Goal: Information Seeking & Learning: Learn about a topic

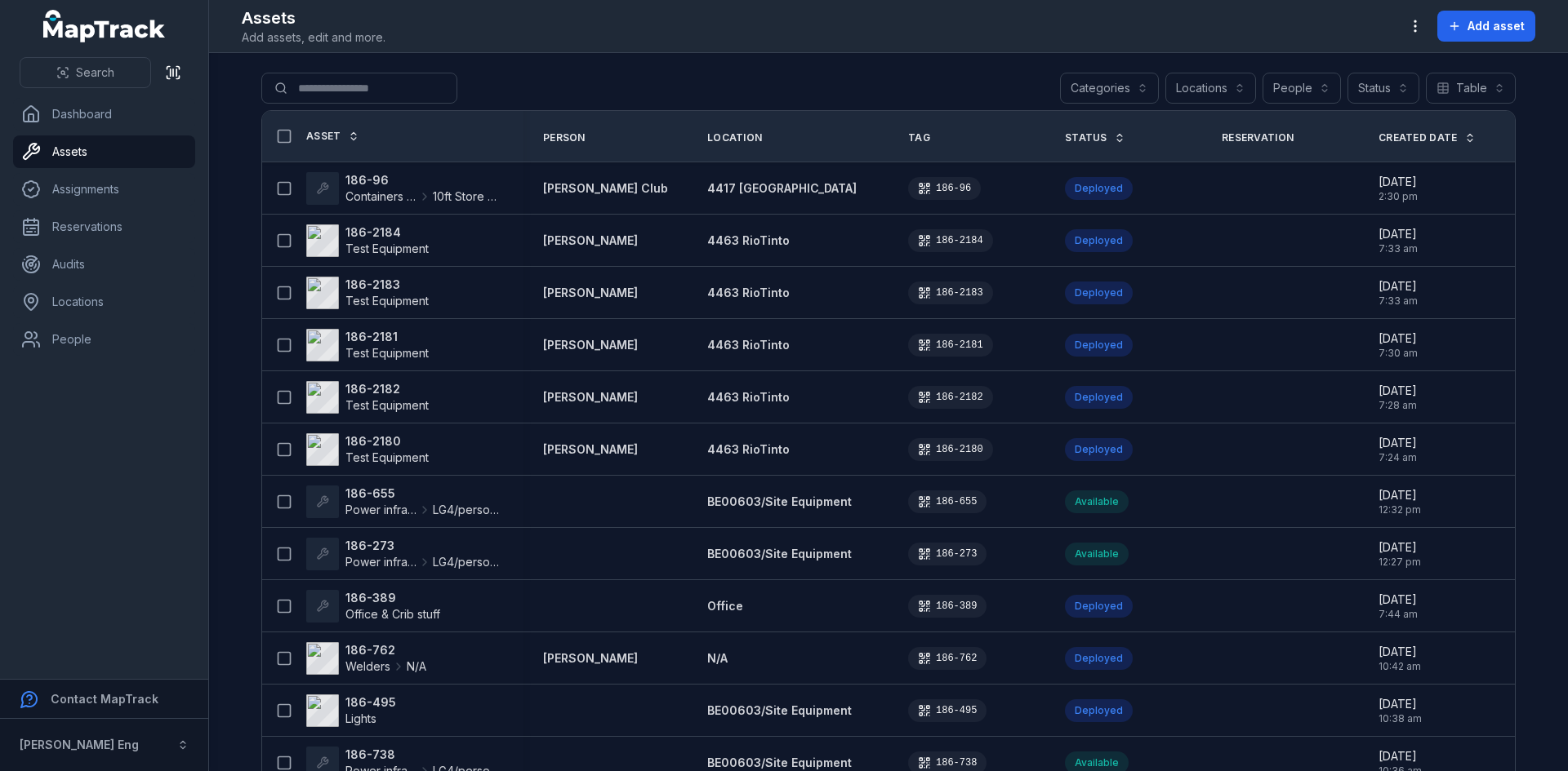
click at [1132, 85] on button "Categories" at bounding box center [1109, 88] width 98 height 31
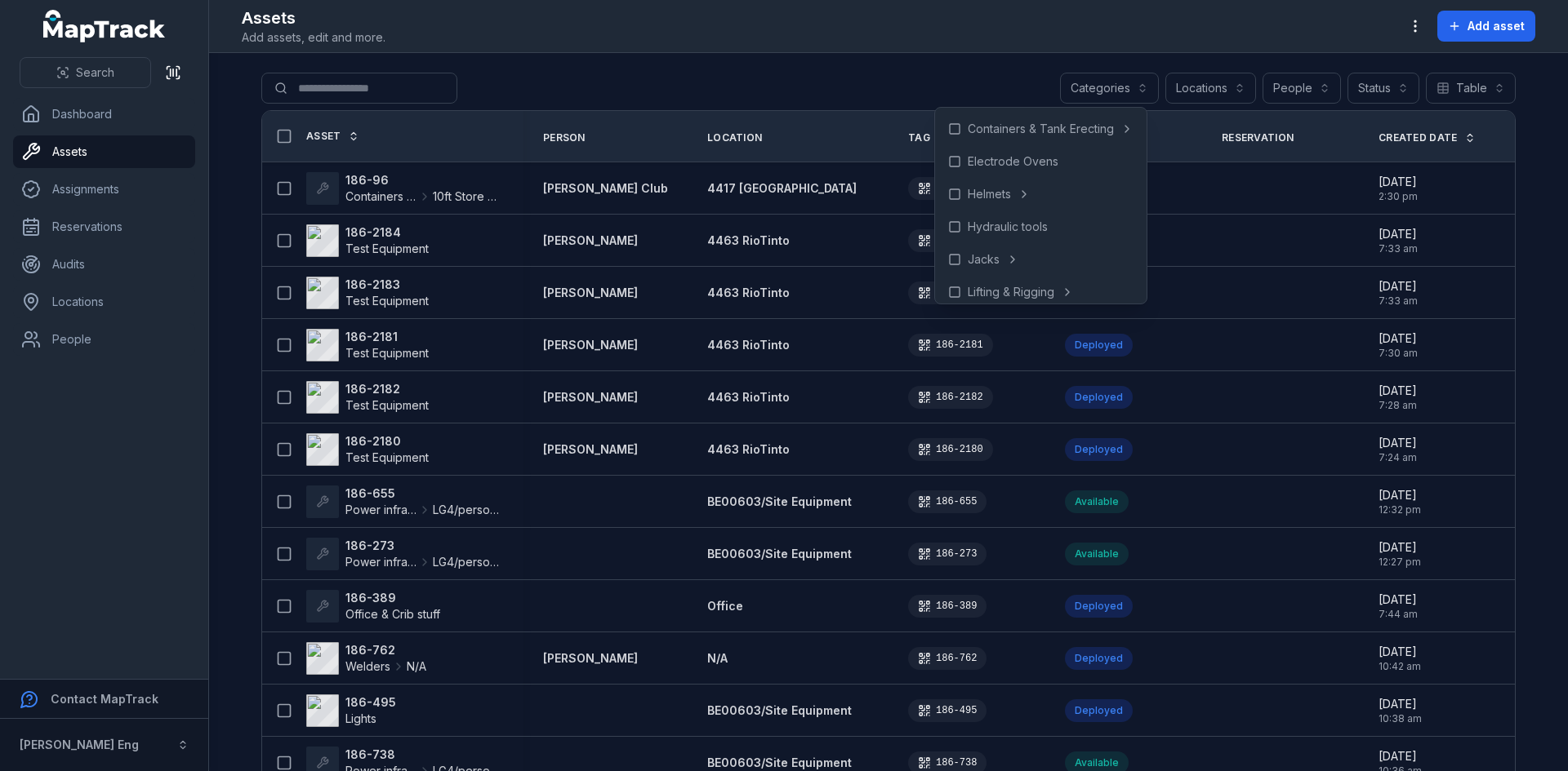
click at [234, 262] on main "Search for assets Categories Locations People Status Table ***** Asset Person L…" at bounding box center [889, 412] width 1359 height 718
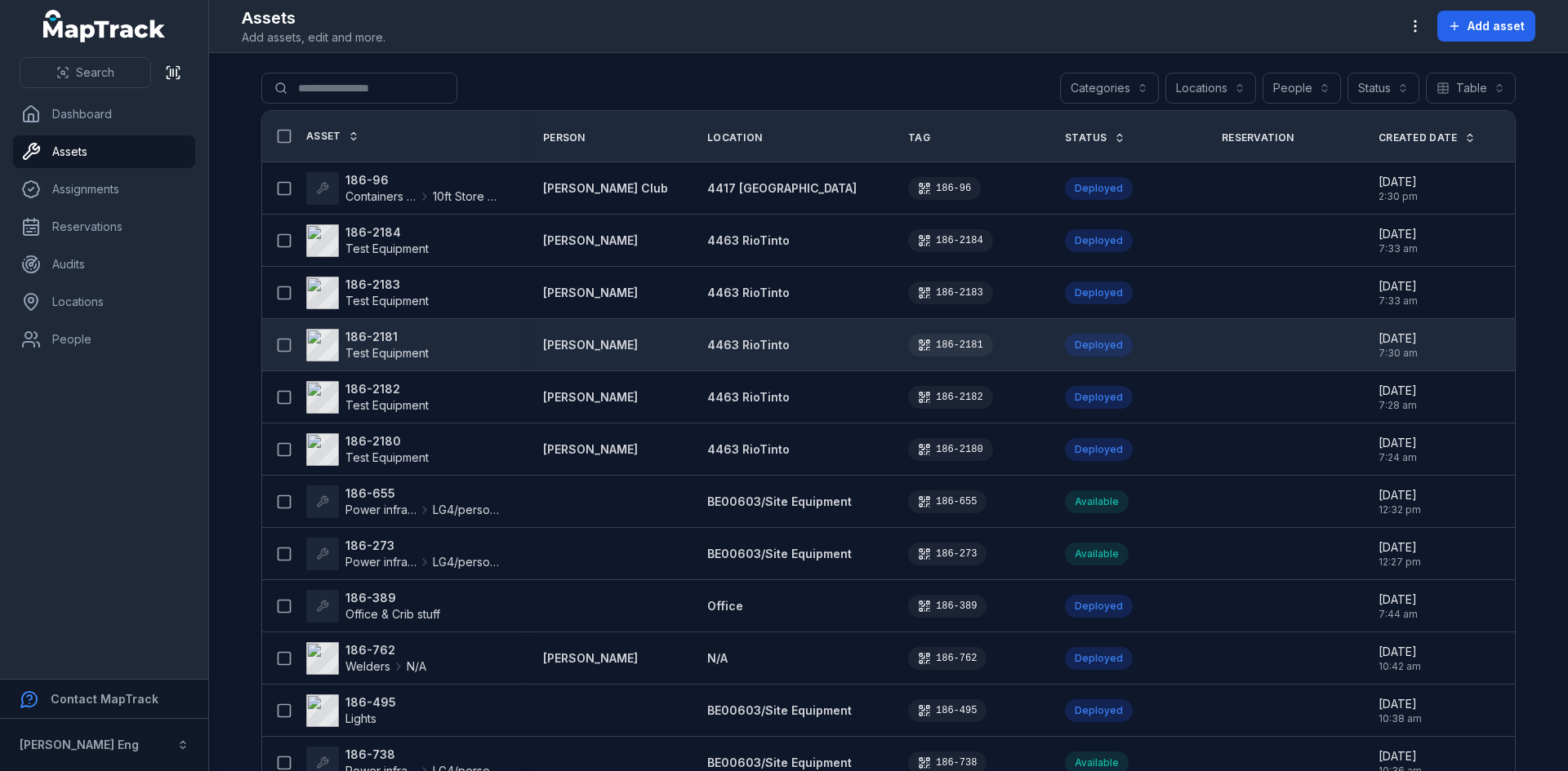
click at [366, 340] on strong "186-2181" at bounding box center [387, 337] width 83 height 16
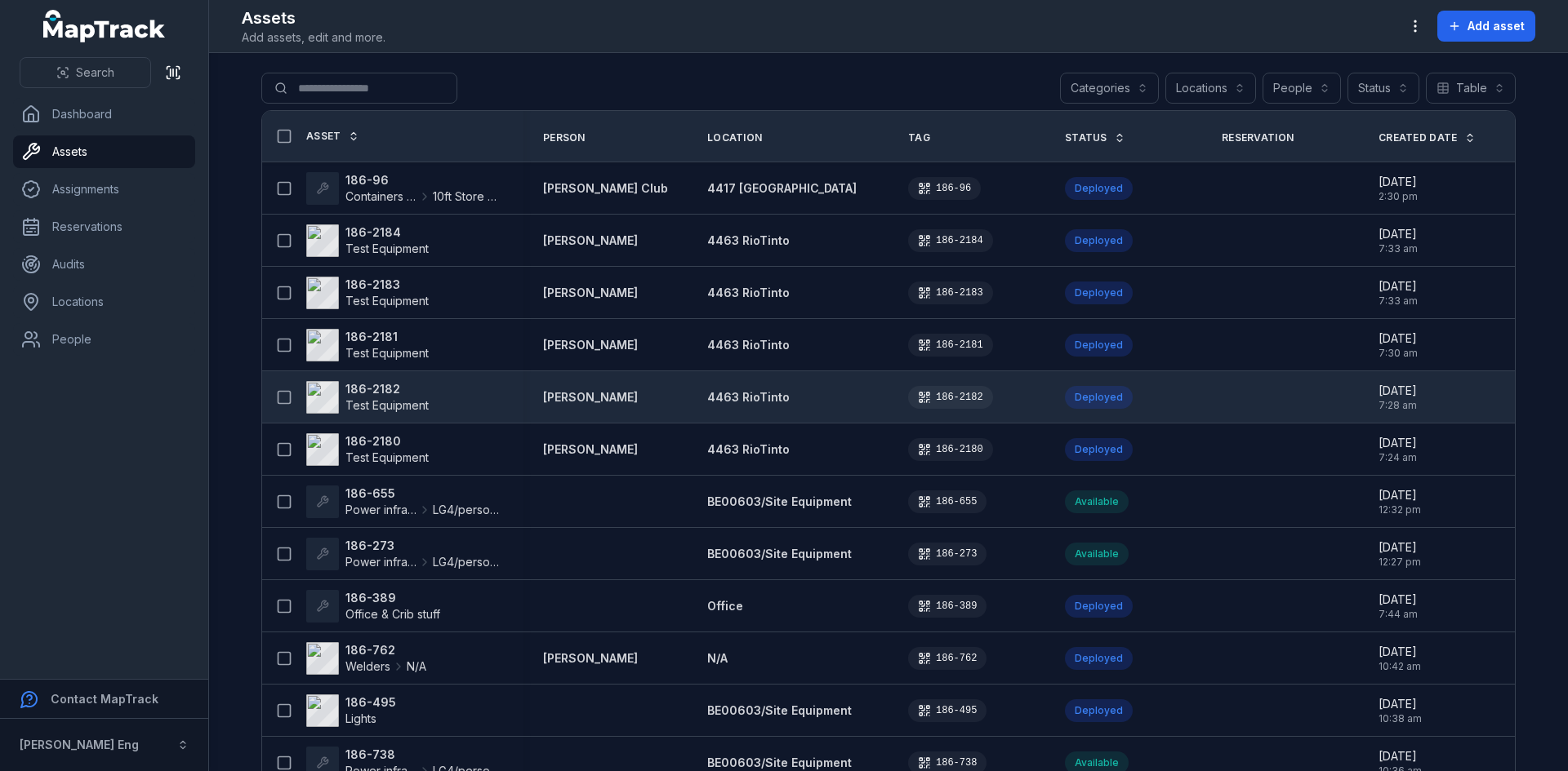
click at [347, 393] on strong "186-2182" at bounding box center [387, 389] width 83 height 16
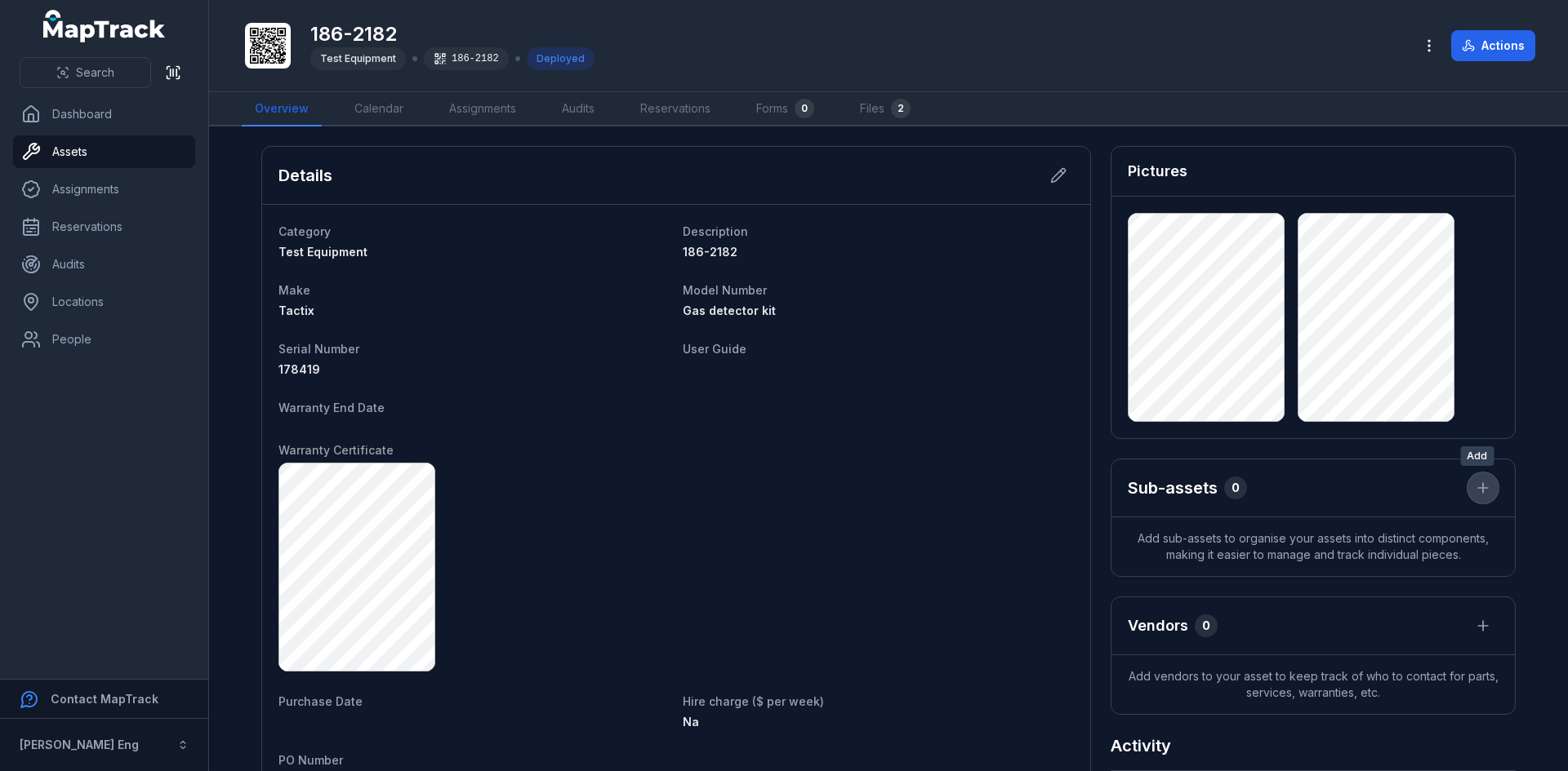
click at [1475, 488] on icon "button" at bounding box center [1483, 487] width 16 height 16
click at [1541, 458] on main "Details Category Test Equipment Description 186-2182 Make Tactix Model Number G…" at bounding box center [889, 449] width 1359 height 645
click at [1478, 488] on icon "button" at bounding box center [1483, 488] width 10 height 0
click at [1527, 421] on main "Details Category Test Equipment Description 186-2182 Make Tactix Model Number G…" at bounding box center [889, 449] width 1359 height 645
click at [1052, 177] on icon at bounding box center [1058, 175] width 16 height 16
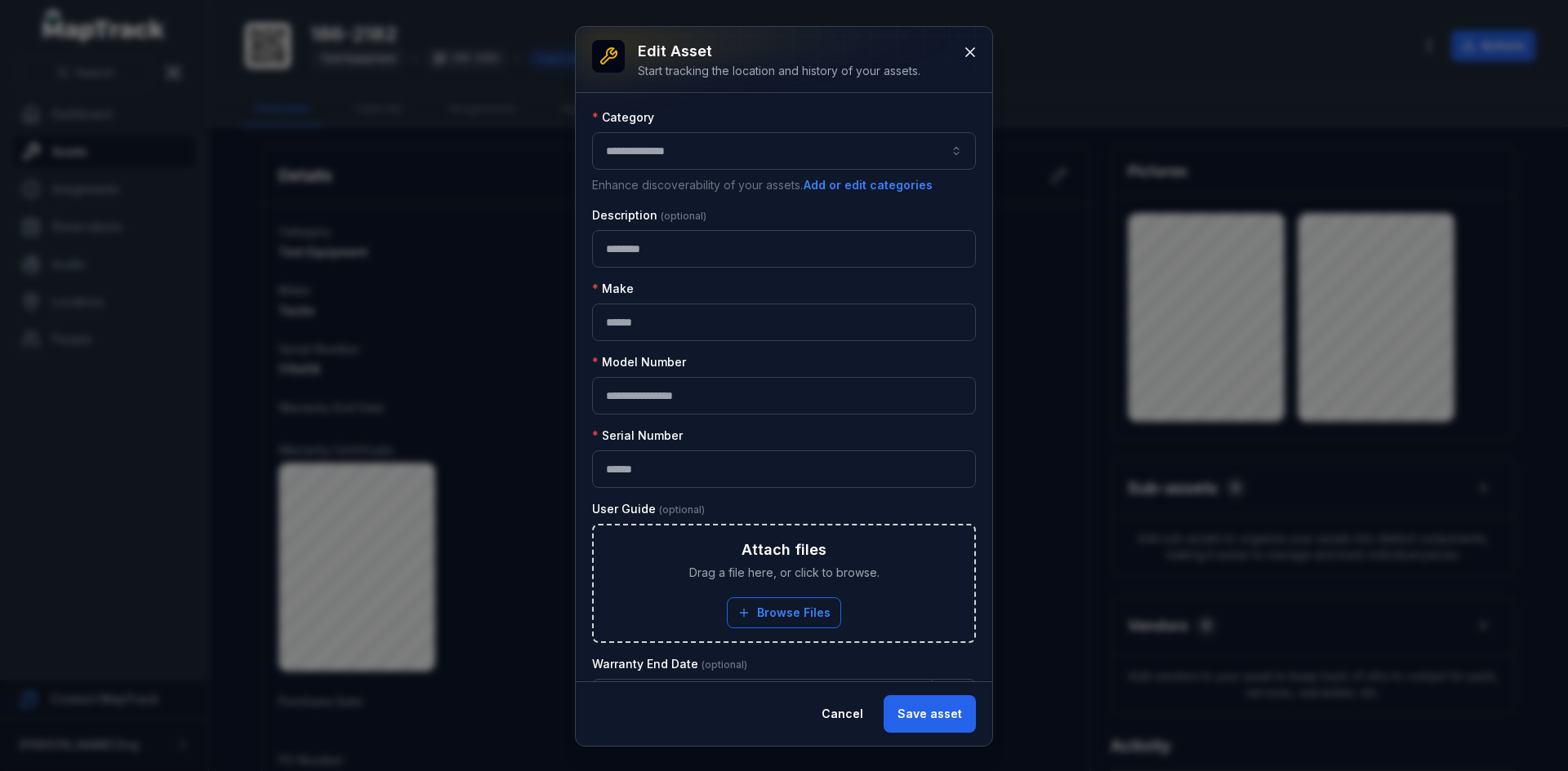
type input "**********"
click at [971, 51] on icon at bounding box center [970, 52] width 8 height 8
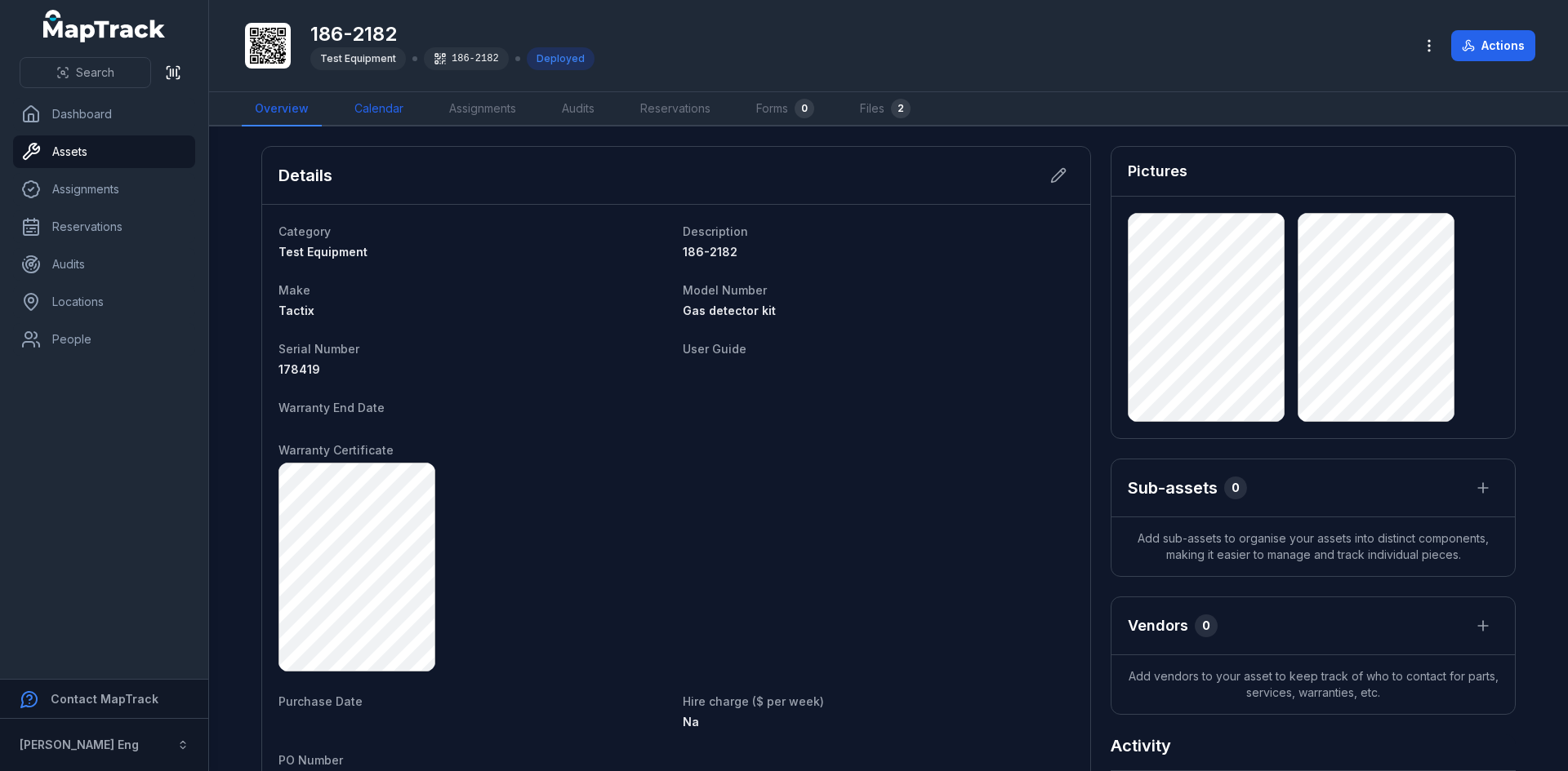
click at [368, 101] on link "Calendar" at bounding box center [379, 110] width 75 height 35
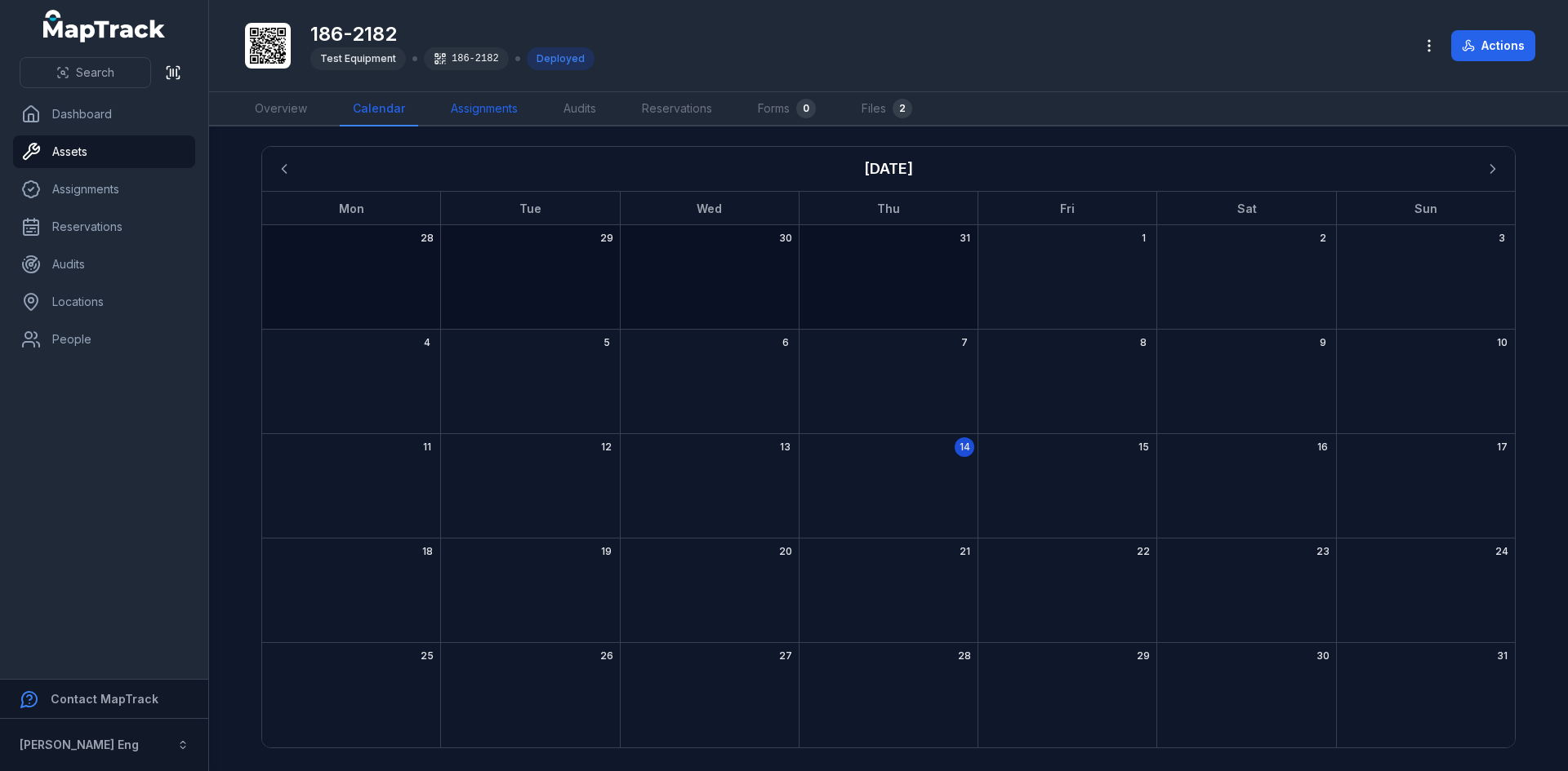
click at [481, 108] on link "Assignments" at bounding box center [484, 110] width 93 height 35
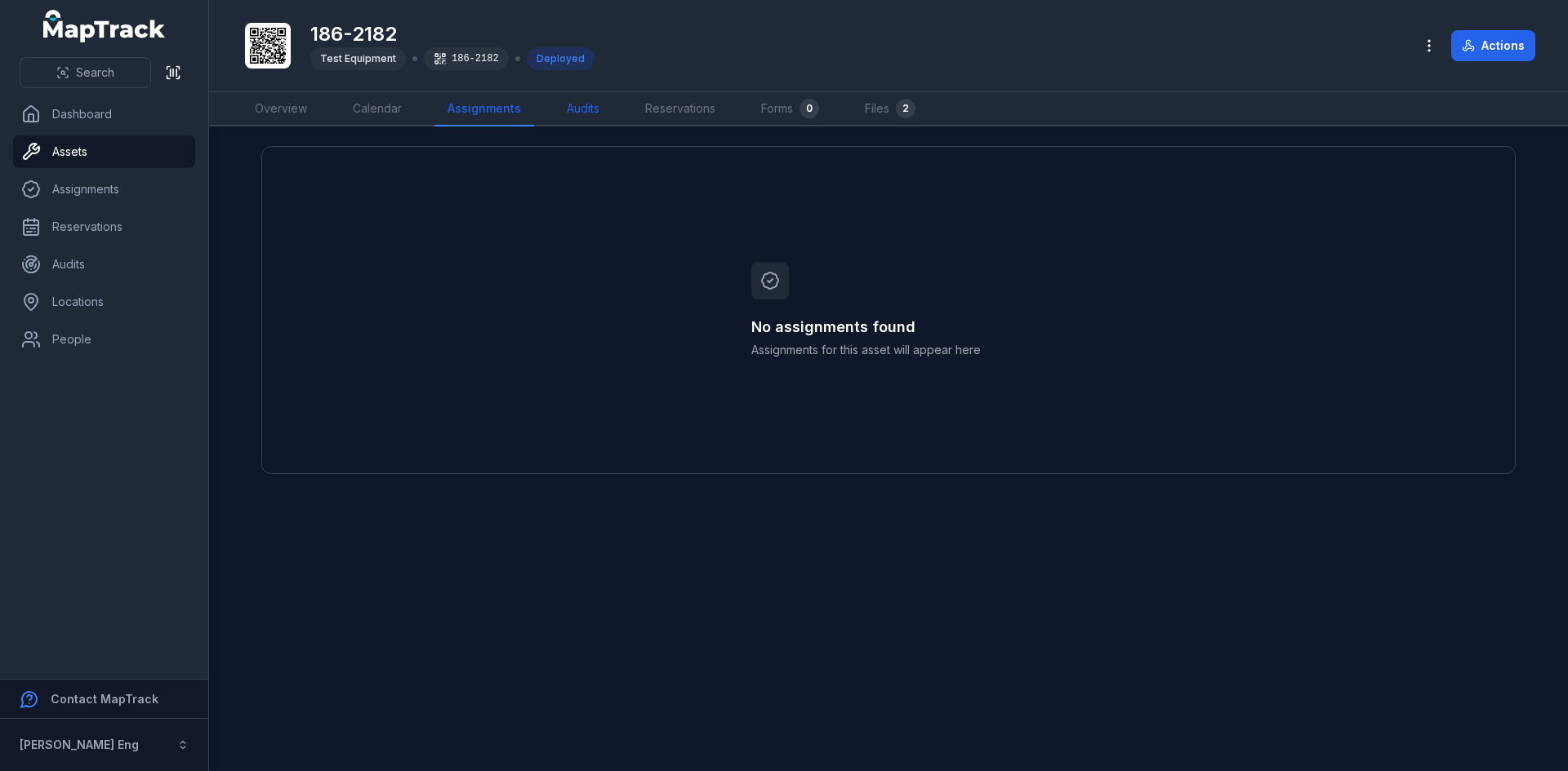
click at [588, 114] on link "Audits" at bounding box center [583, 110] width 59 height 35
click at [684, 114] on link "Reservations" at bounding box center [677, 110] width 97 height 35
drag, startPoint x: 776, startPoint y: 113, endPoint x: 787, endPoint y: 112, distance: 11.0
click at [776, 113] on link "Forms 0" at bounding box center [788, 110] width 84 height 35
click at [867, 112] on link "Files 2" at bounding box center [885, 110] width 77 height 35
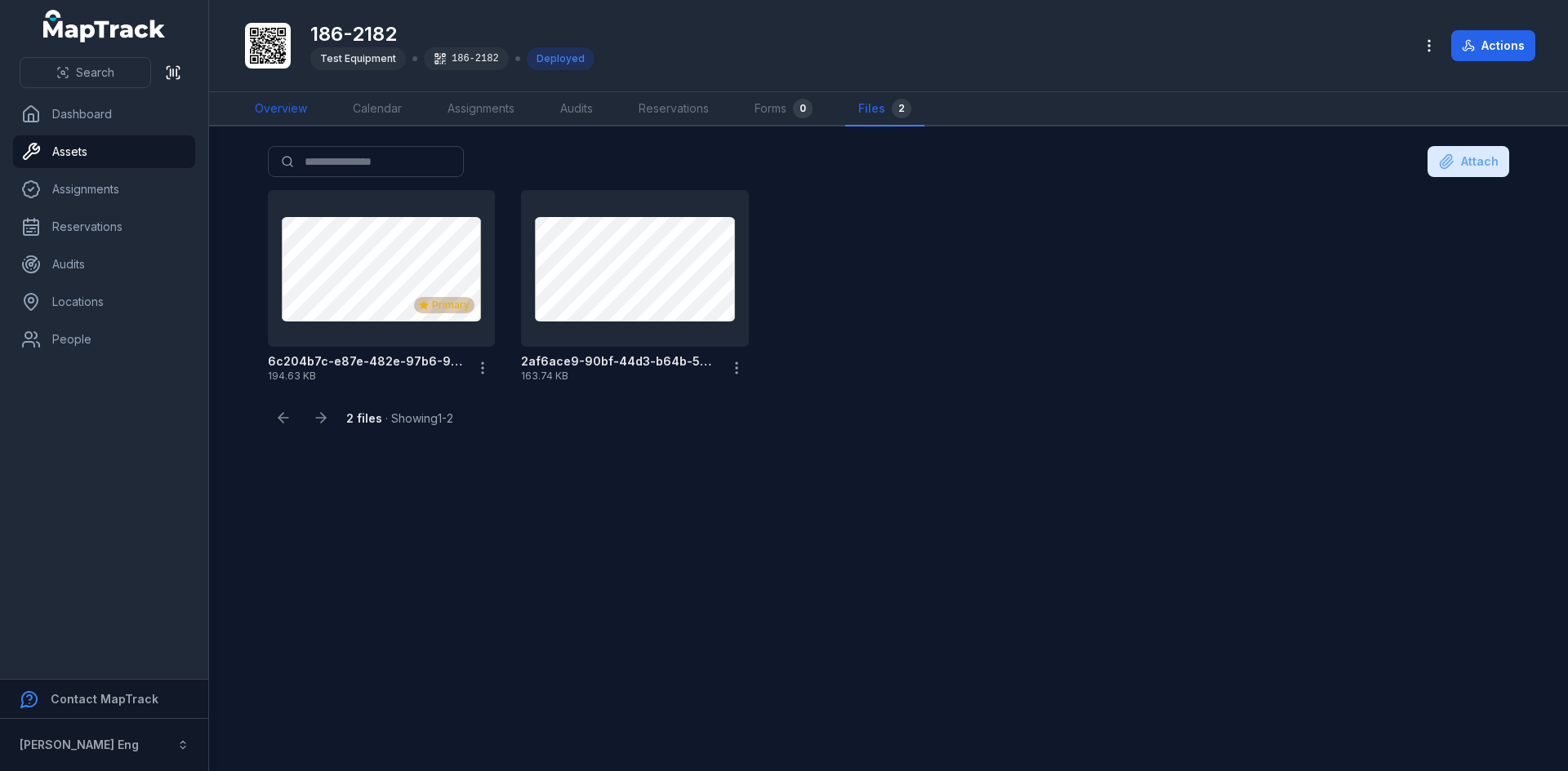
click at [279, 123] on link "Overview" at bounding box center [280, 110] width 78 height 35
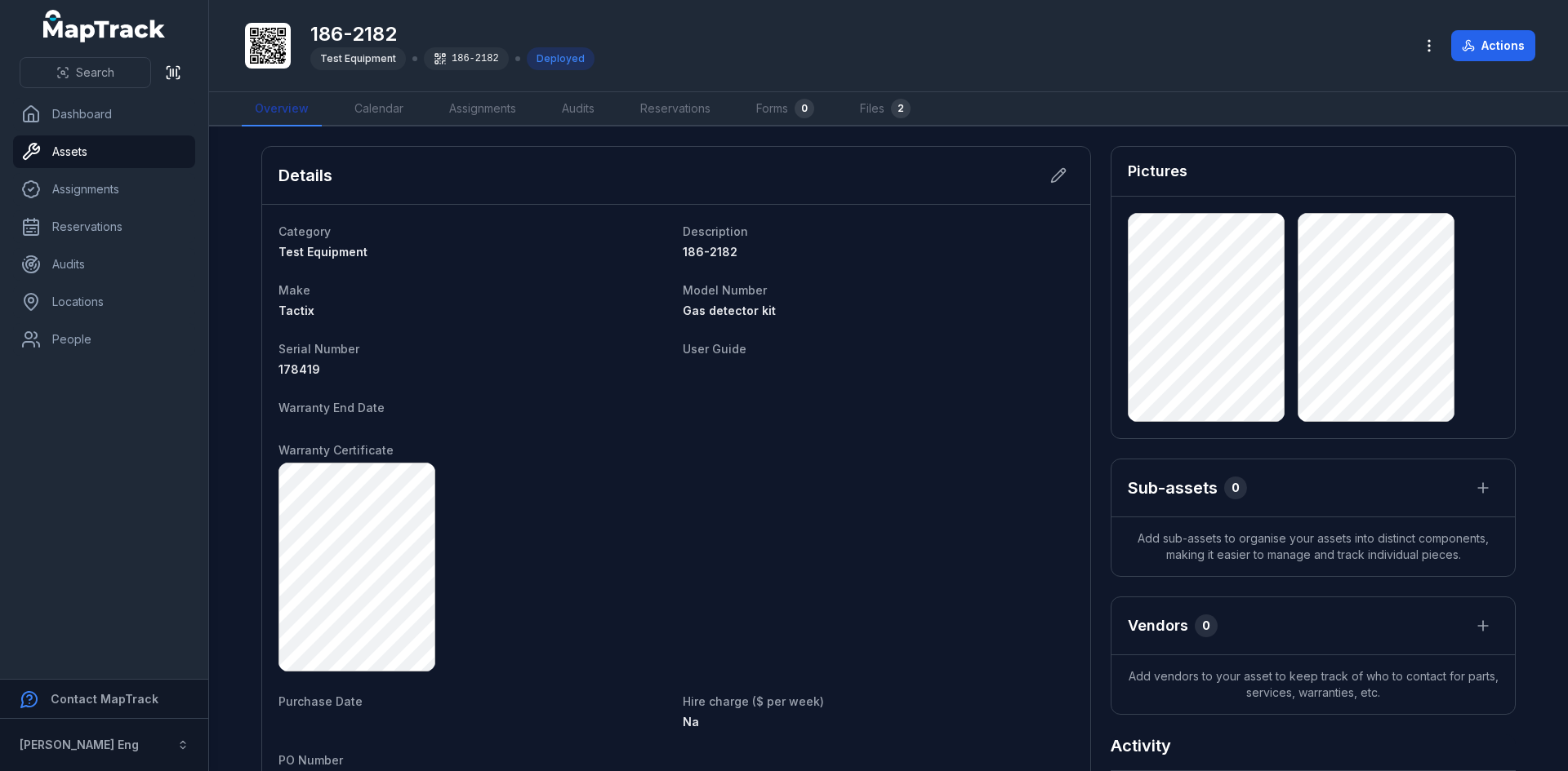
click at [299, 111] on link "Overview" at bounding box center [281, 110] width 80 height 35
click at [100, 143] on link "Assets" at bounding box center [104, 151] width 182 height 33
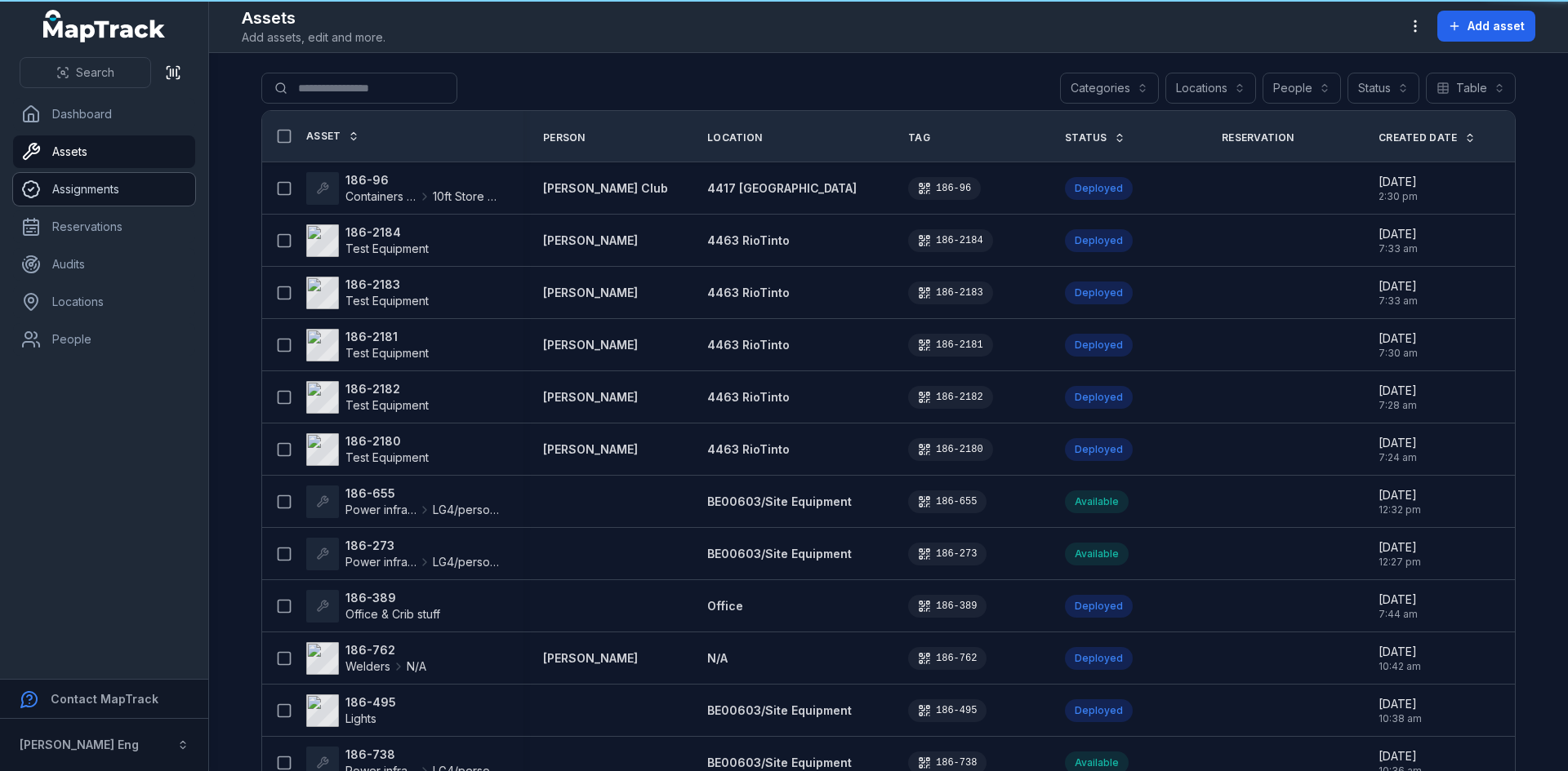
click at [92, 197] on link "Assignments" at bounding box center [104, 189] width 182 height 33
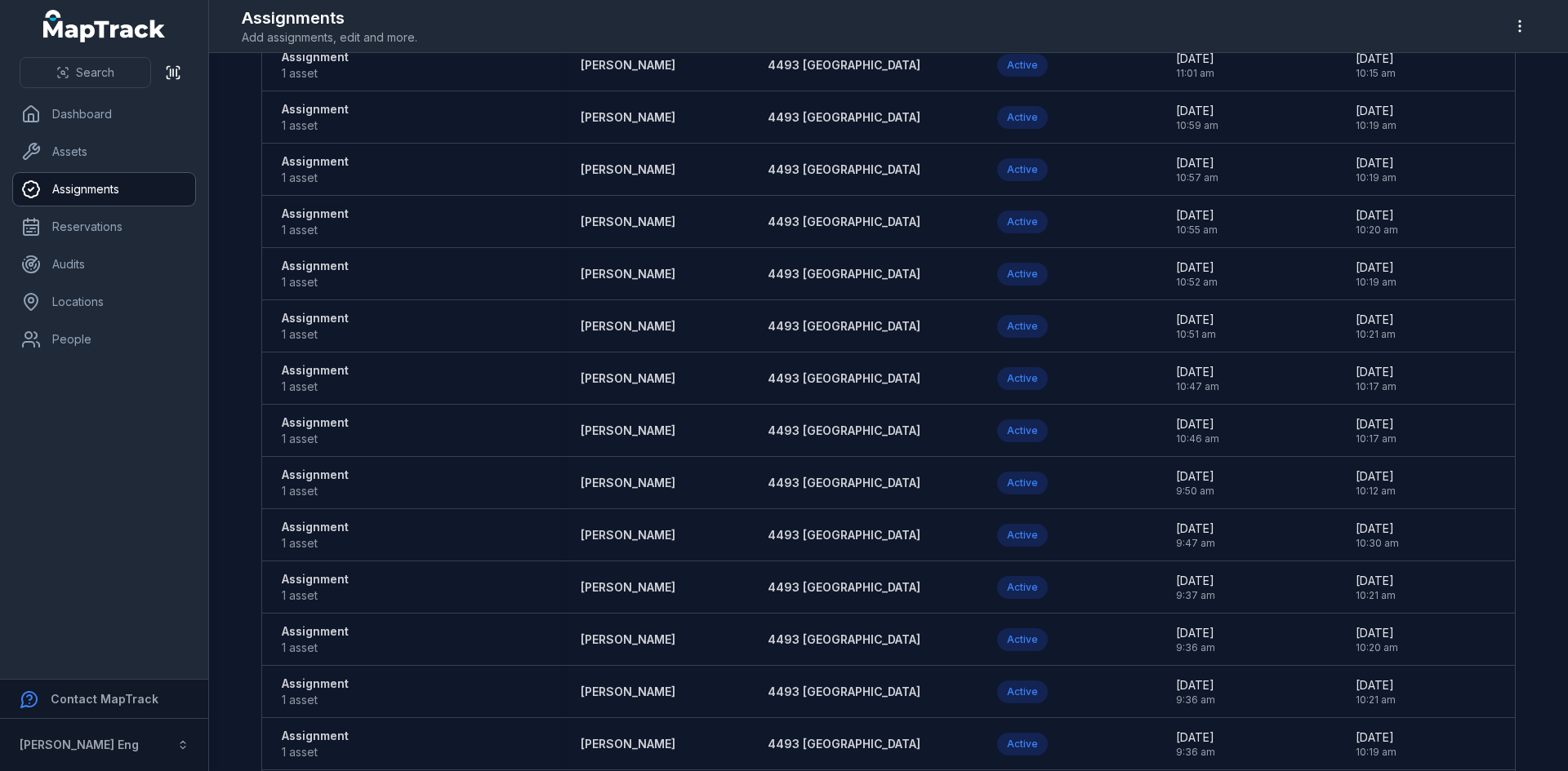
scroll to position [11073, 0]
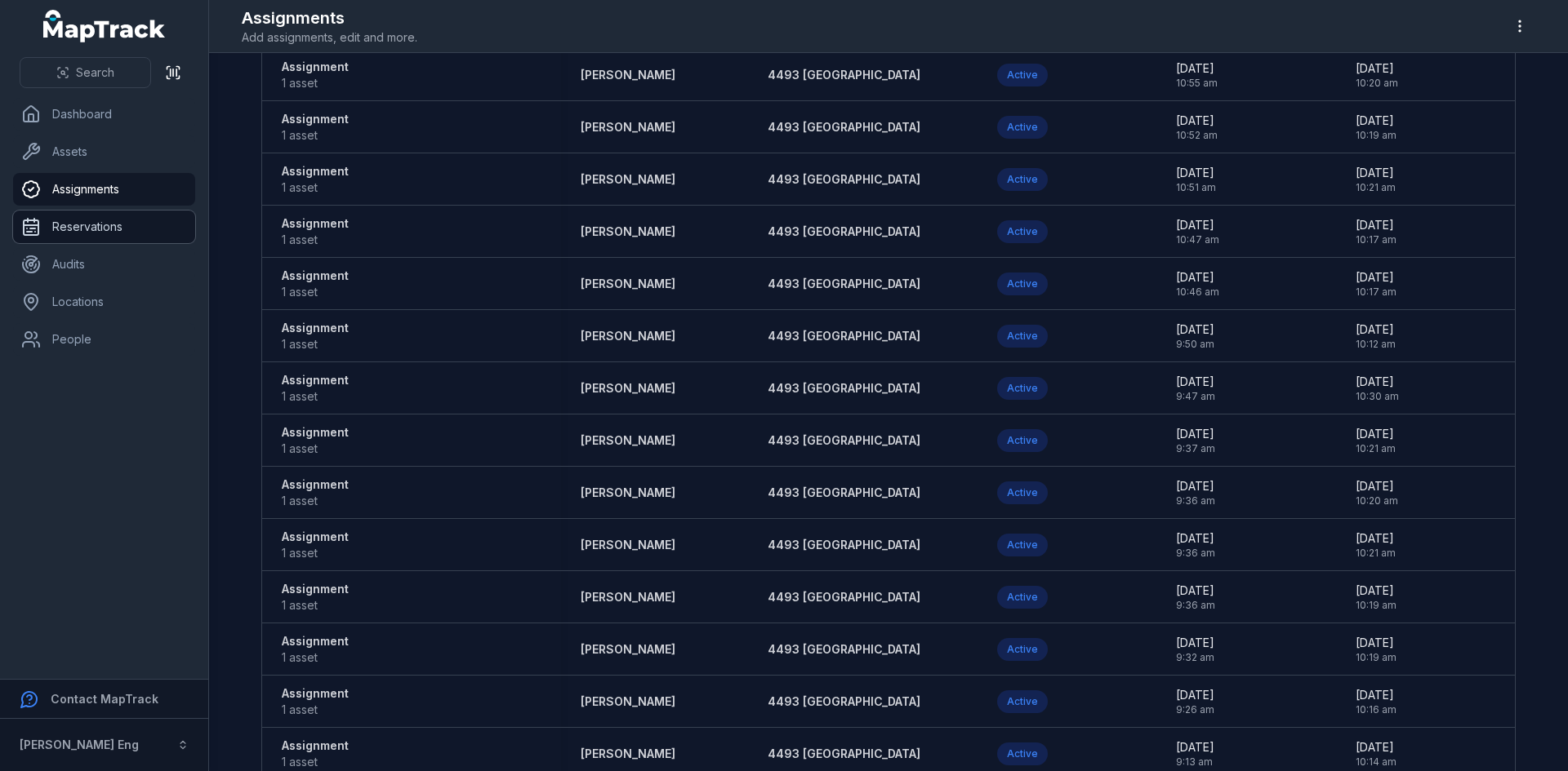
click at [83, 229] on link "Reservations" at bounding box center [104, 227] width 182 height 33
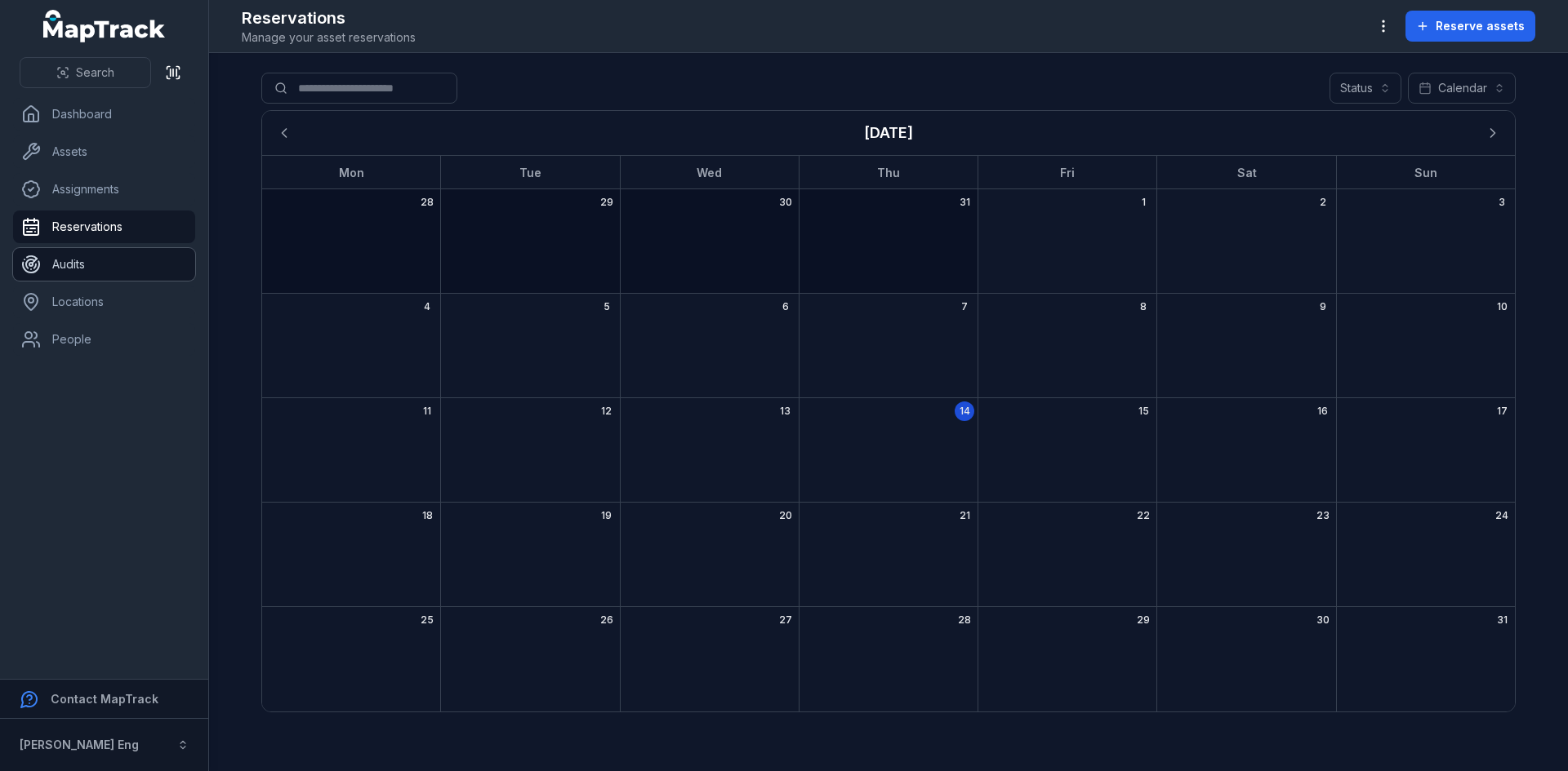
click at [91, 268] on link "Audits" at bounding box center [104, 264] width 182 height 33
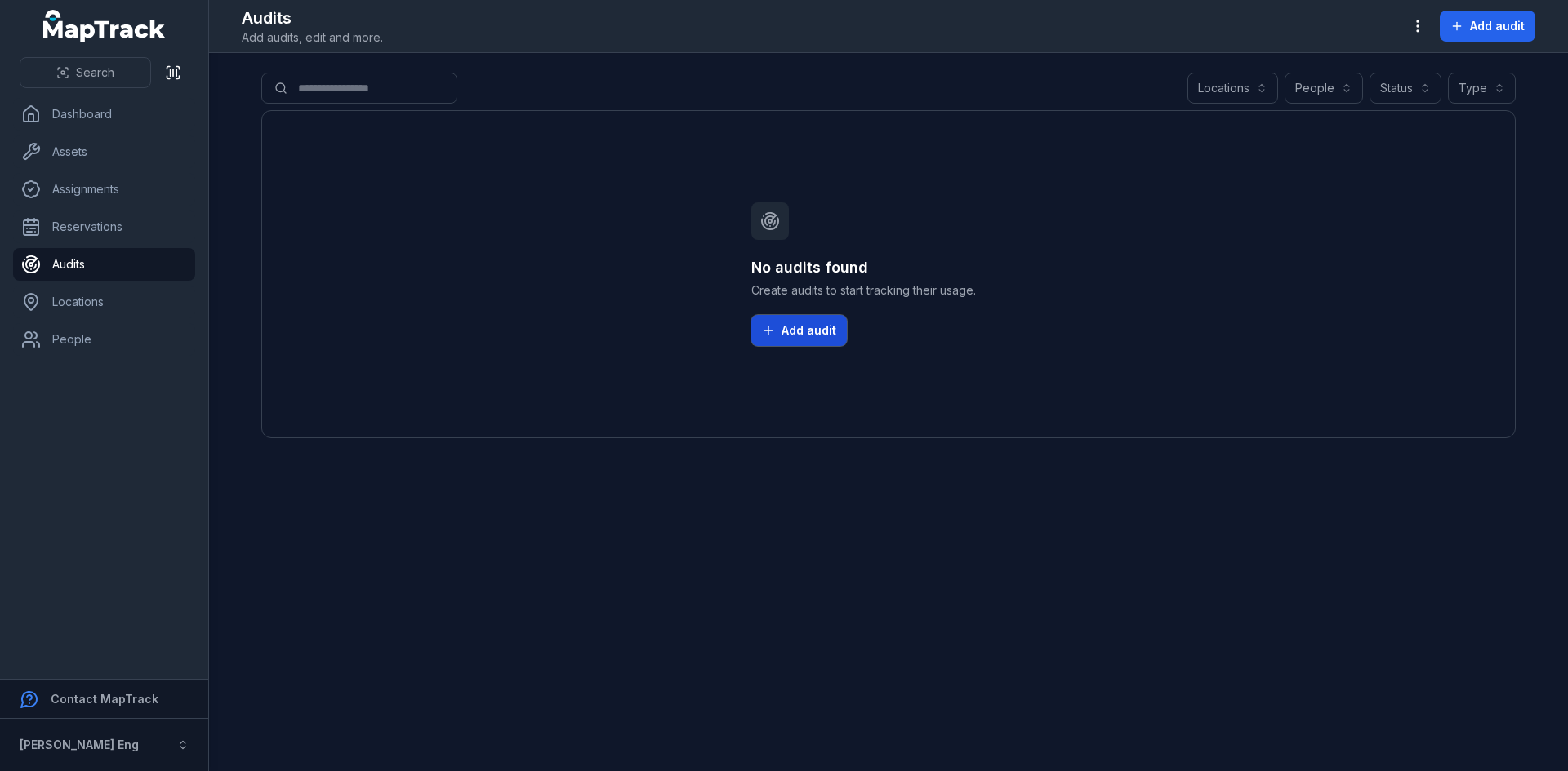
click at [798, 337] on span "Add audit" at bounding box center [809, 330] width 55 height 16
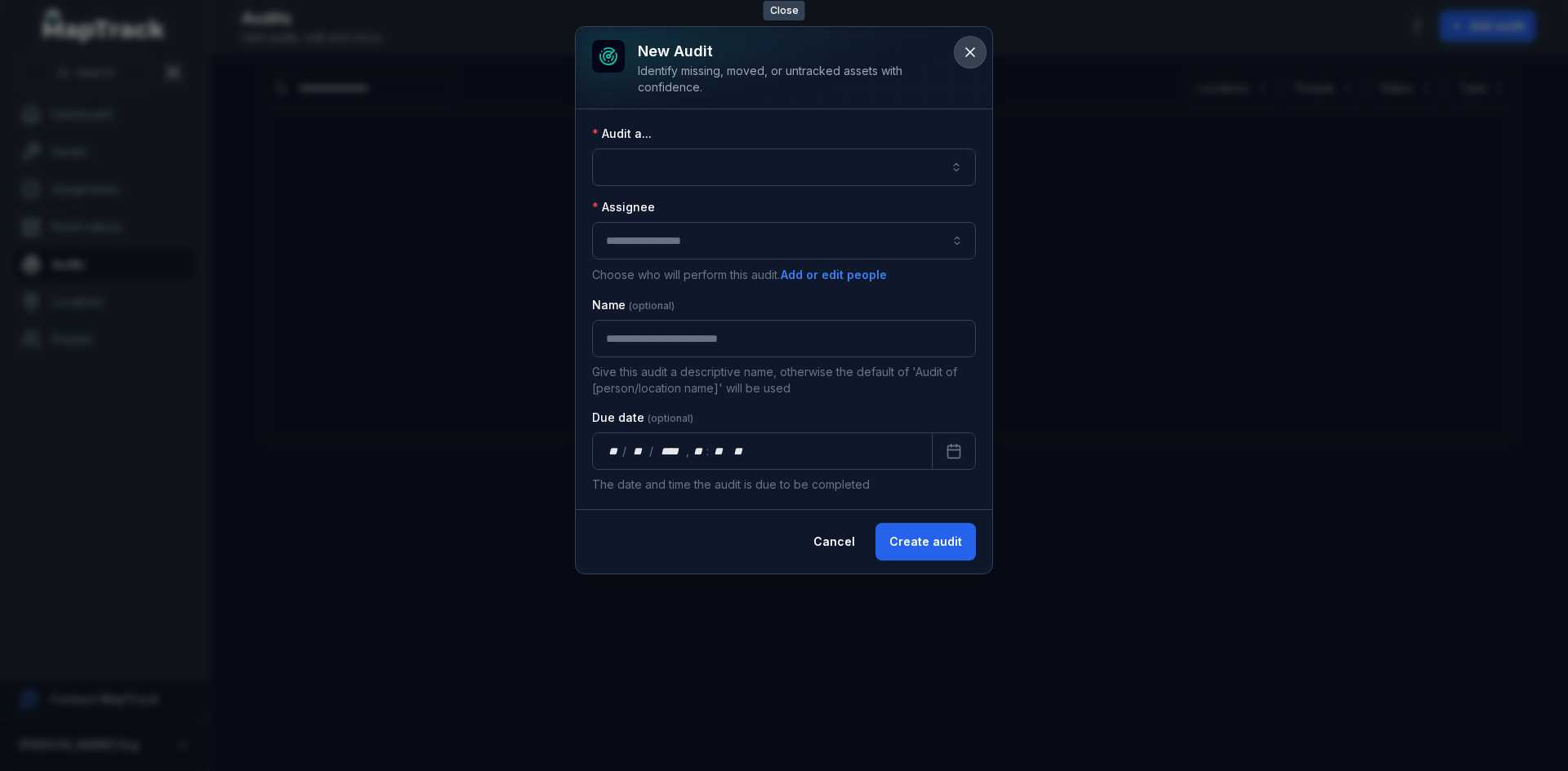
click at [969, 55] on icon at bounding box center [969, 52] width 16 height 16
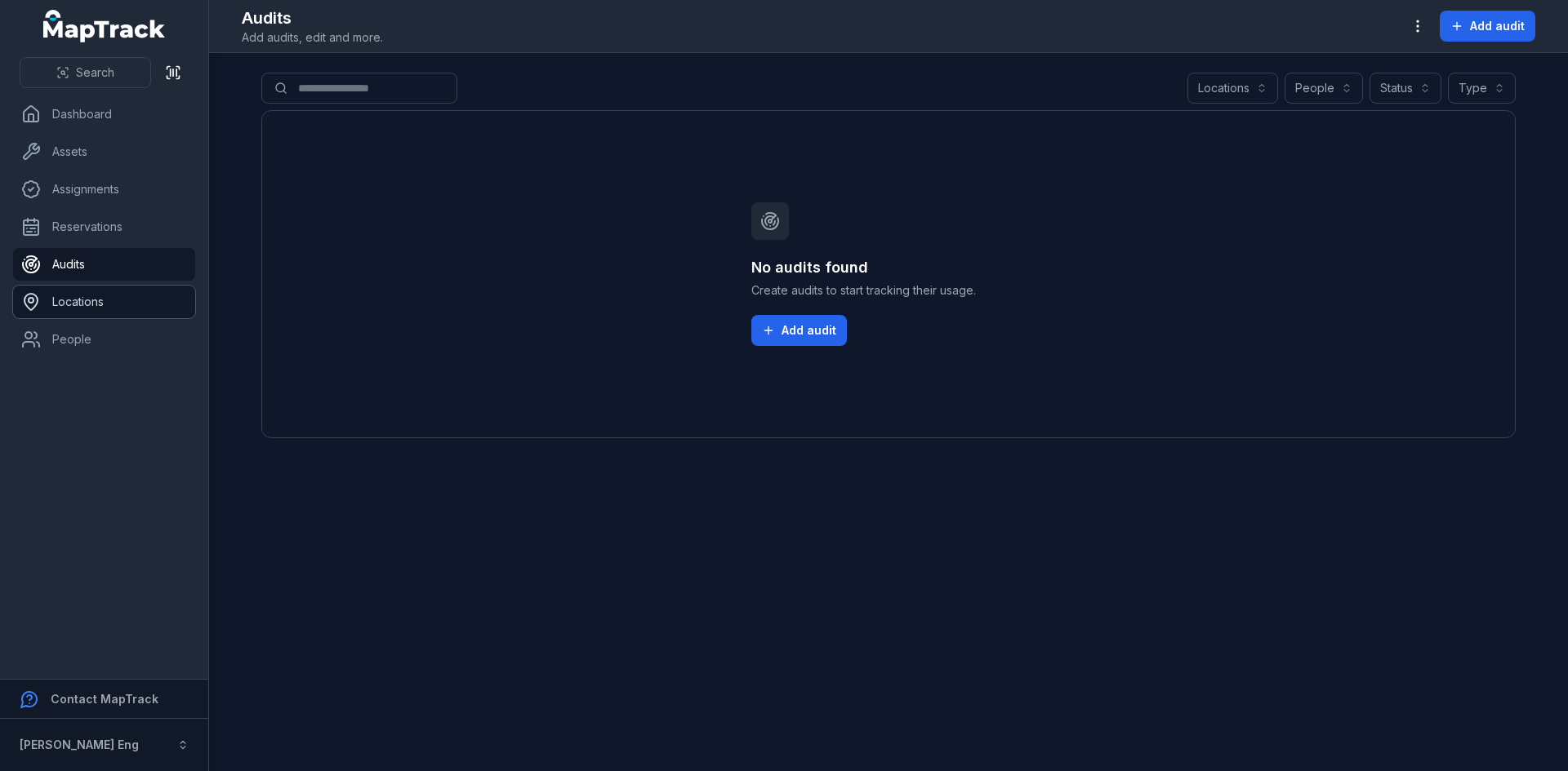
click at [97, 311] on link "Locations" at bounding box center [104, 302] width 182 height 33
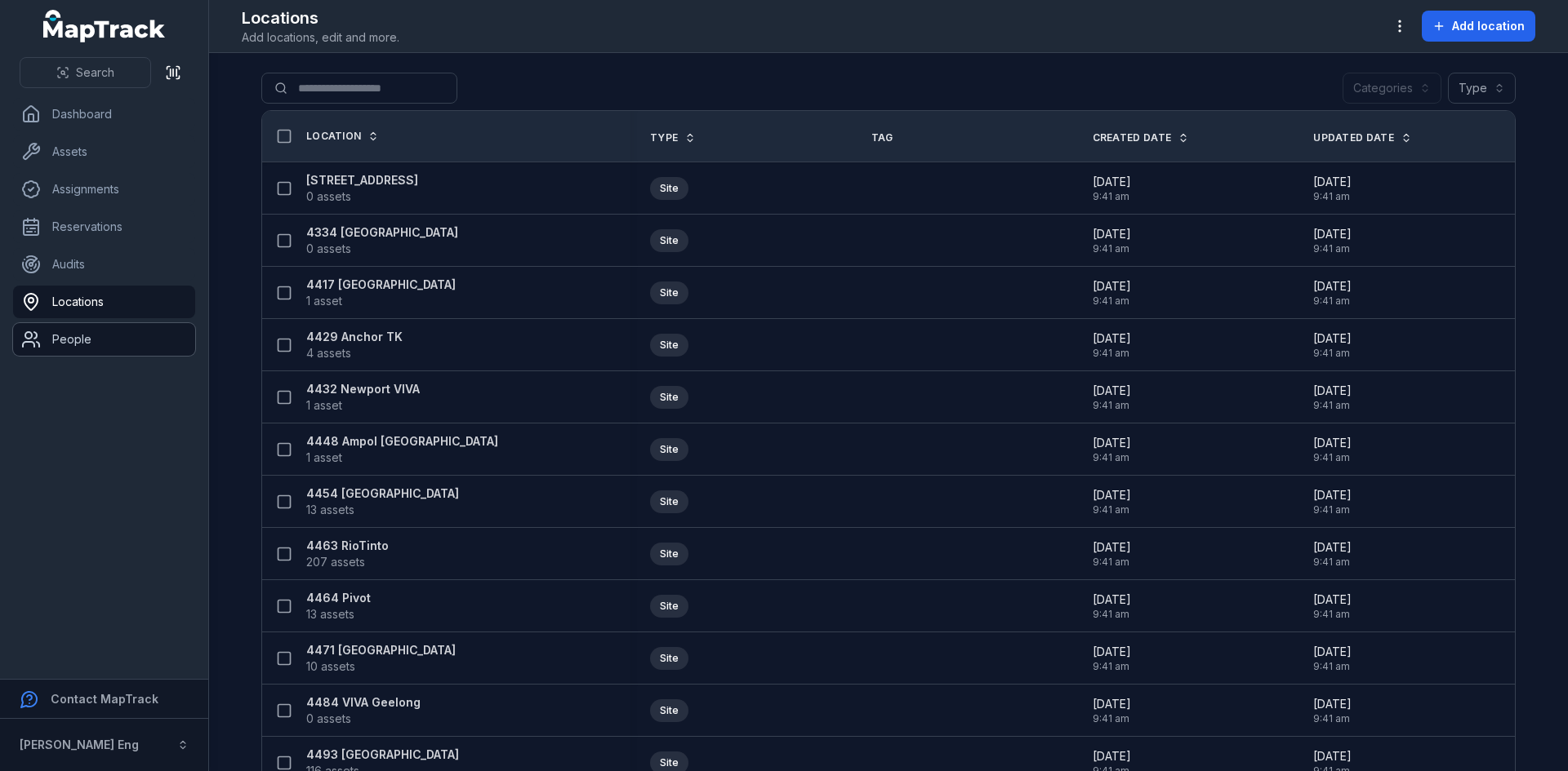
click at [93, 343] on link "People" at bounding box center [104, 340] width 182 height 33
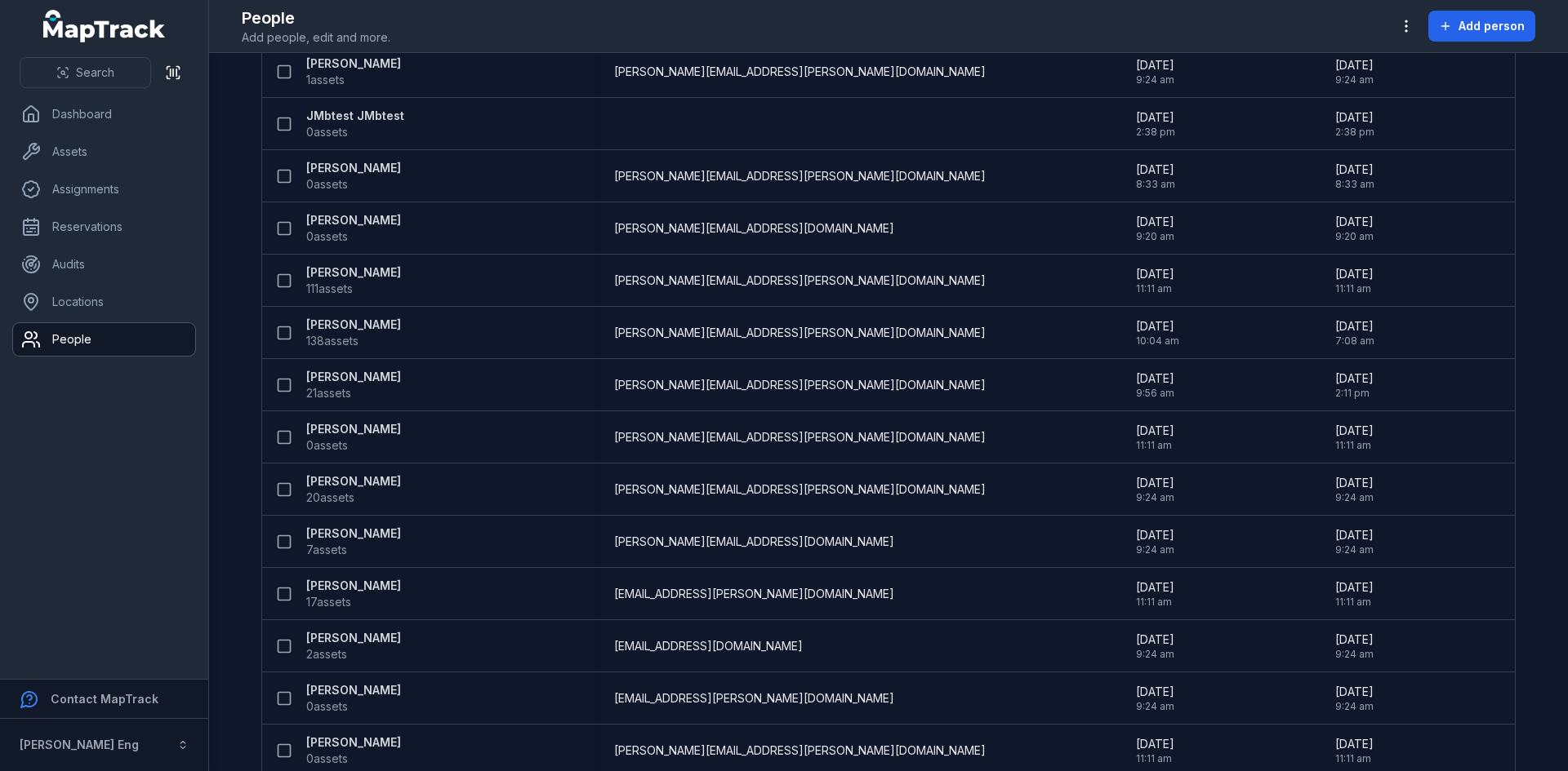
scroll to position [714, 0]
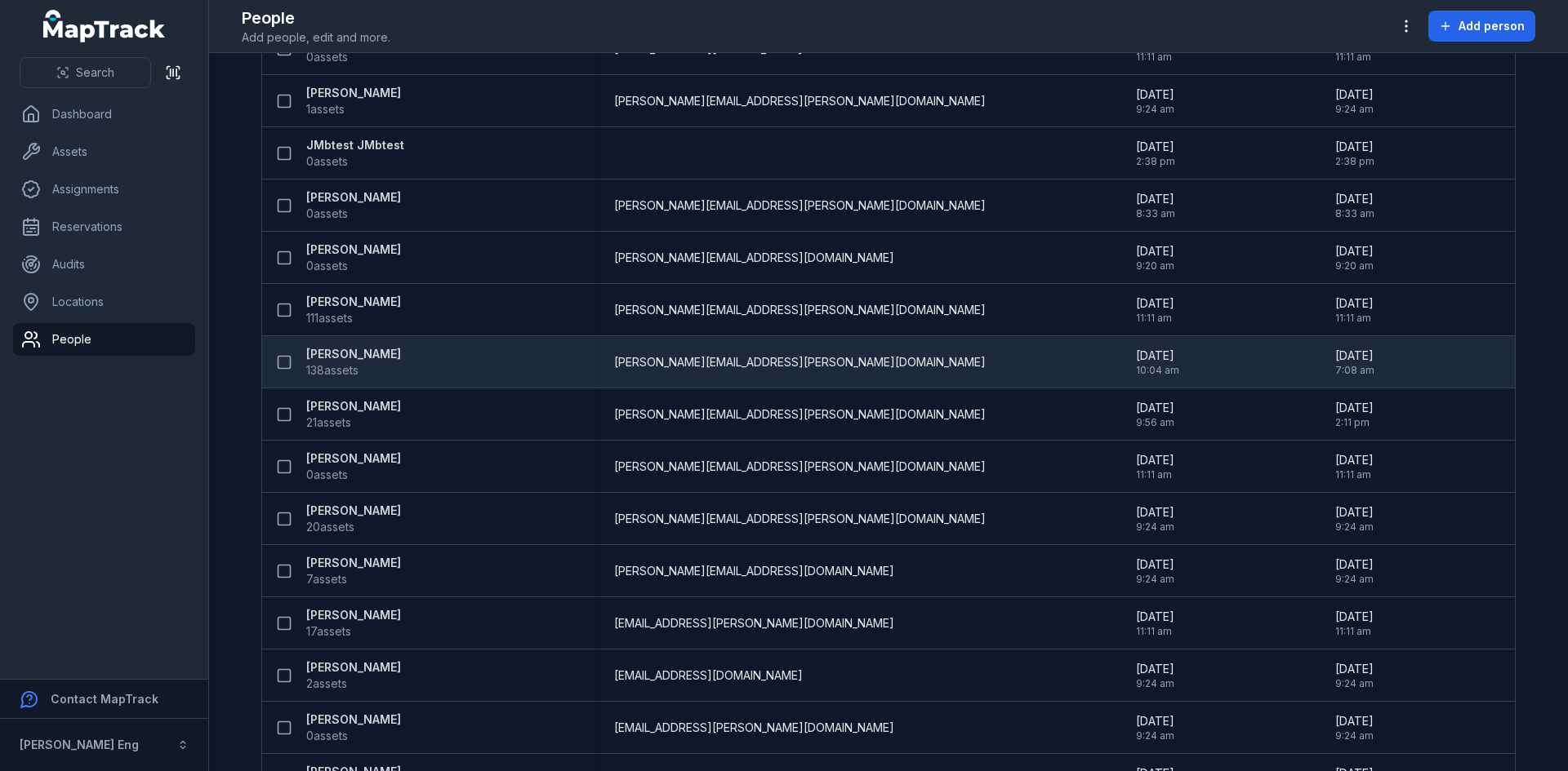
click at [332, 353] on strong "[PERSON_NAME]" at bounding box center [353, 354] width 95 height 16
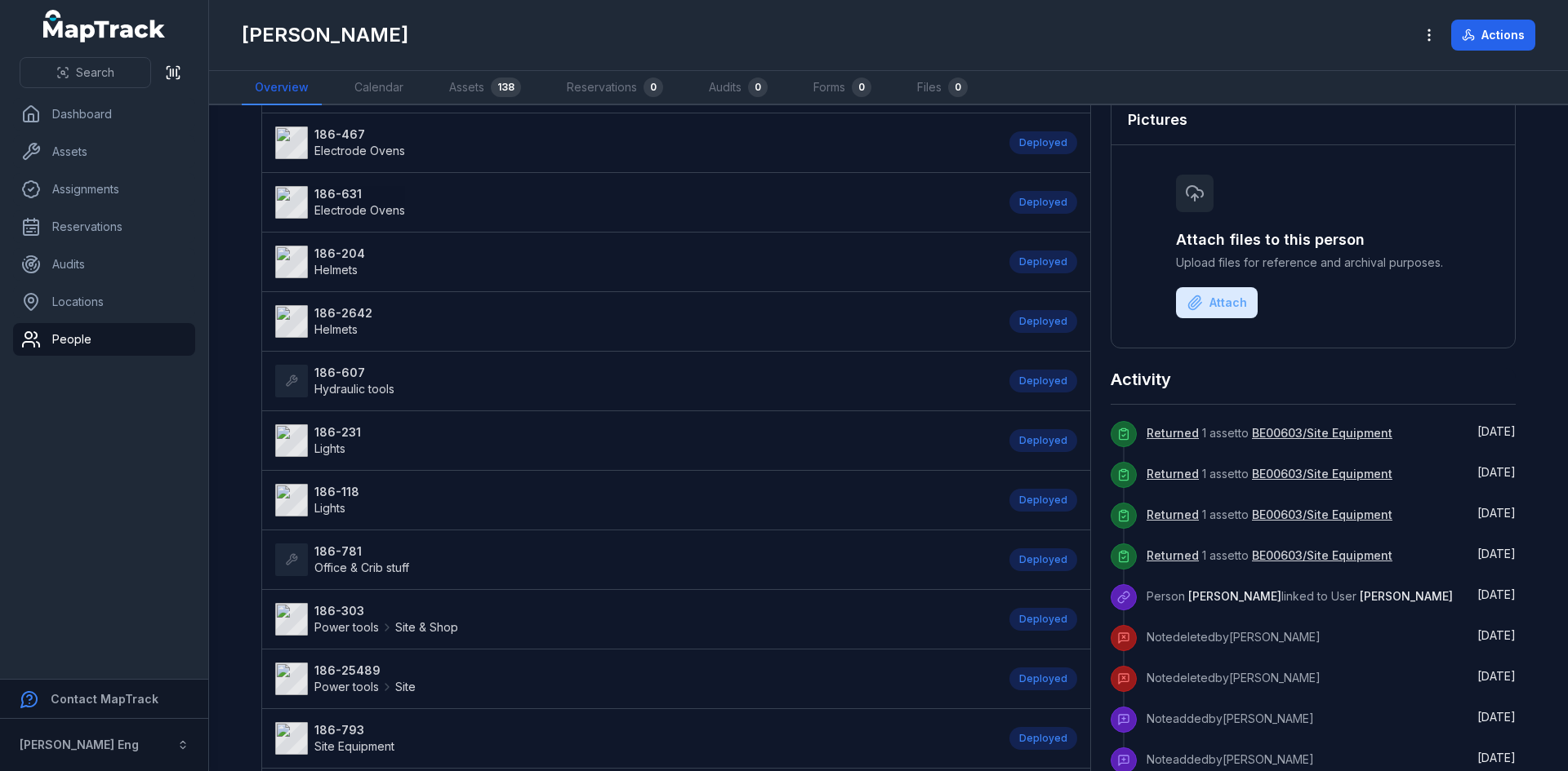
scroll to position [245, 0]
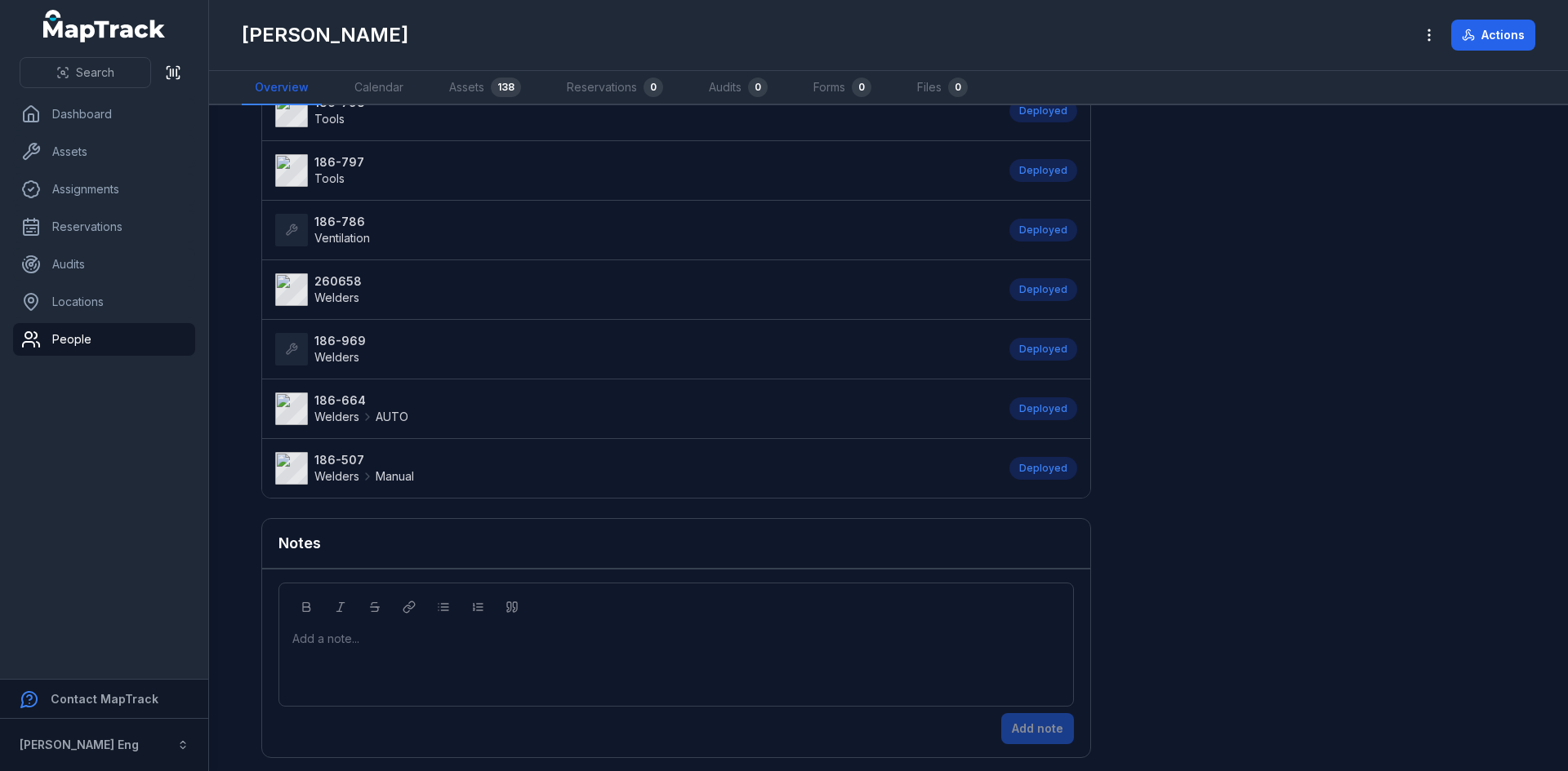
scroll to position [1172, 0]
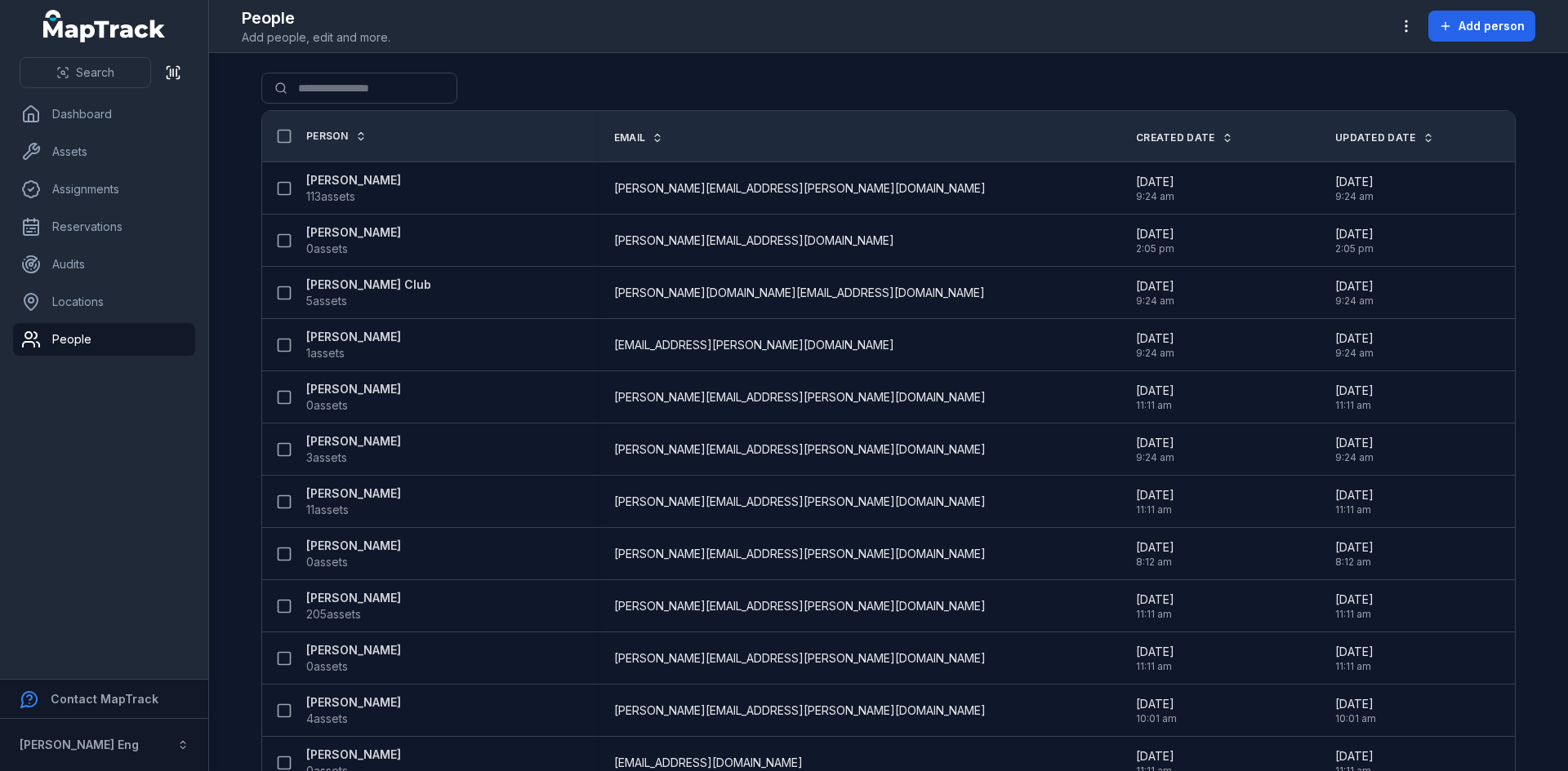
click at [231, 425] on main "Search for people Person Email Created Date Updated Date [PERSON_NAME] 113 asse…" at bounding box center [889, 412] width 1359 height 718
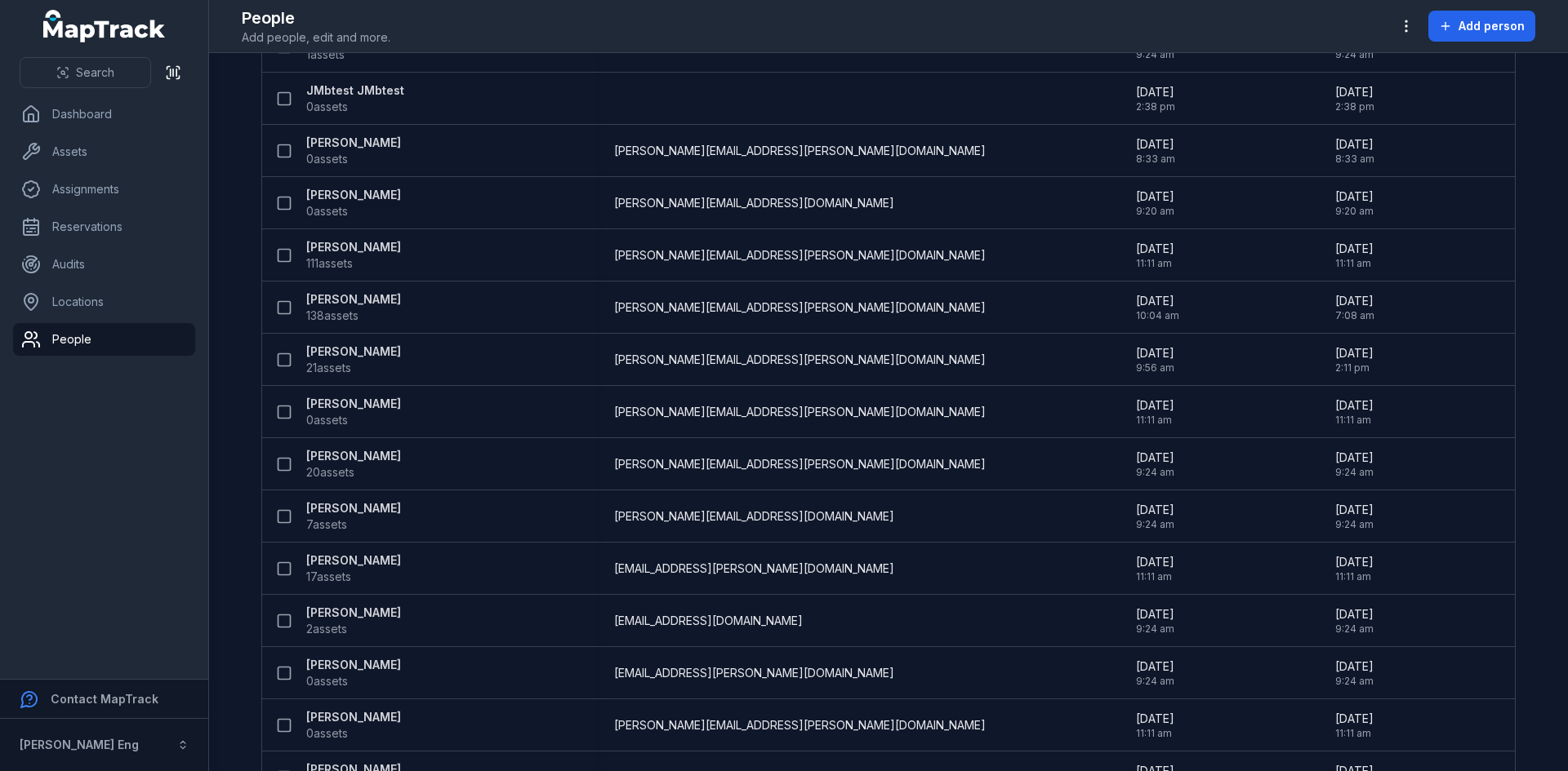
scroll to position [734, 0]
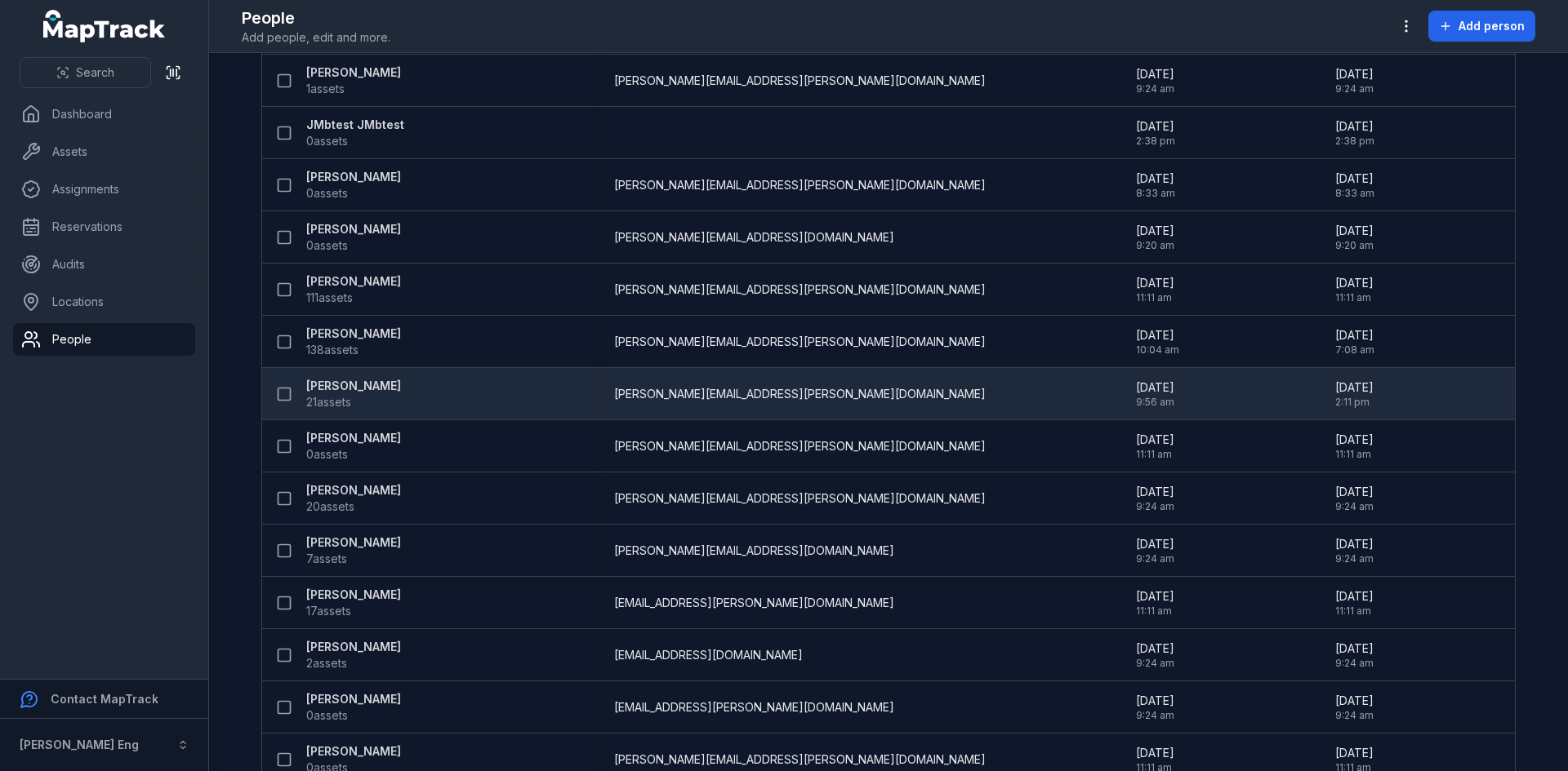
click at [308, 380] on strong "[PERSON_NAME]" at bounding box center [353, 386] width 95 height 16
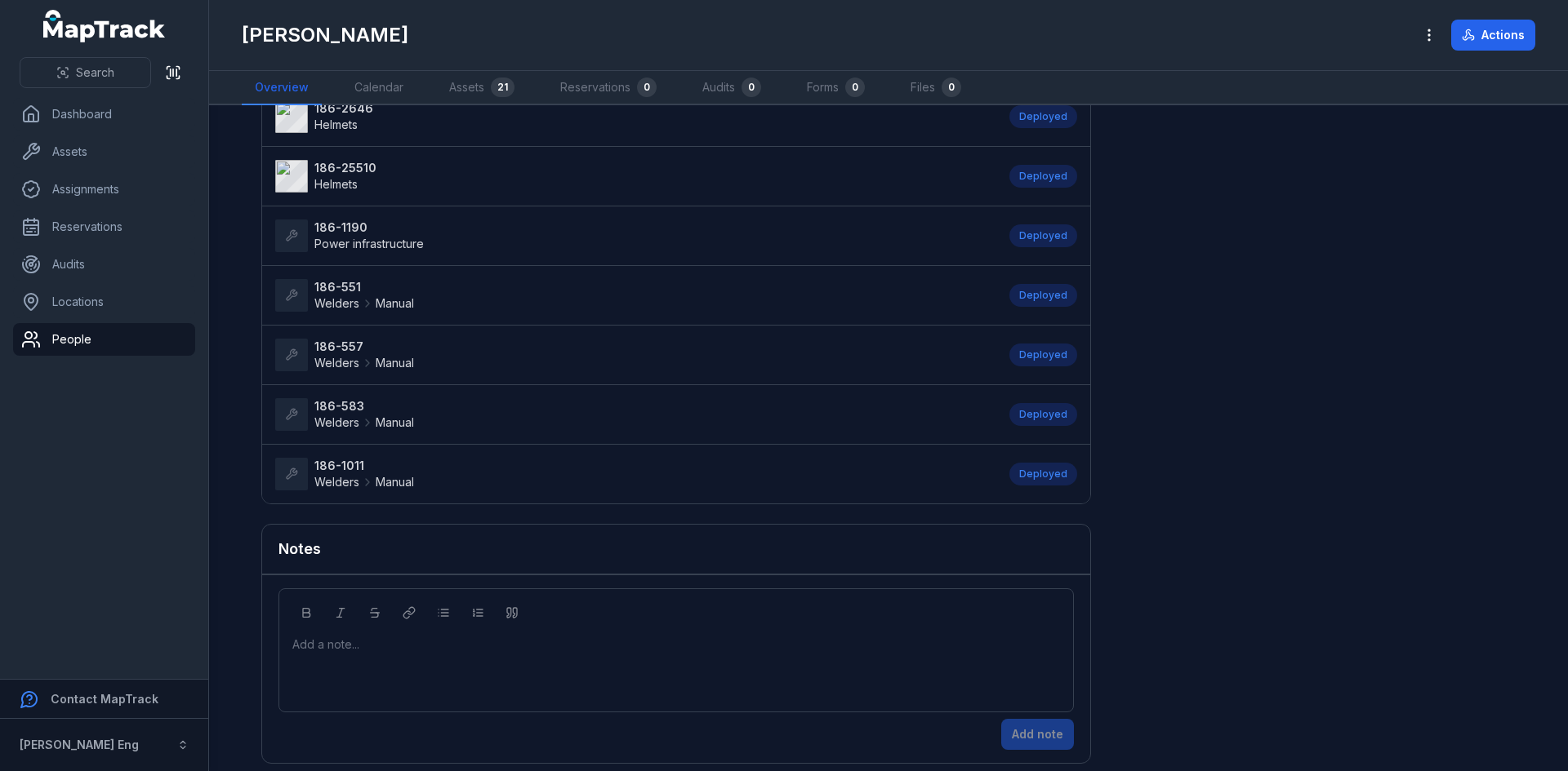
scroll to position [934, 0]
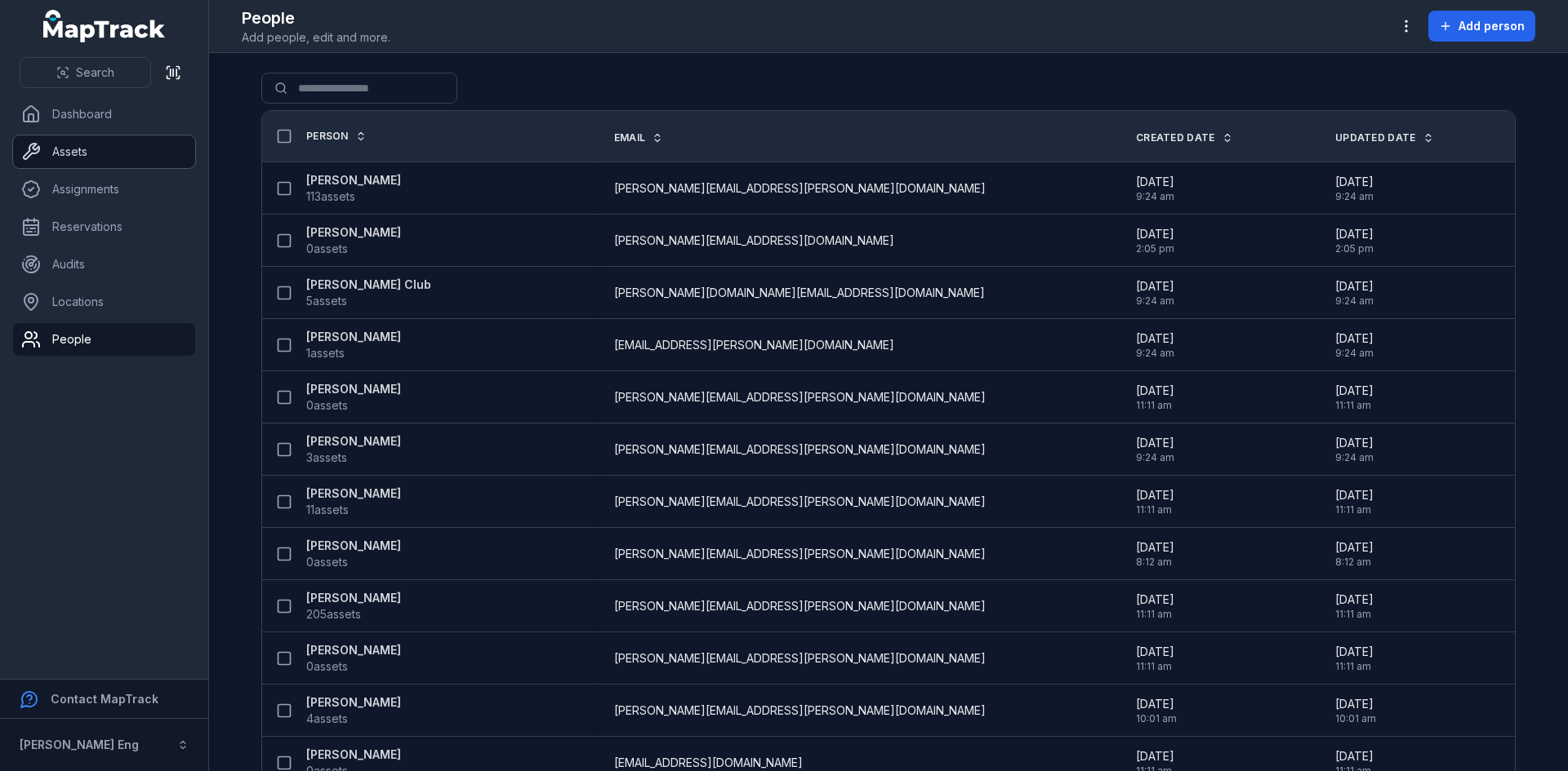
click at [81, 152] on link "Assets" at bounding box center [104, 151] width 182 height 33
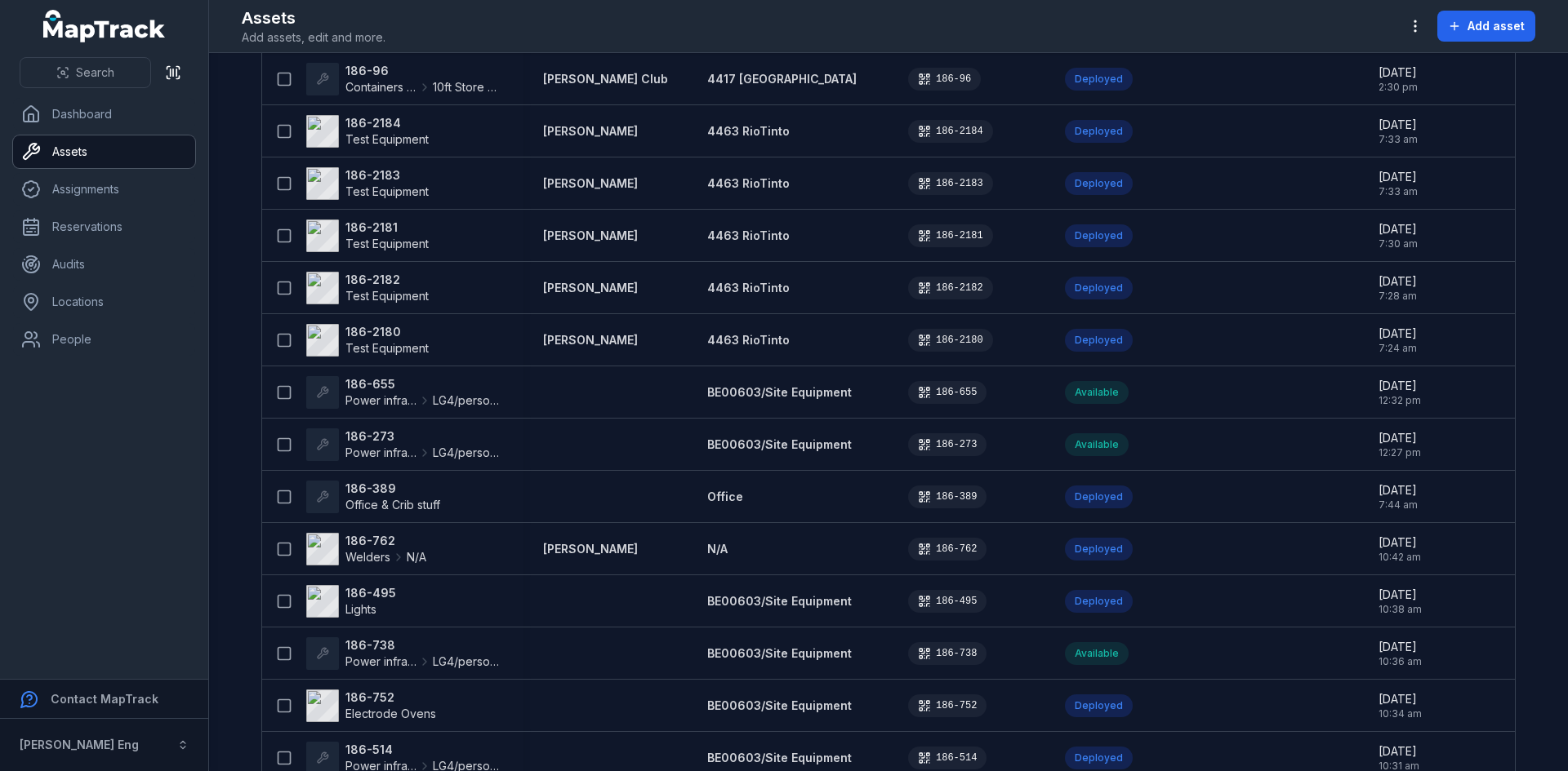
scroll to position [326, 0]
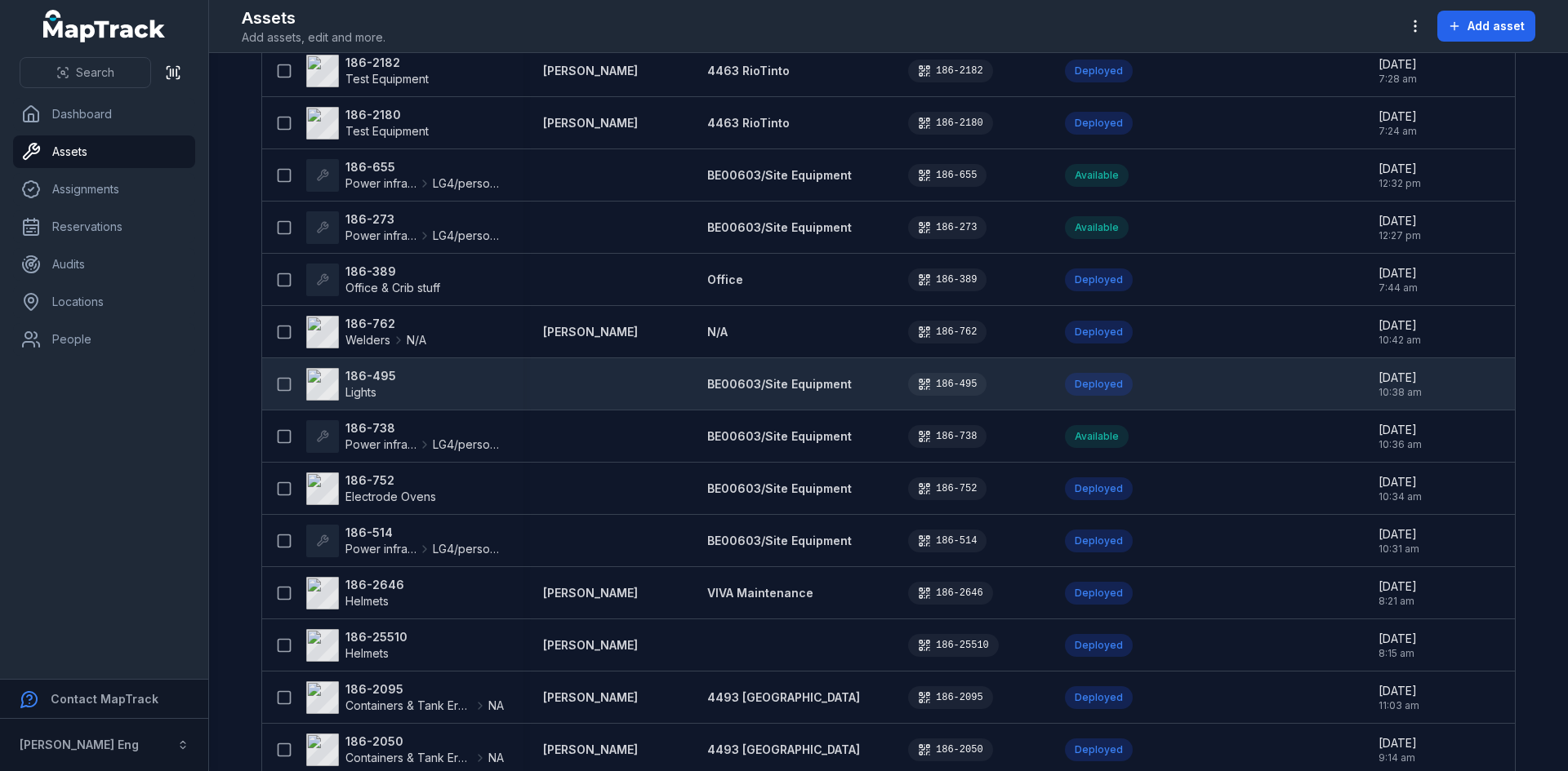
click at [351, 378] on strong "186-495" at bounding box center [371, 376] width 50 height 16
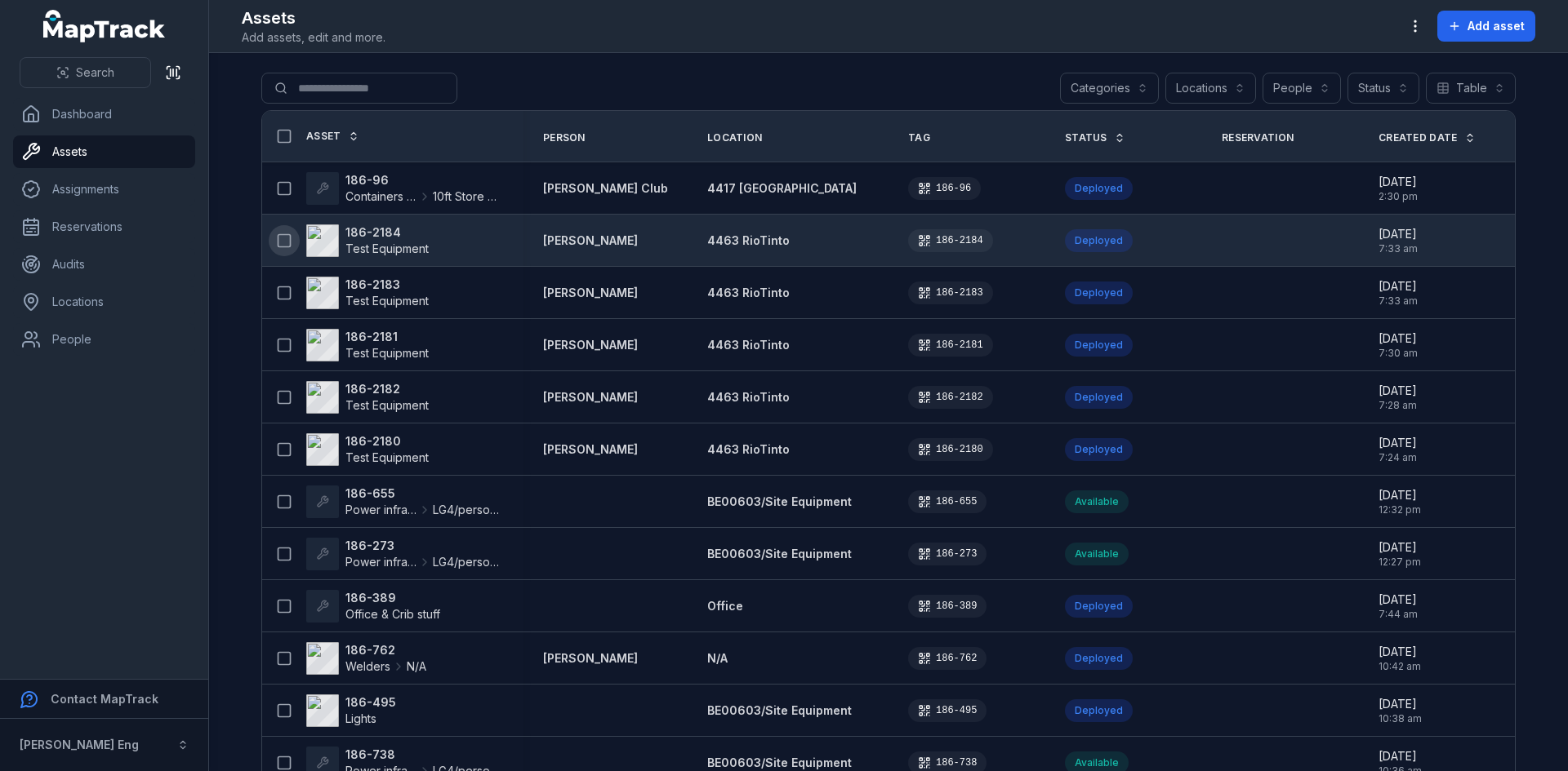
scroll to position [408, 0]
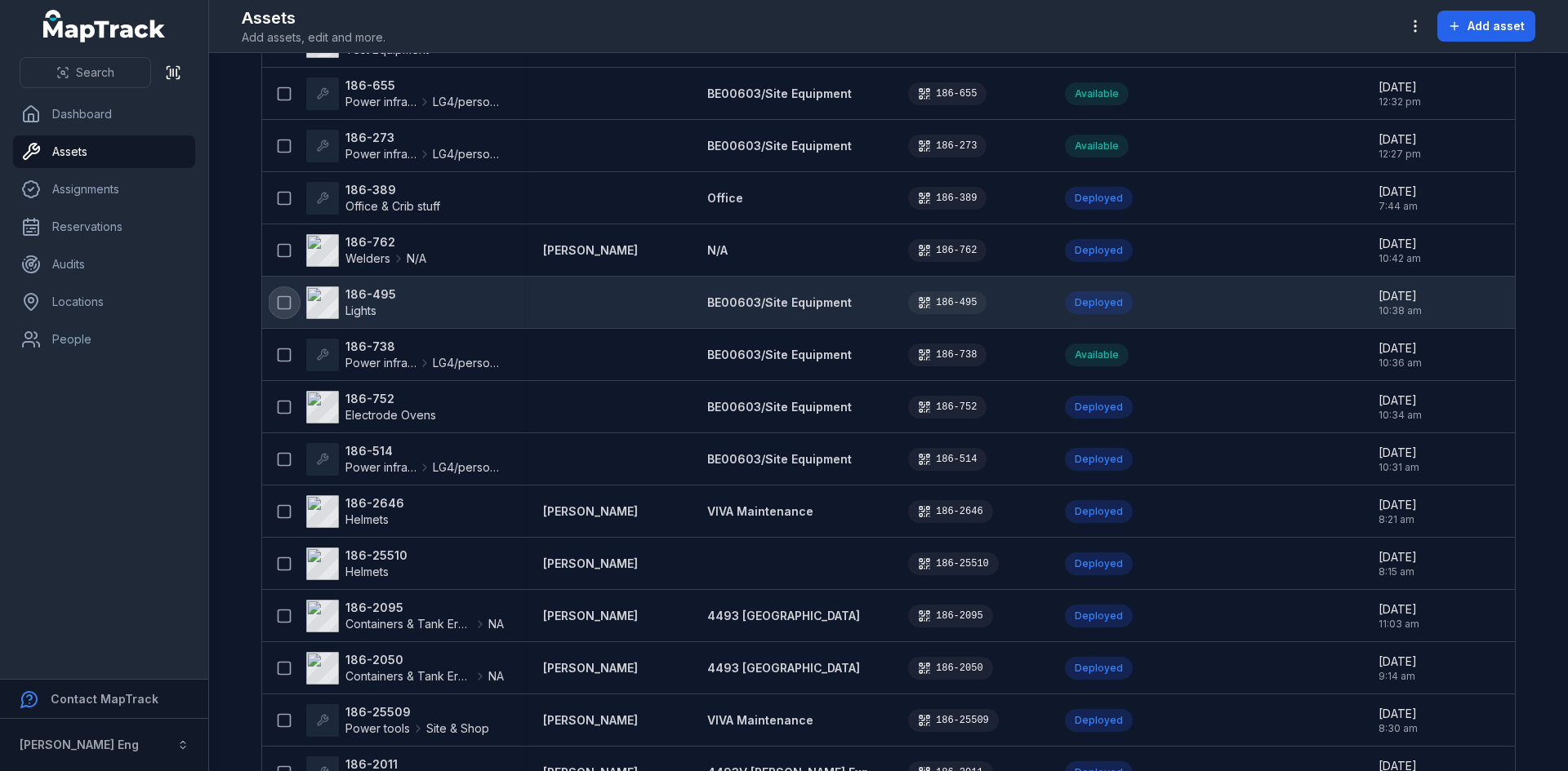
click at [276, 304] on icon at bounding box center [284, 302] width 16 height 16
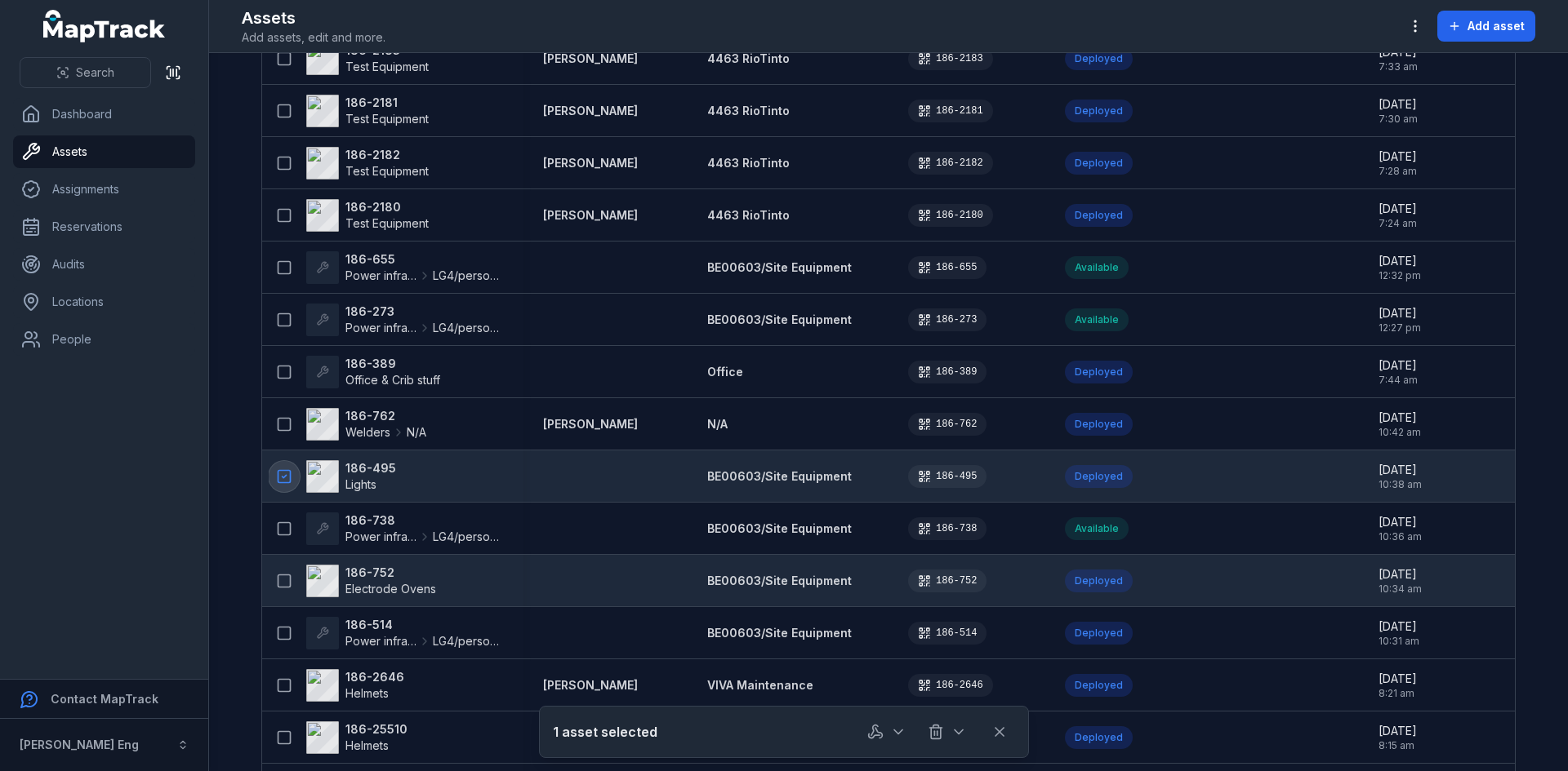
scroll to position [0, 0]
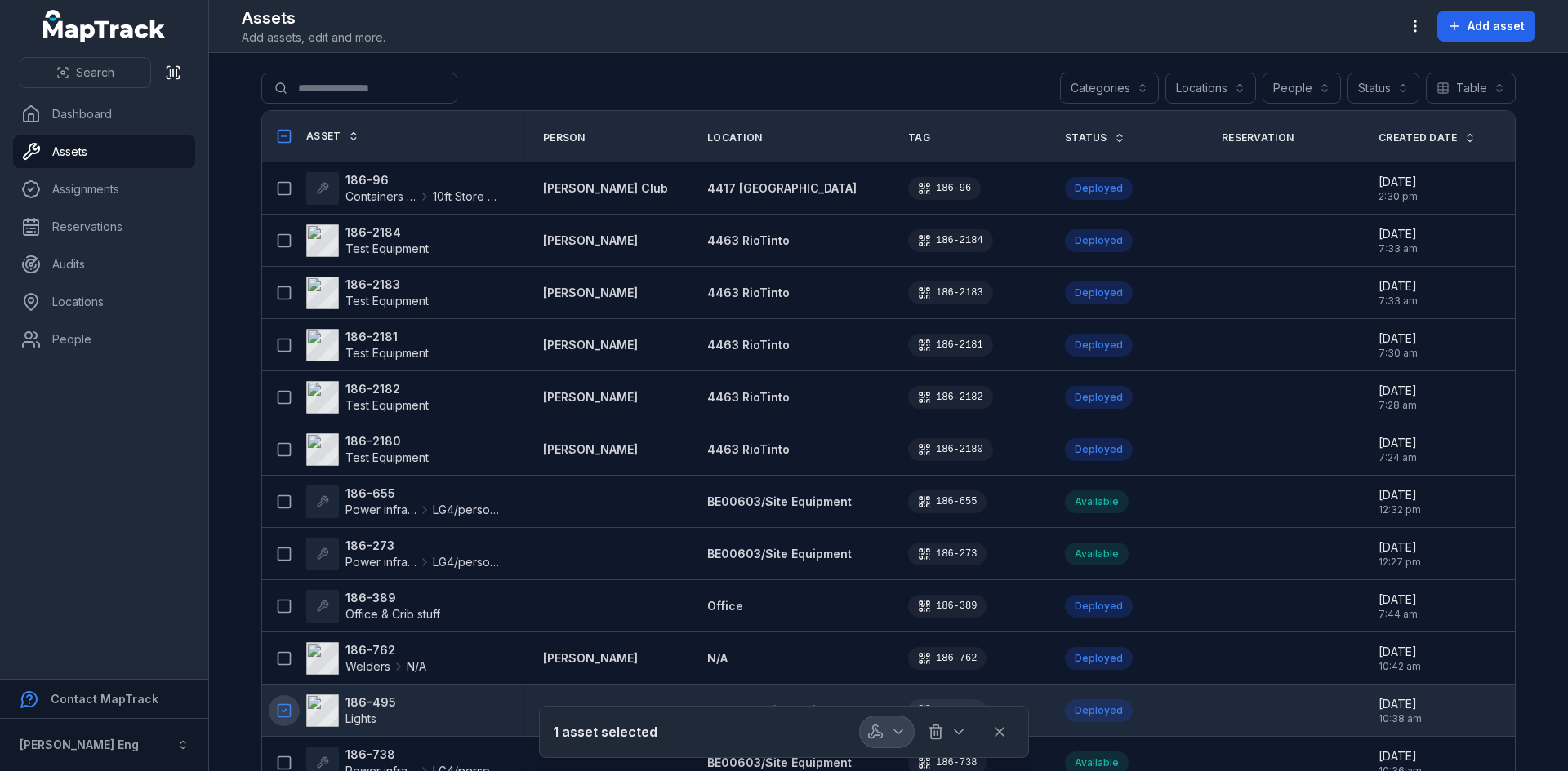
click at [904, 740] on button "button" at bounding box center [887, 732] width 54 height 31
click at [1131, 87] on button "Categories" at bounding box center [1109, 88] width 98 height 31
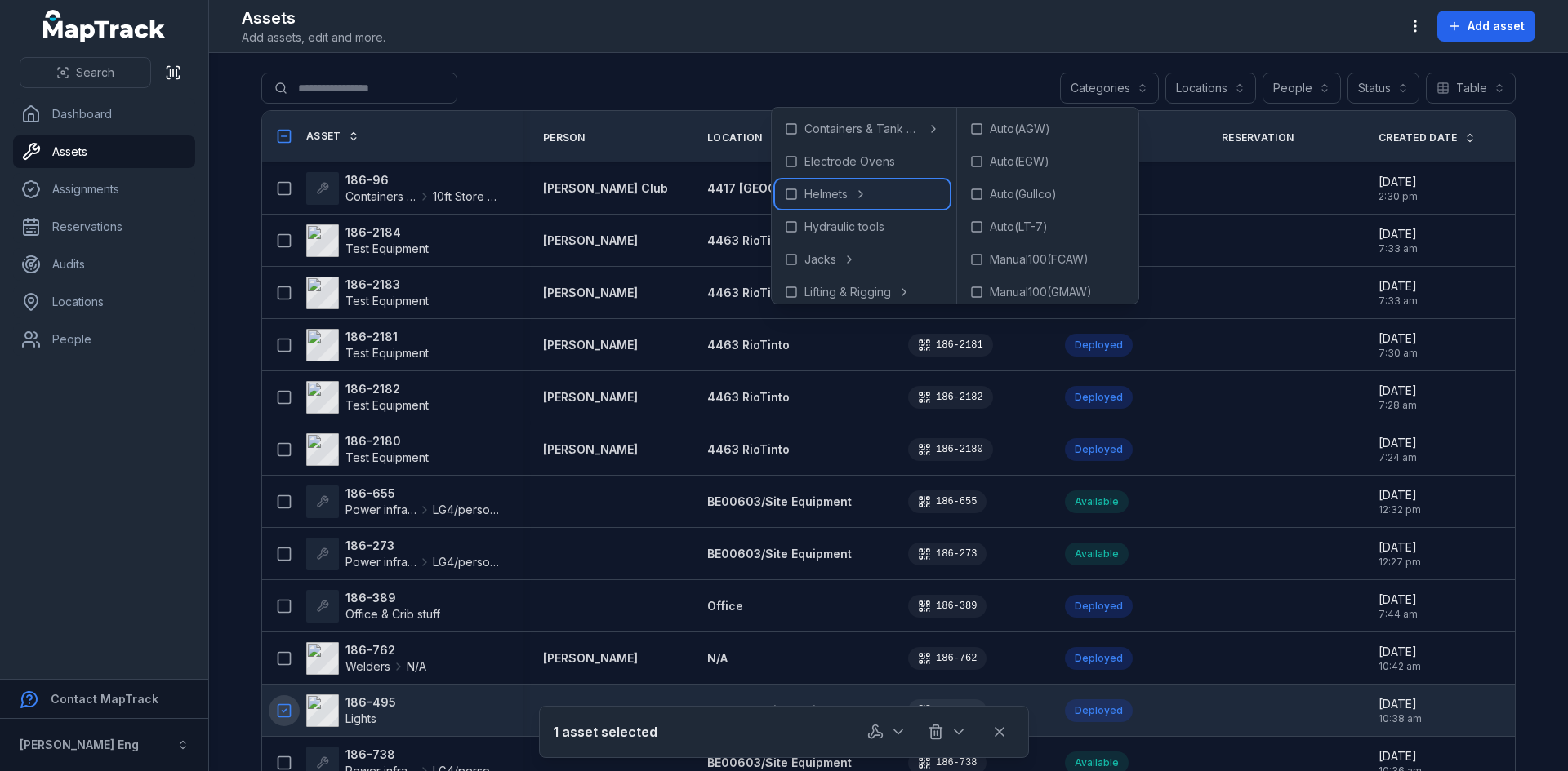
click at [787, 189] on rect at bounding box center [792, 194] width 10 height 10
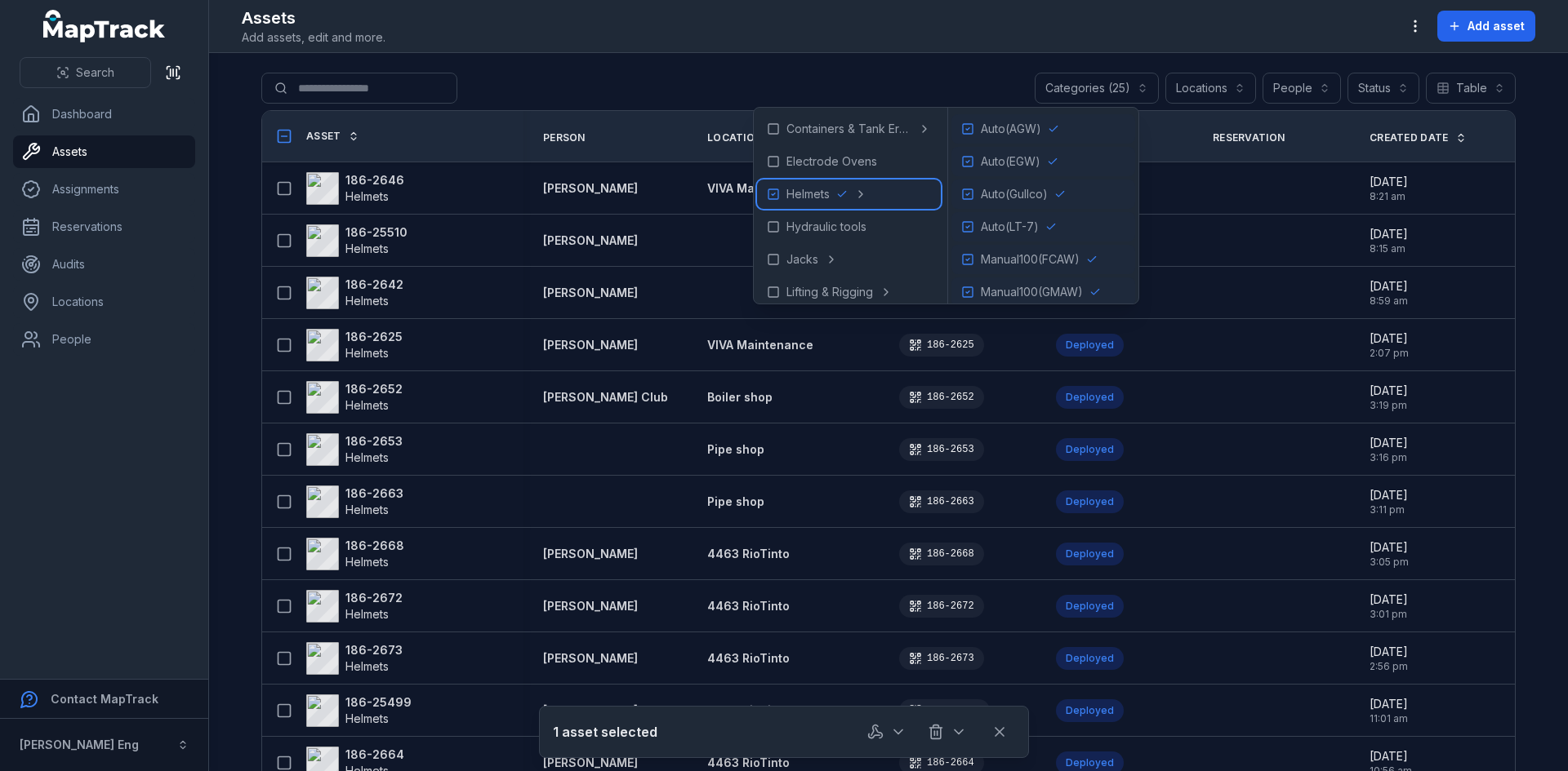
click at [771, 194] on icon at bounding box center [773, 195] width 14 height 14
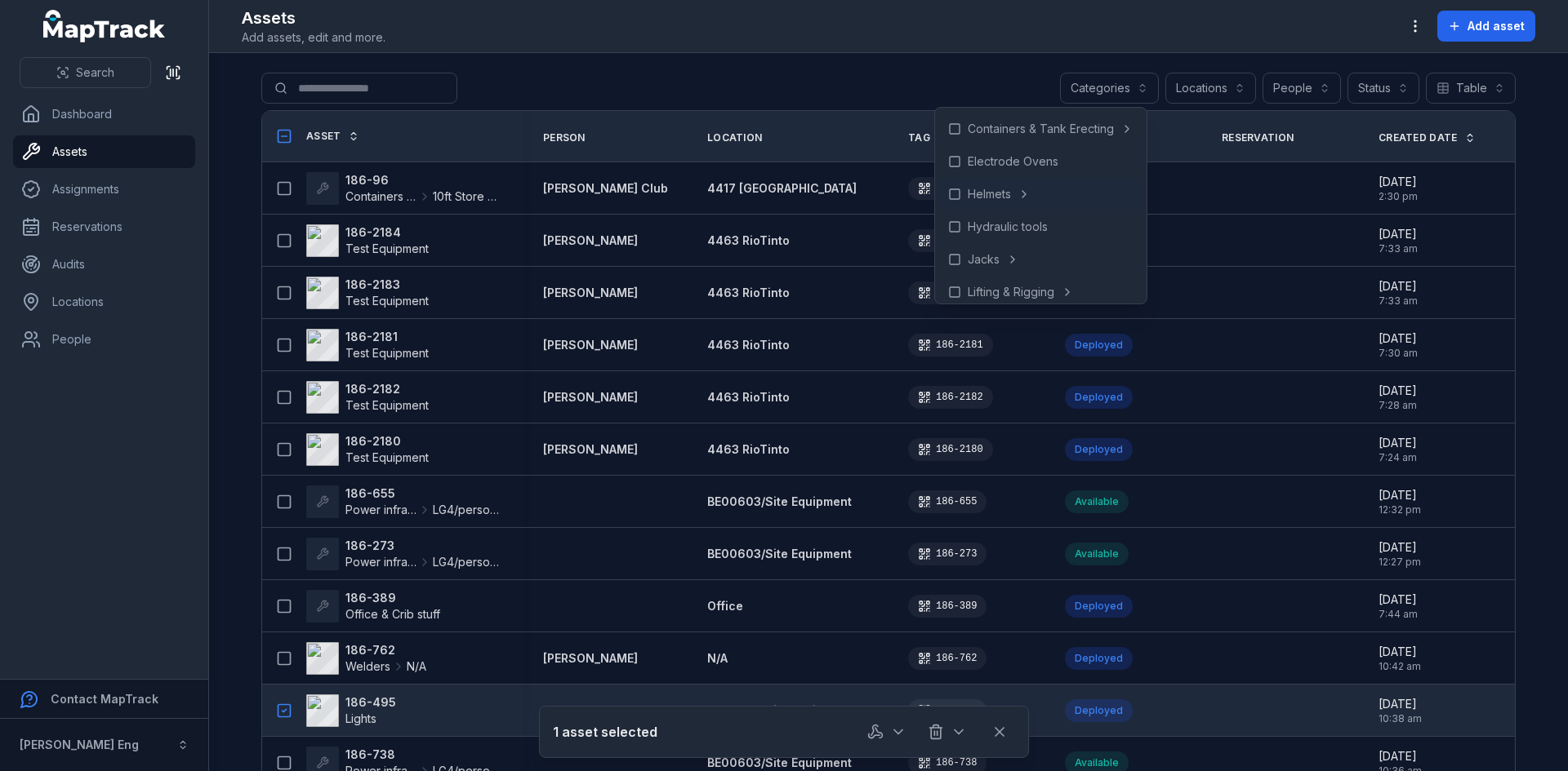
click at [550, 92] on div "Search for assets Categories Locations People Status Table *****" at bounding box center [888, 91] width 1254 height 38
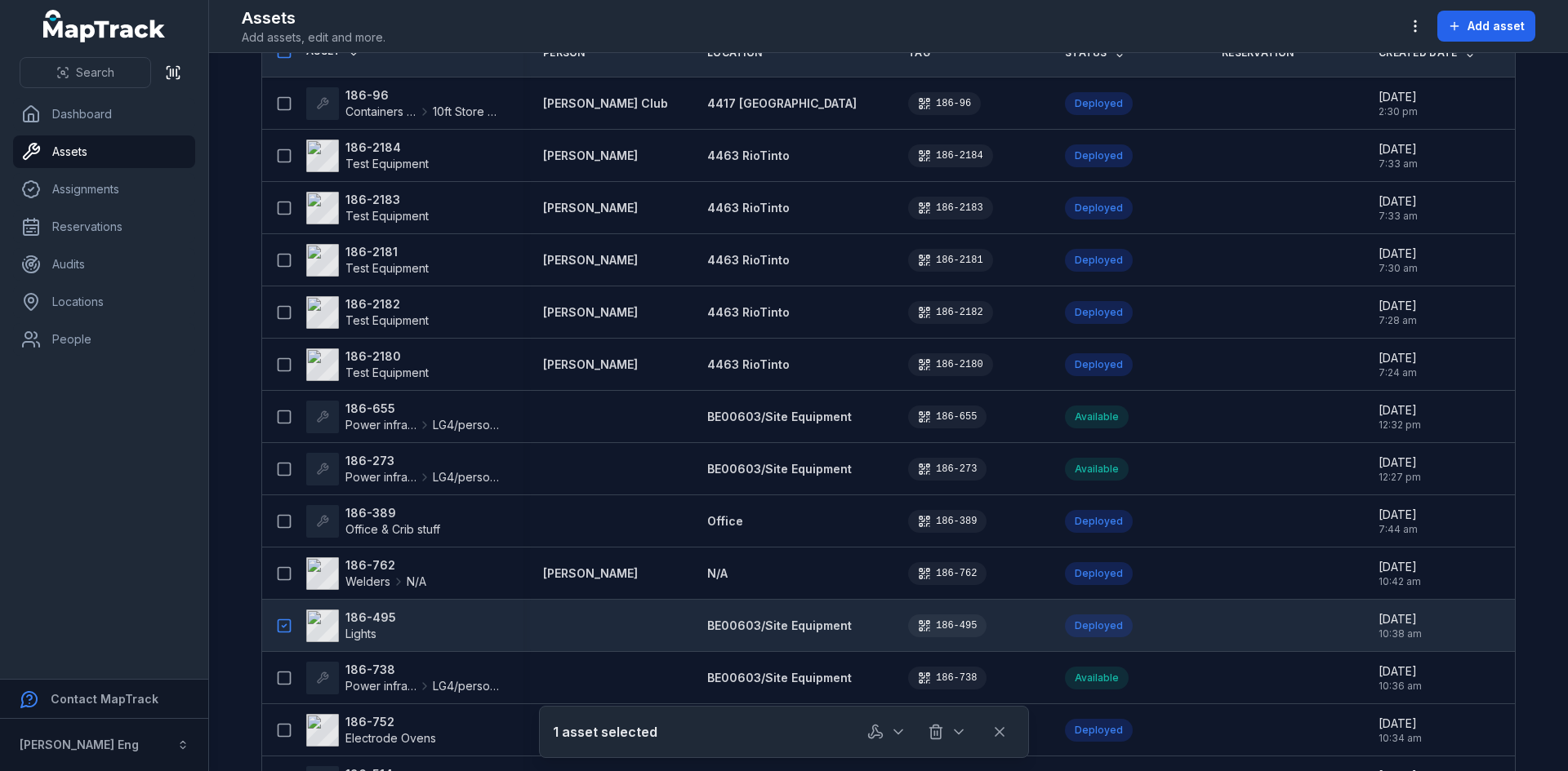
scroll to position [326, 0]
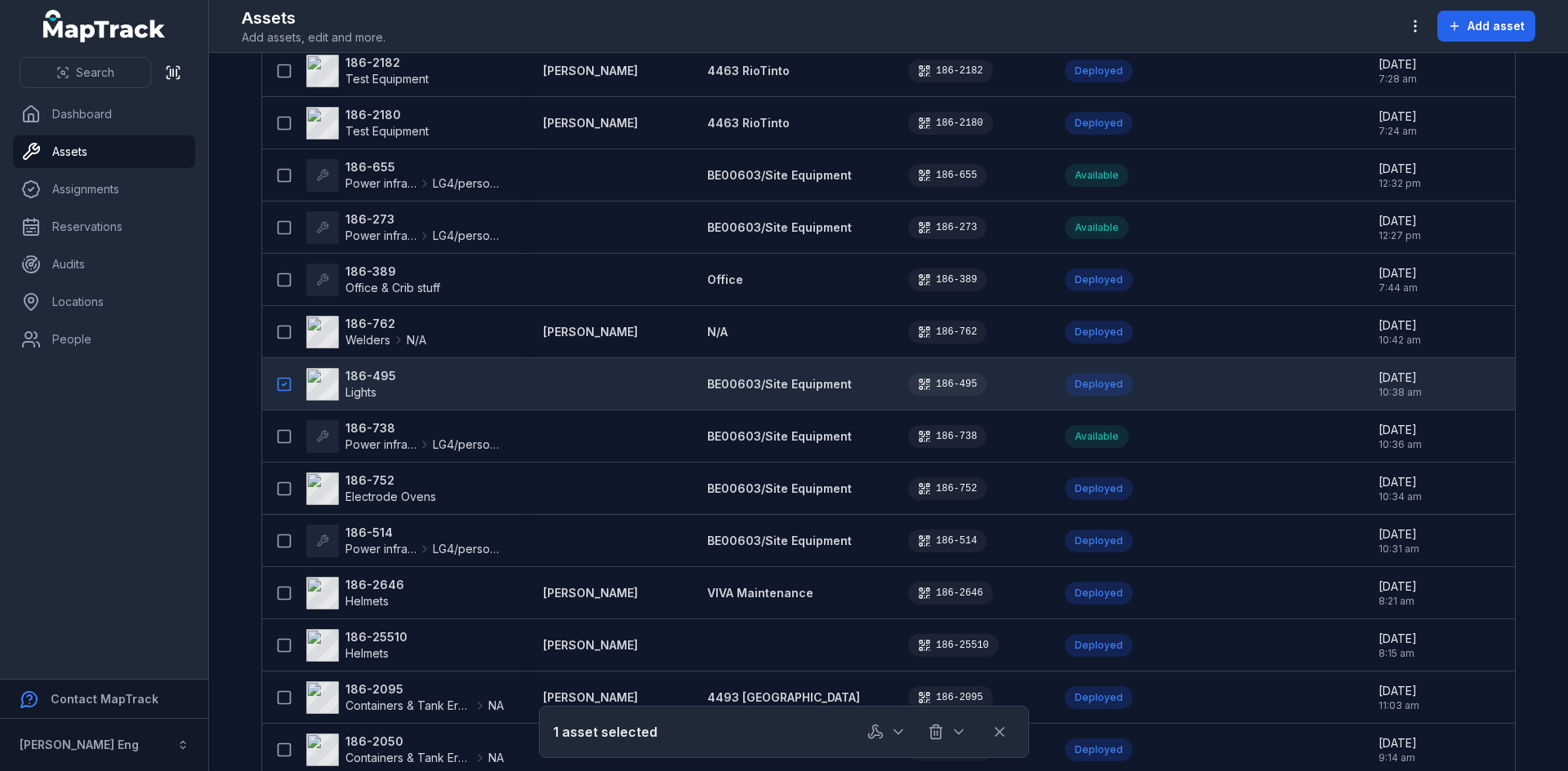
drag, startPoint x: 622, startPoint y: 393, endPoint x: 458, endPoint y: 390, distance: 164.0
click at [473, 393] on div "186-495 Lights" at bounding box center [386, 385] width 236 height 33
click at [352, 378] on strong "186-495" at bounding box center [371, 376] width 50 height 16
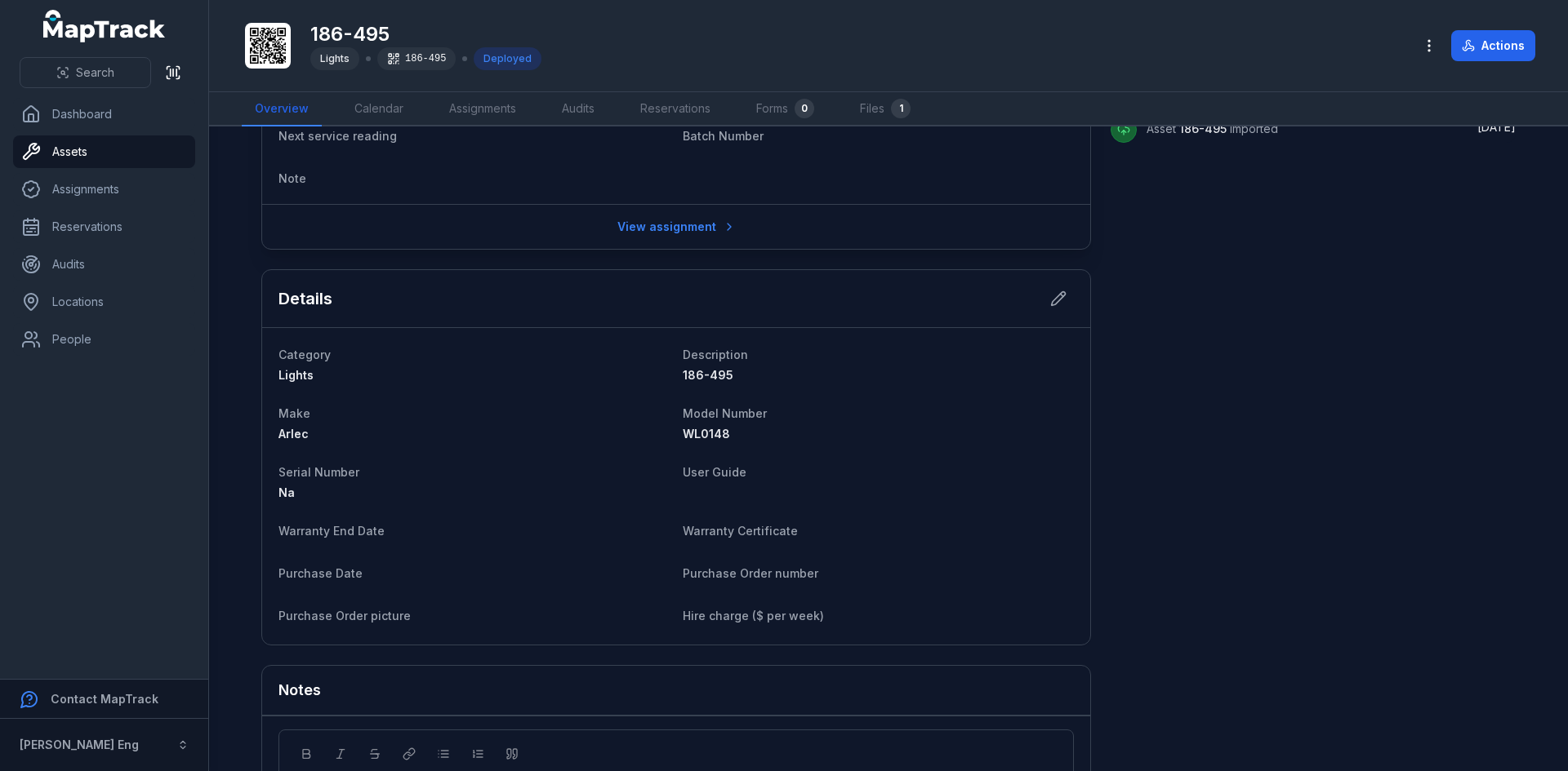
scroll to position [816, 0]
click at [1050, 289] on icon at bounding box center [1058, 295] width 16 height 16
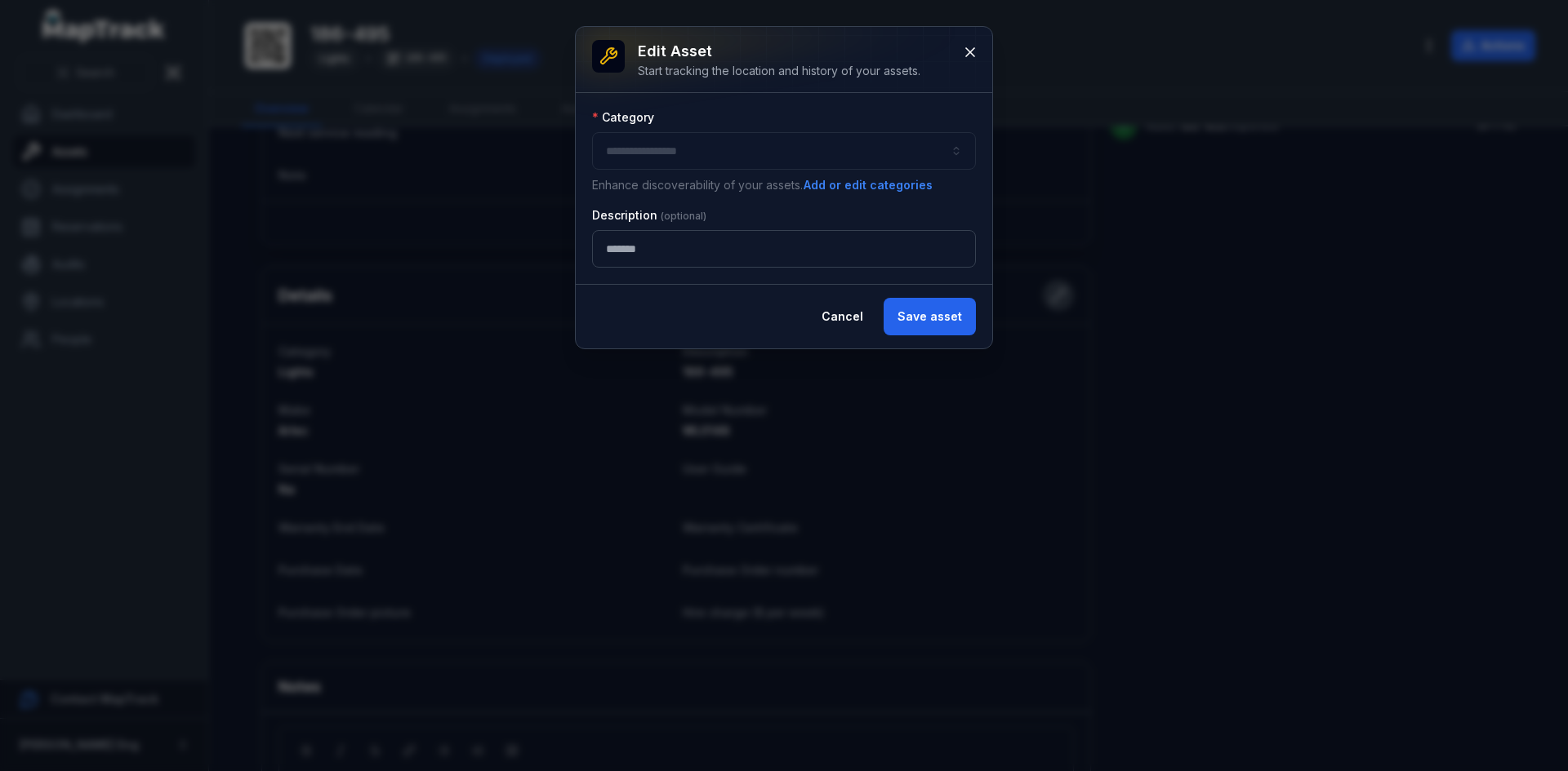
type input "******"
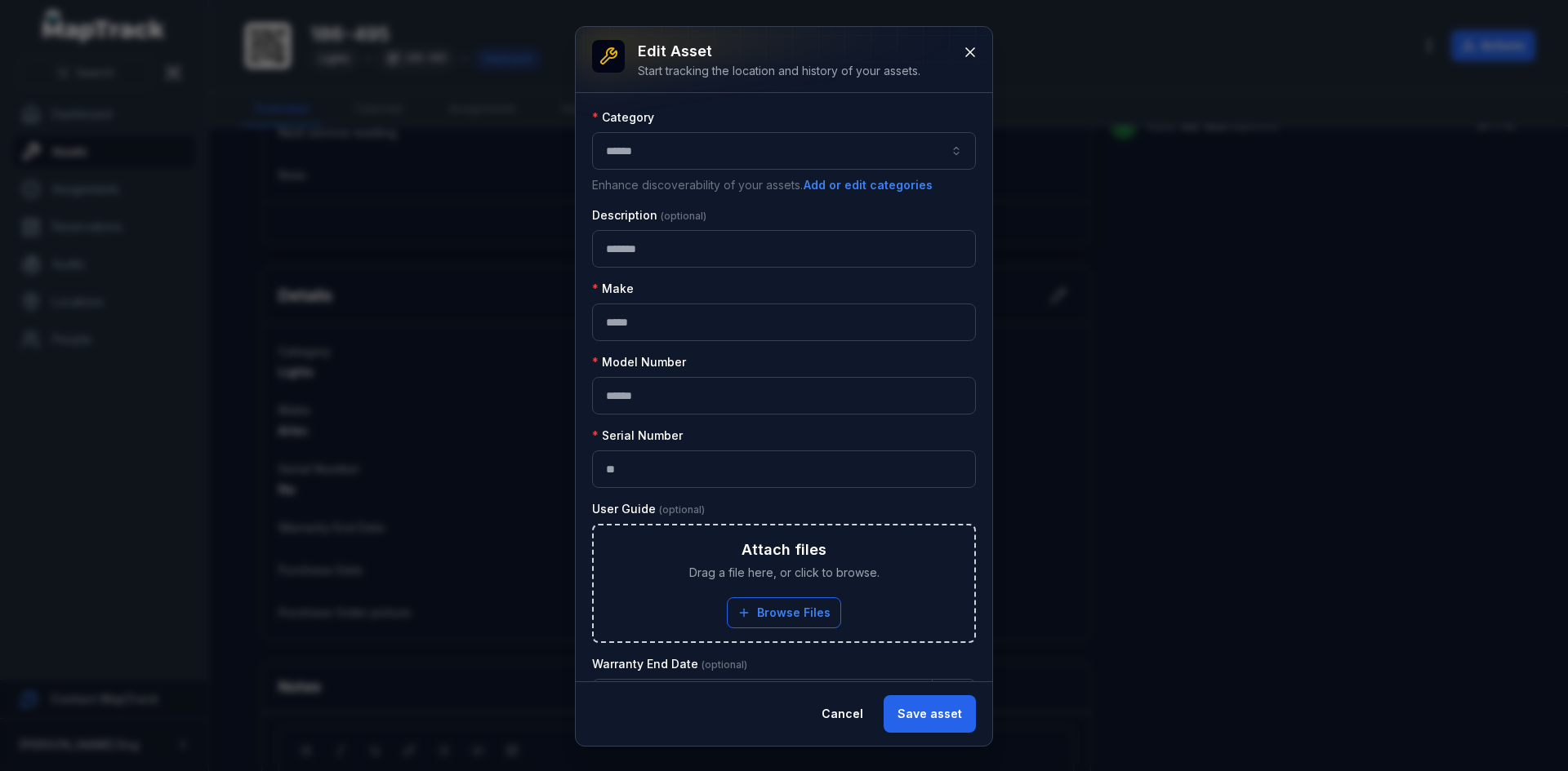
click at [946, 150] on button "******" at bounding box center [784, 151] width 384 height 38
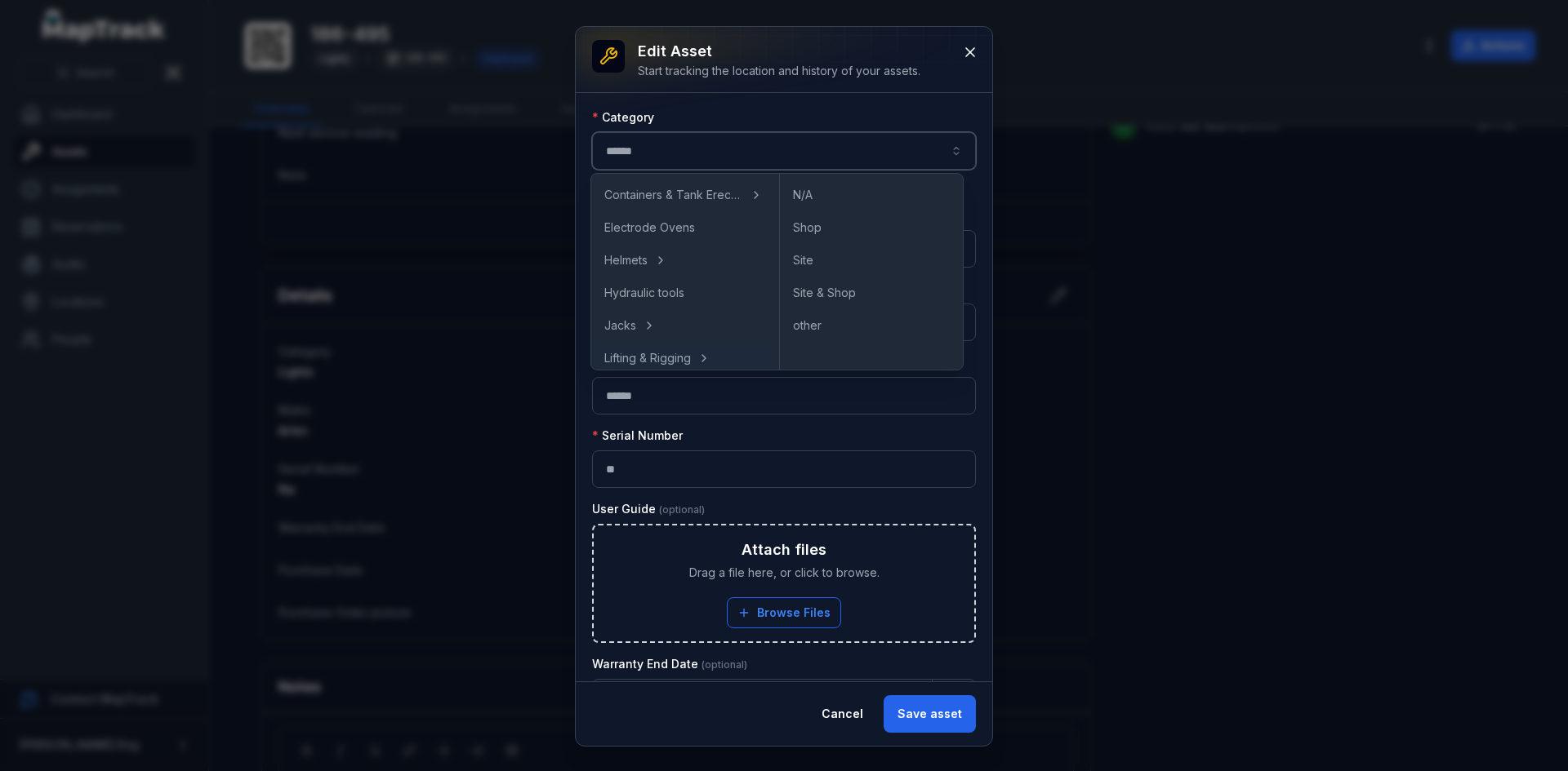
click at [579, 377] on div "**********" at bounding box center [783, 387] width 416 height 589
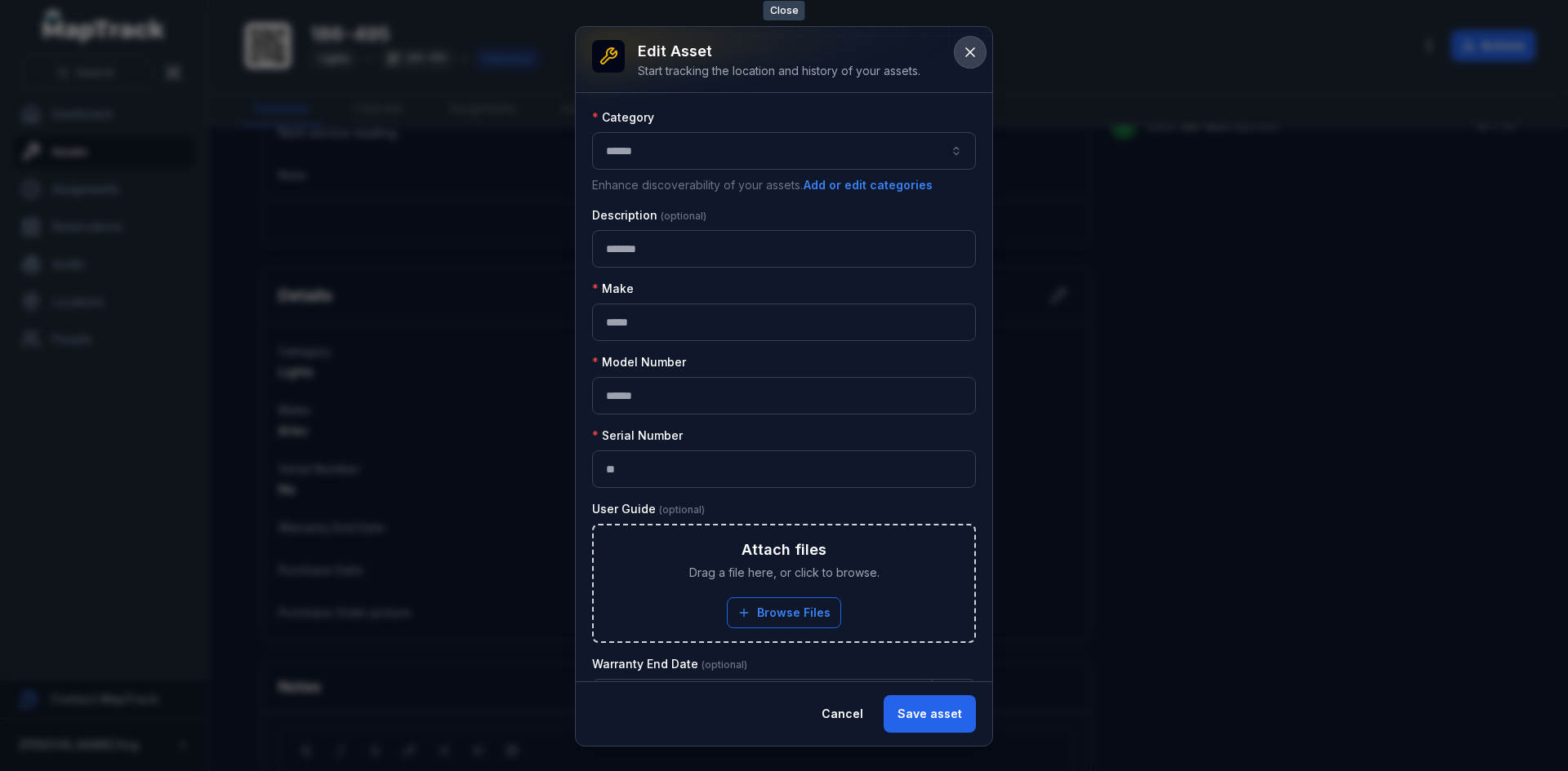
click at [967, 50] on icon at bounding box center [969, 52] width 16 height 16
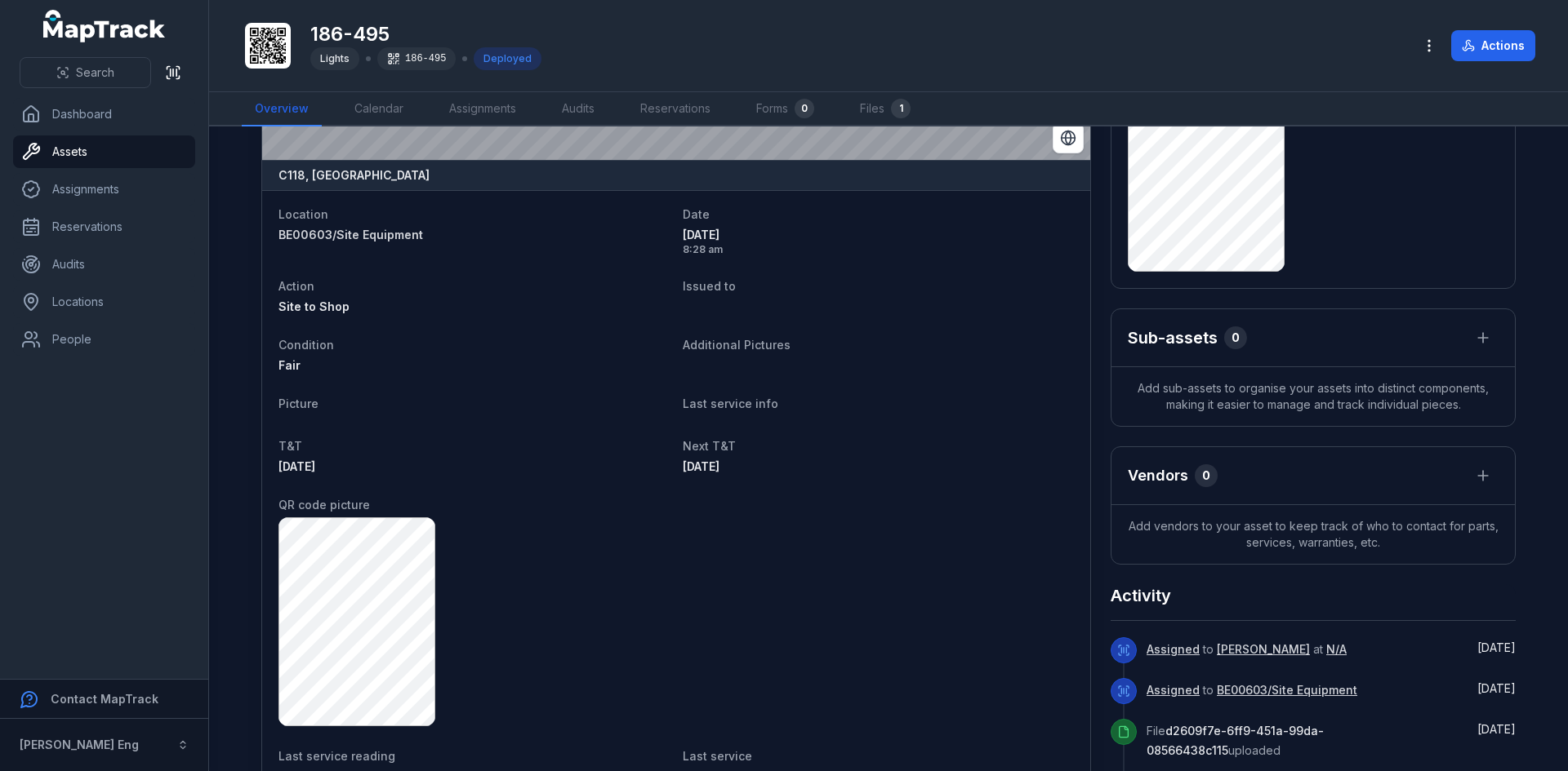
scroll to position [0, 0]
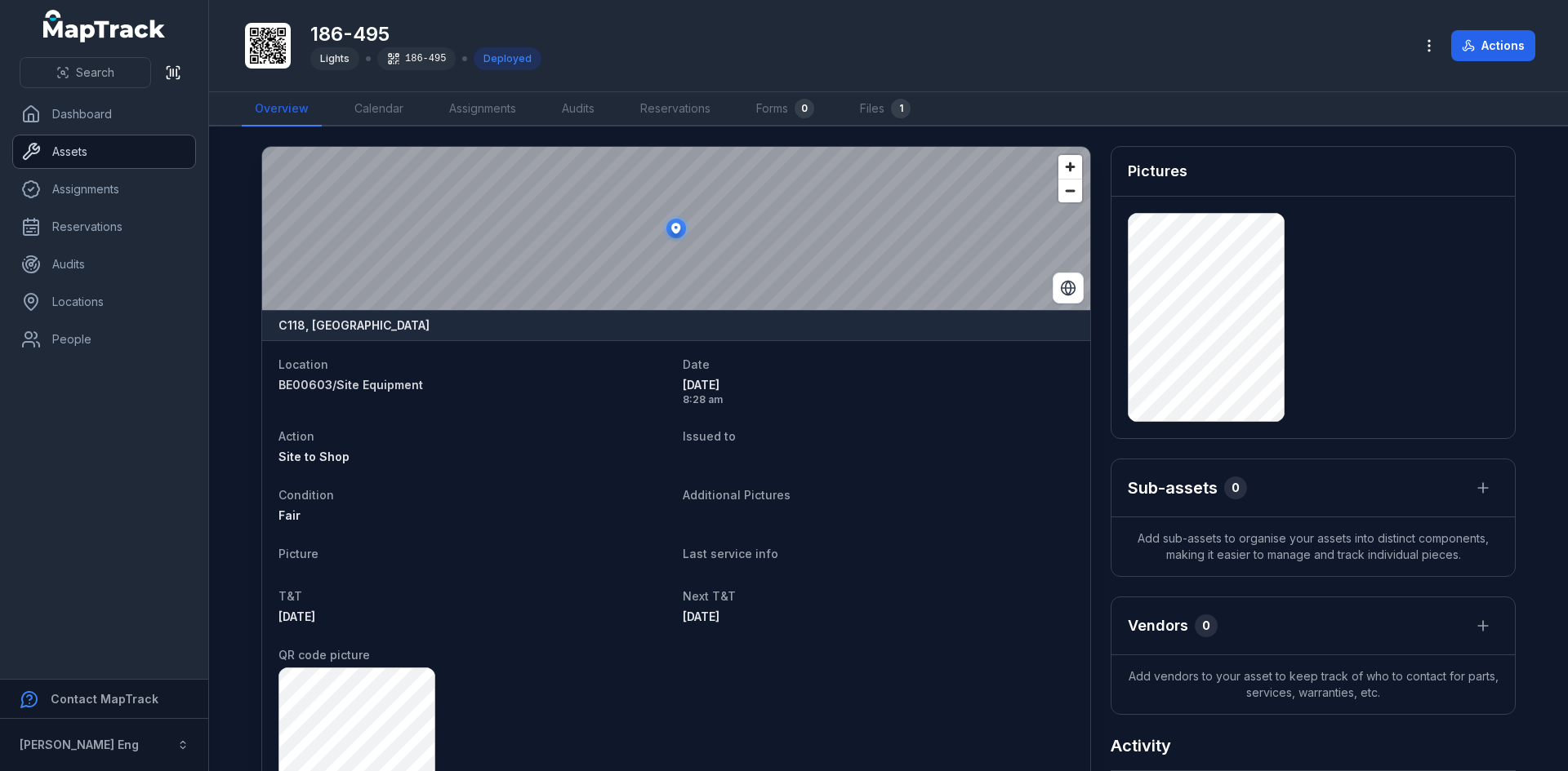
click at [80, 144] on link "Assets" at bounding box center [104, 151] width 182 height 33
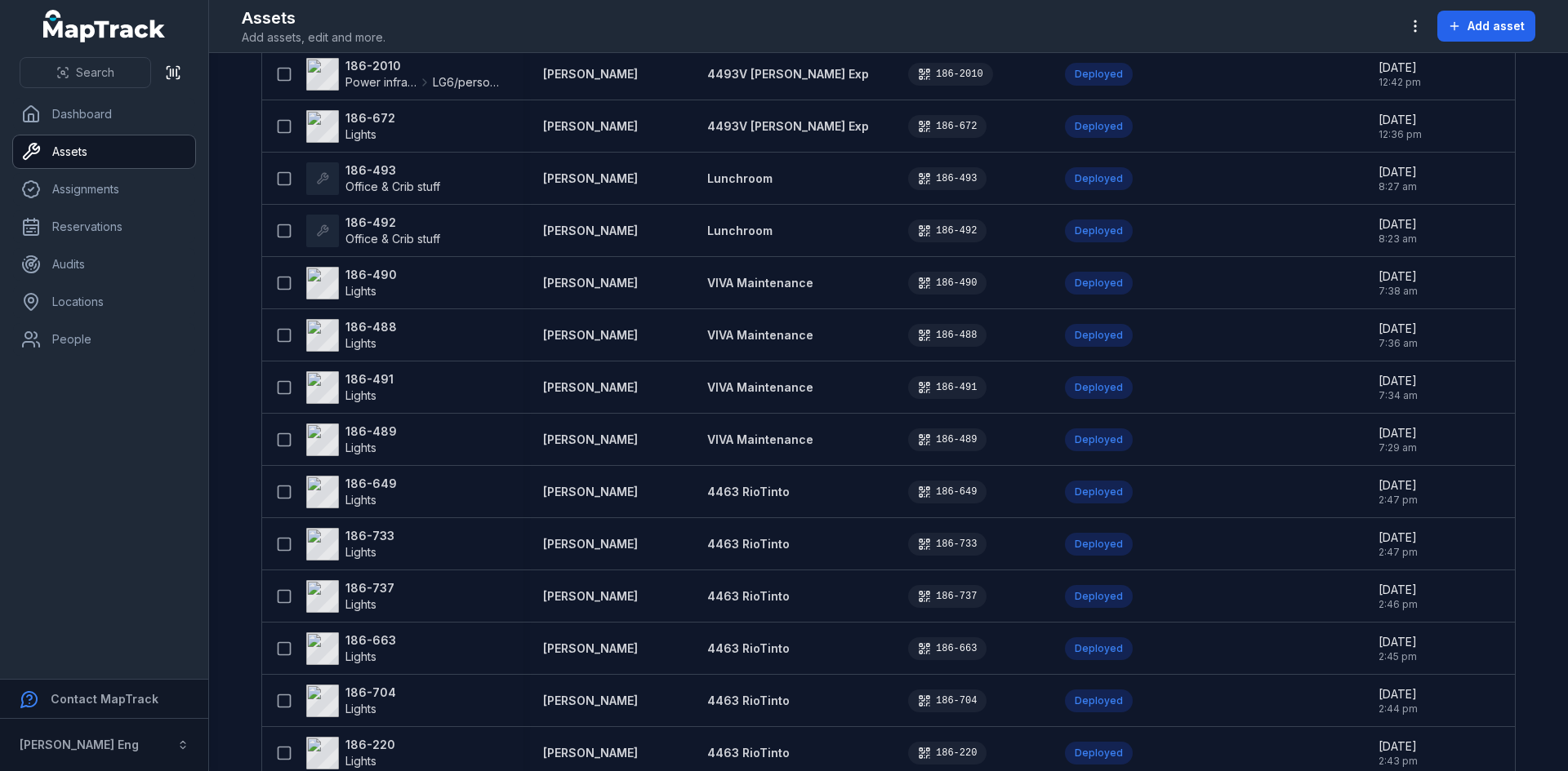
scroll to position [1306, 0]
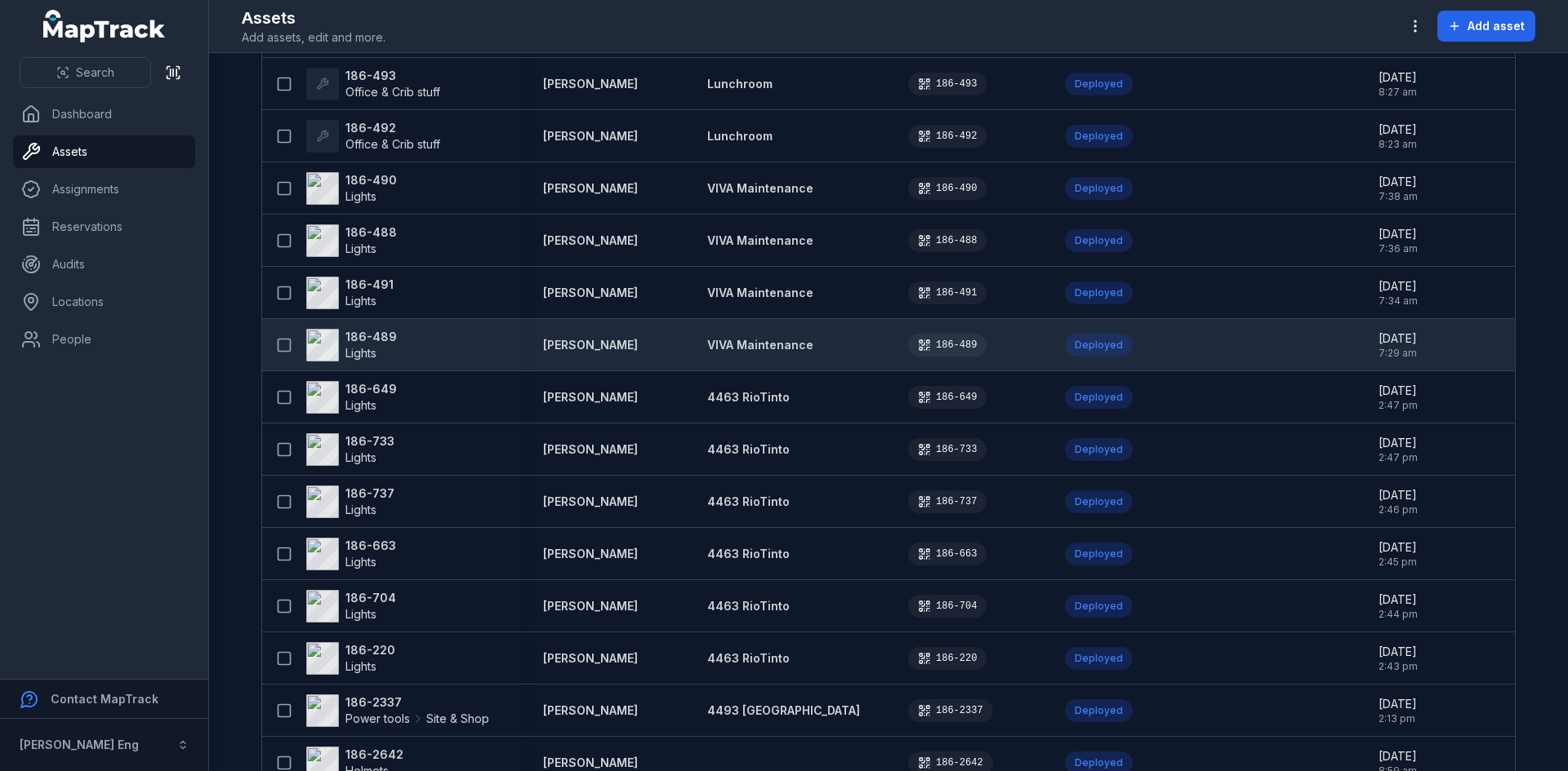
click at [367, 340] on strong "186-489" at bounding box center [371, 337] width 51 height 16
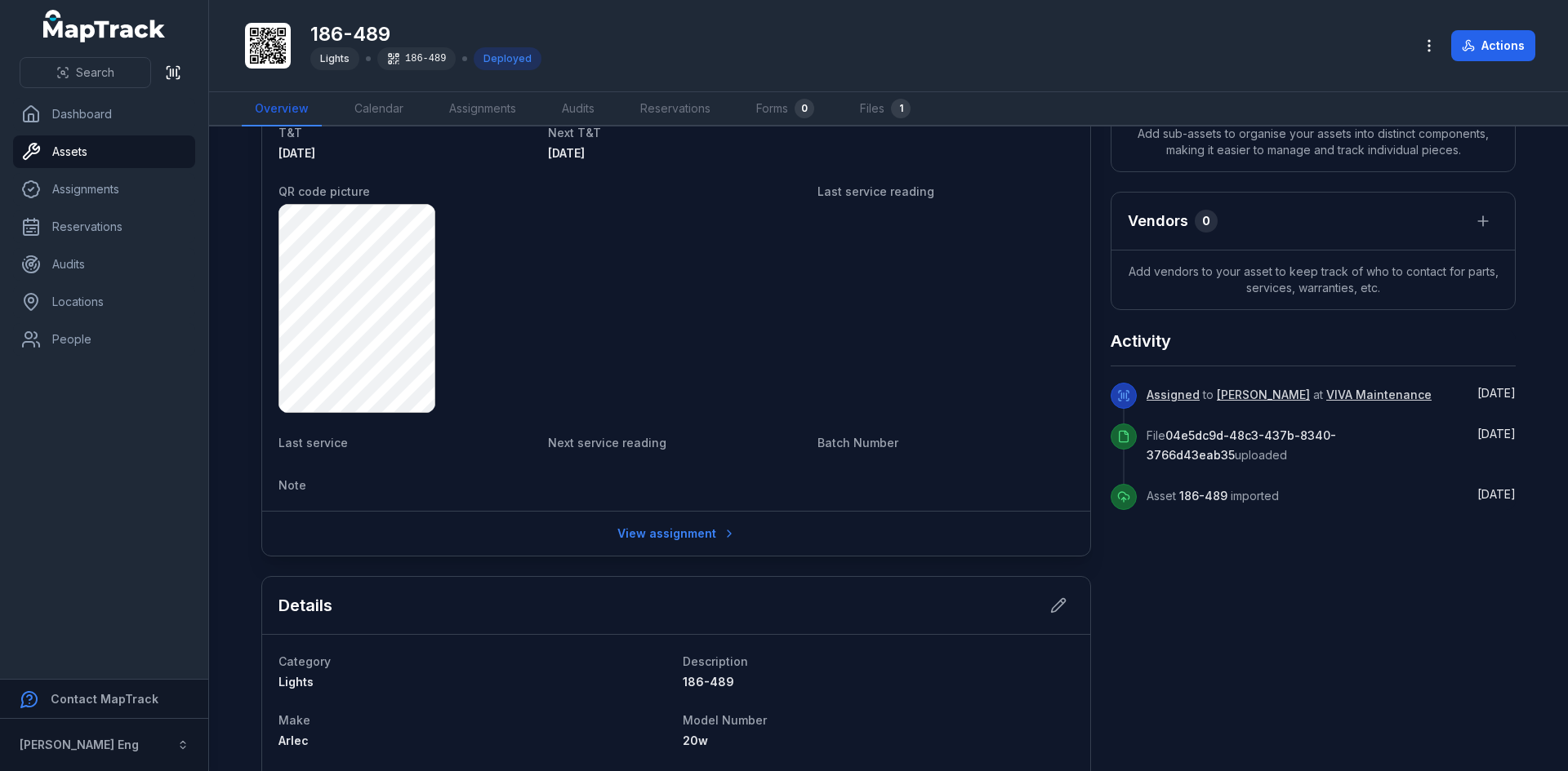
scroll to position [408, 0]
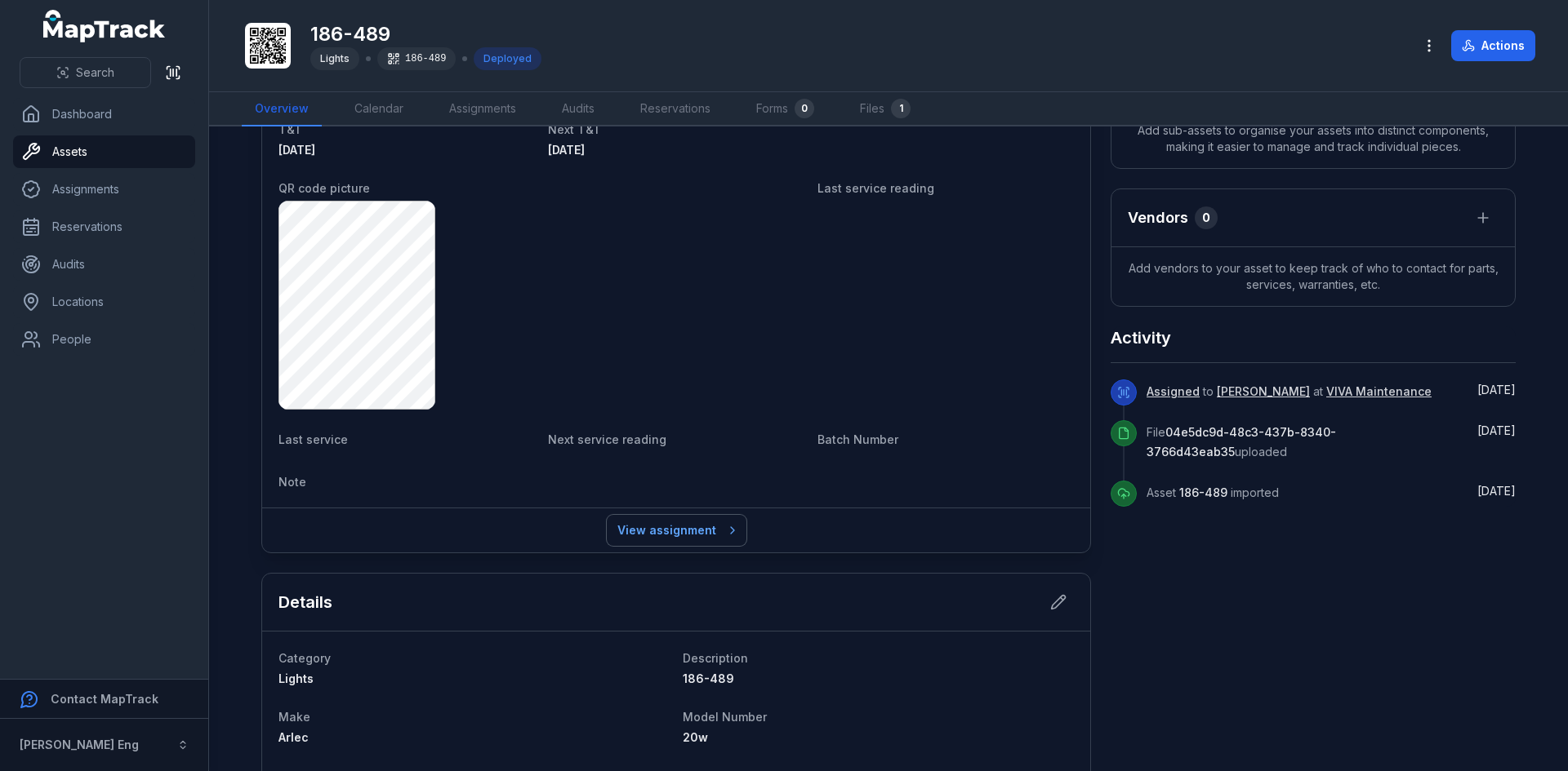
click at [668, 533] on link "View assignment" at bounding box center [677, 531] width 140 height 31
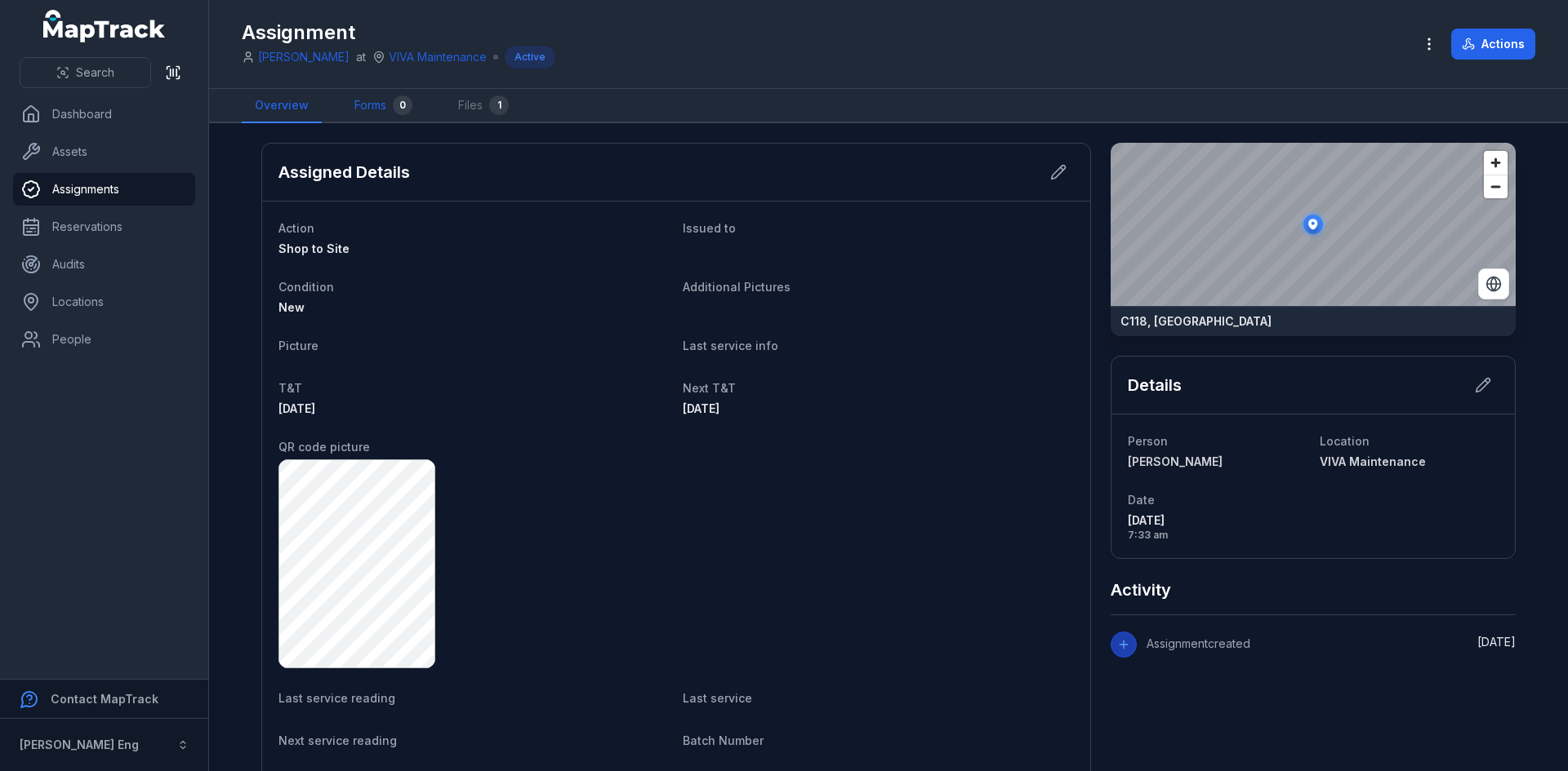
click at [353, 107] on link "Forms 0" at bounding box center [383, 106] width 84 height 35
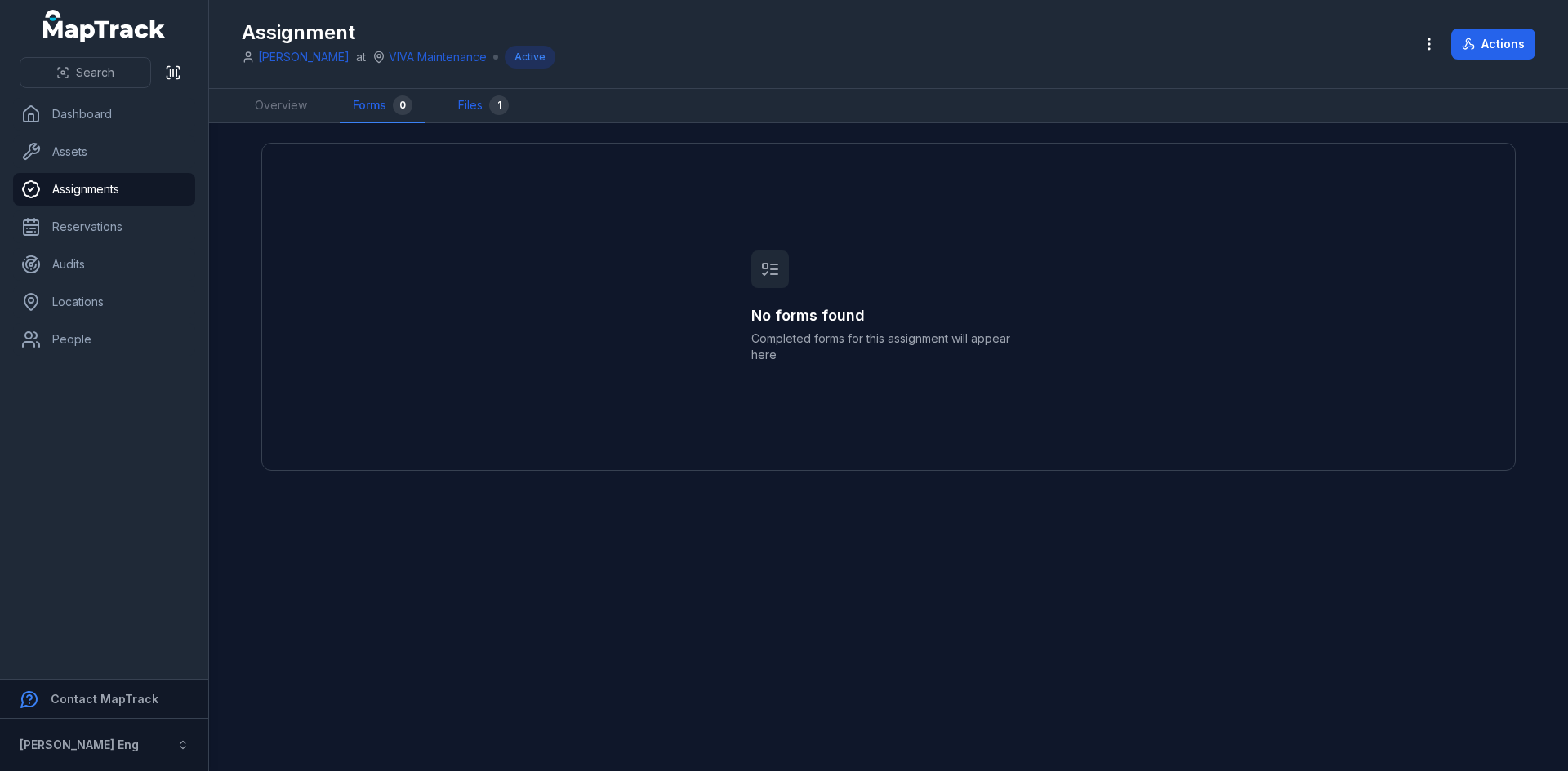
click at [478, 103] on link "Files 1" at bounding box center [484, 106] width 77 height 35
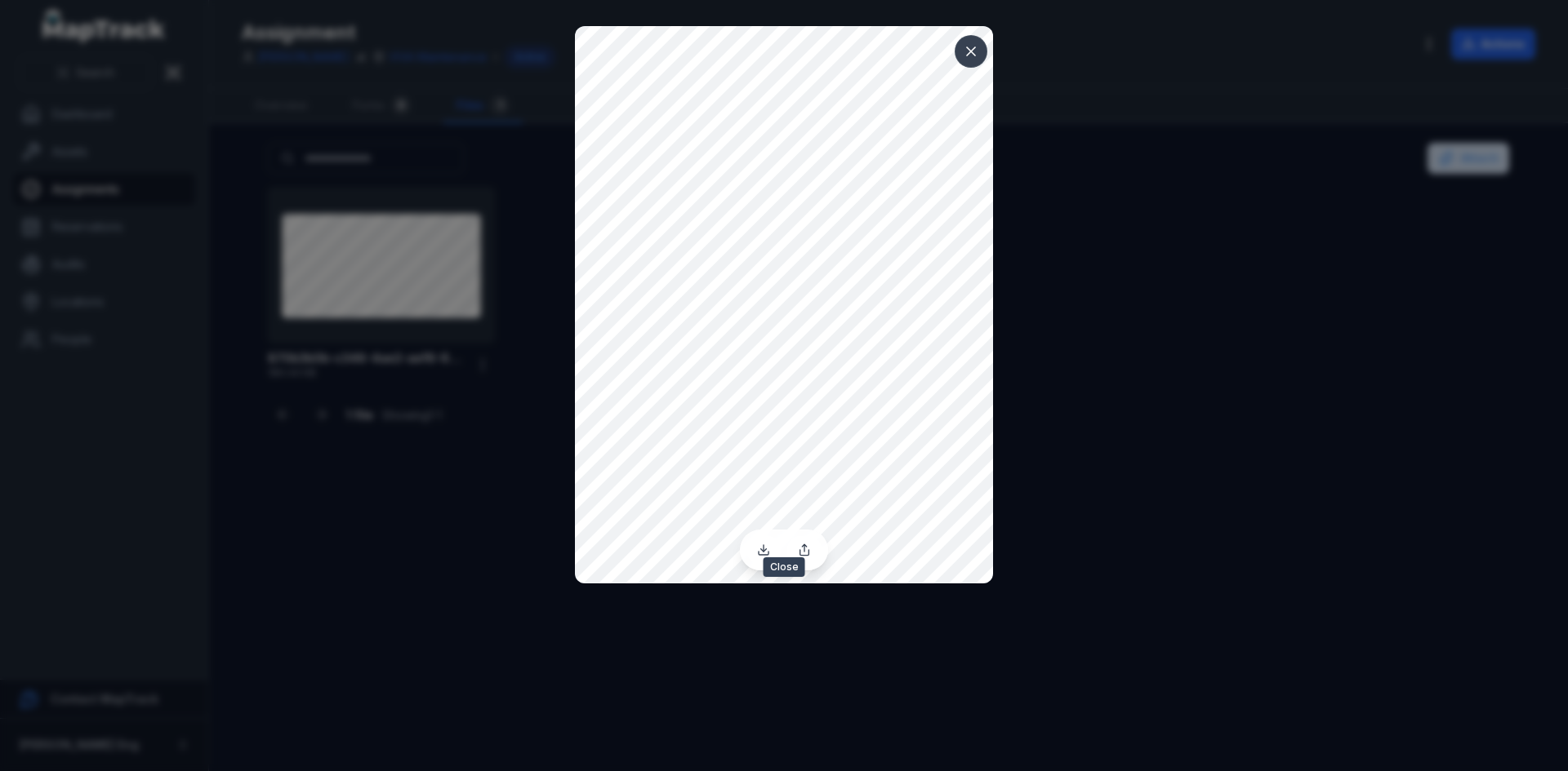
click at [981, 54] on button at bounding box center [971, 51] width 31 height 31
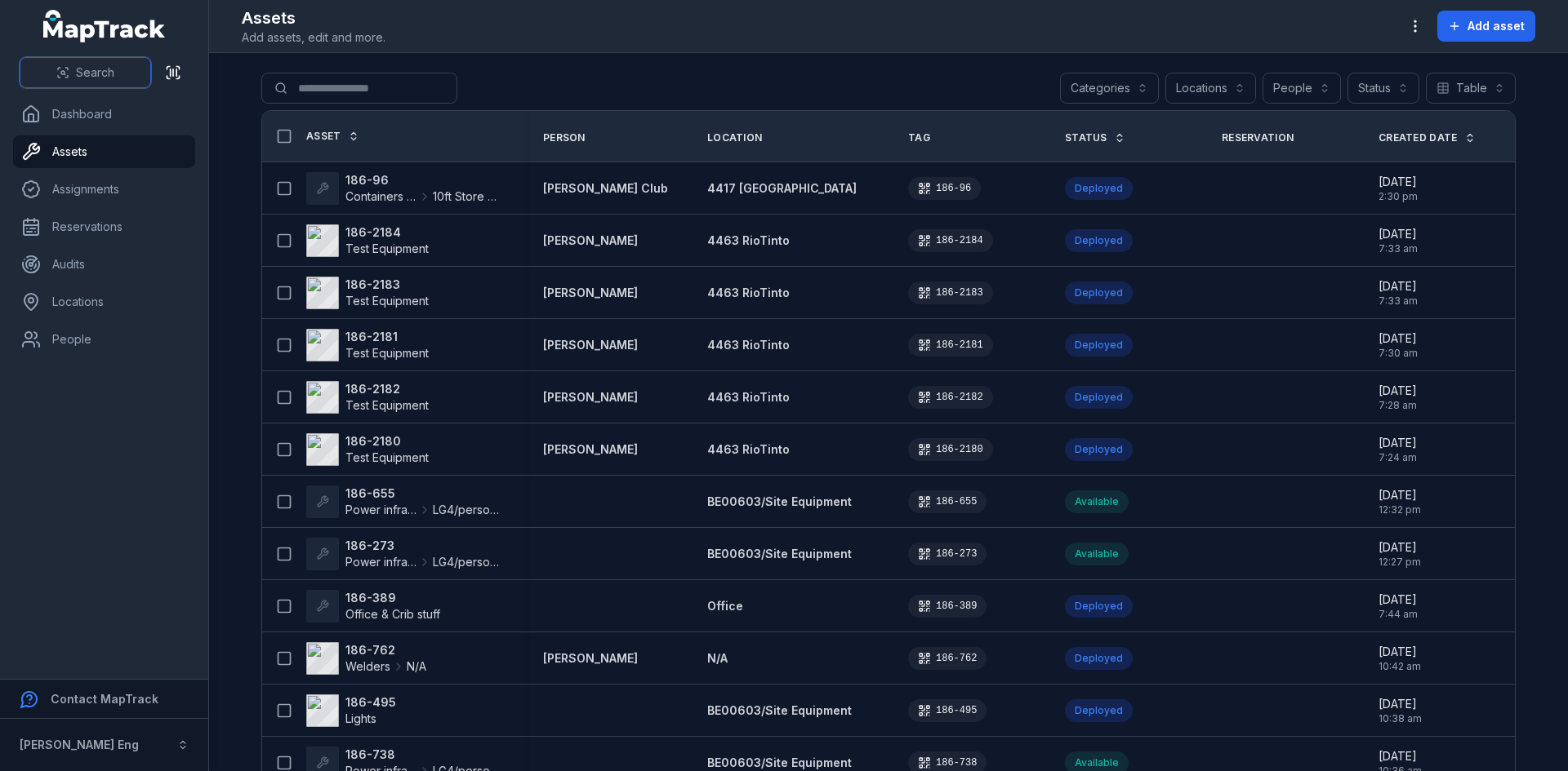
click at [105, 70] on span "Search" at bounding box center [96, 72] width 39 height 16
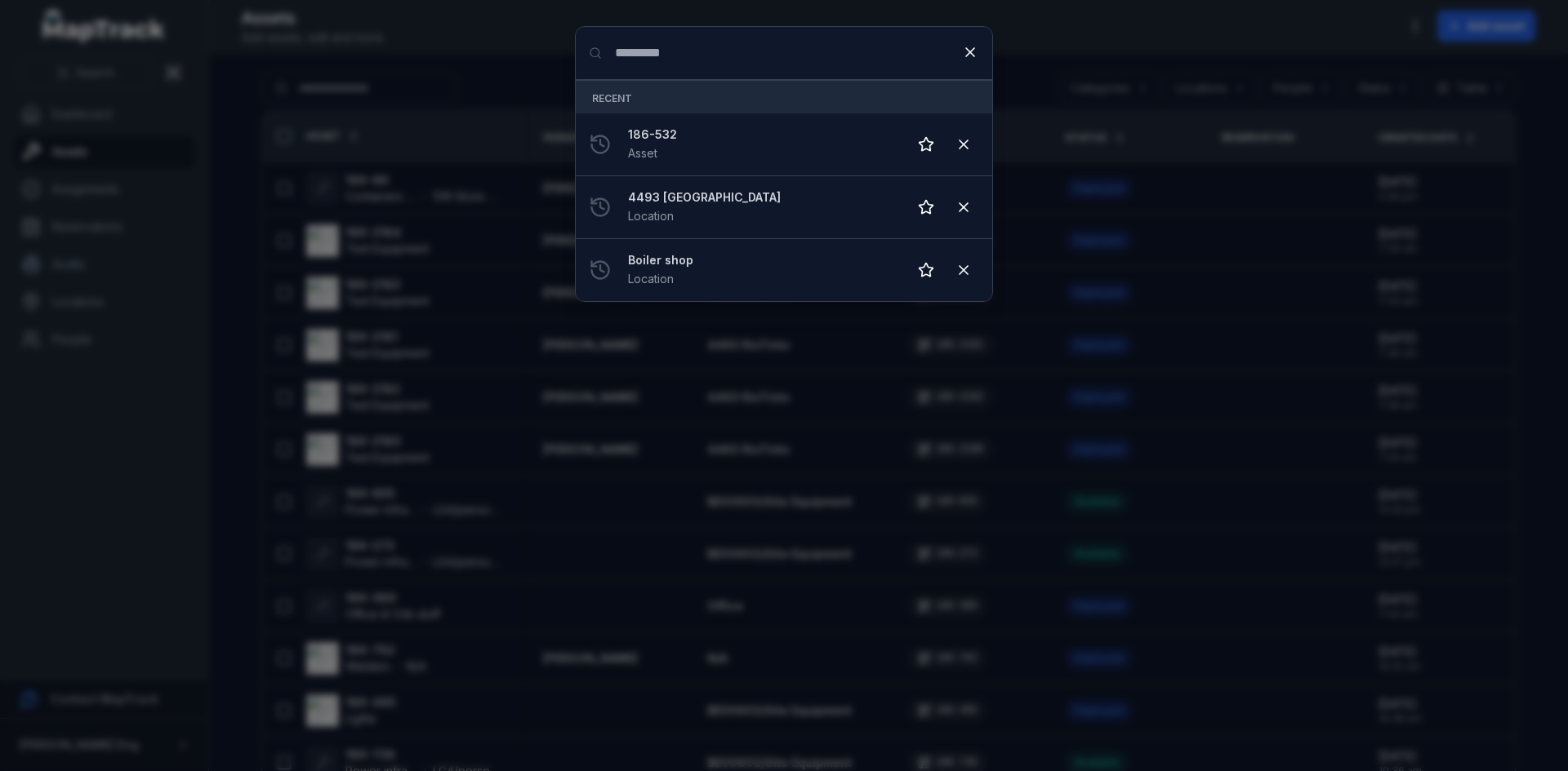
type input "*********"
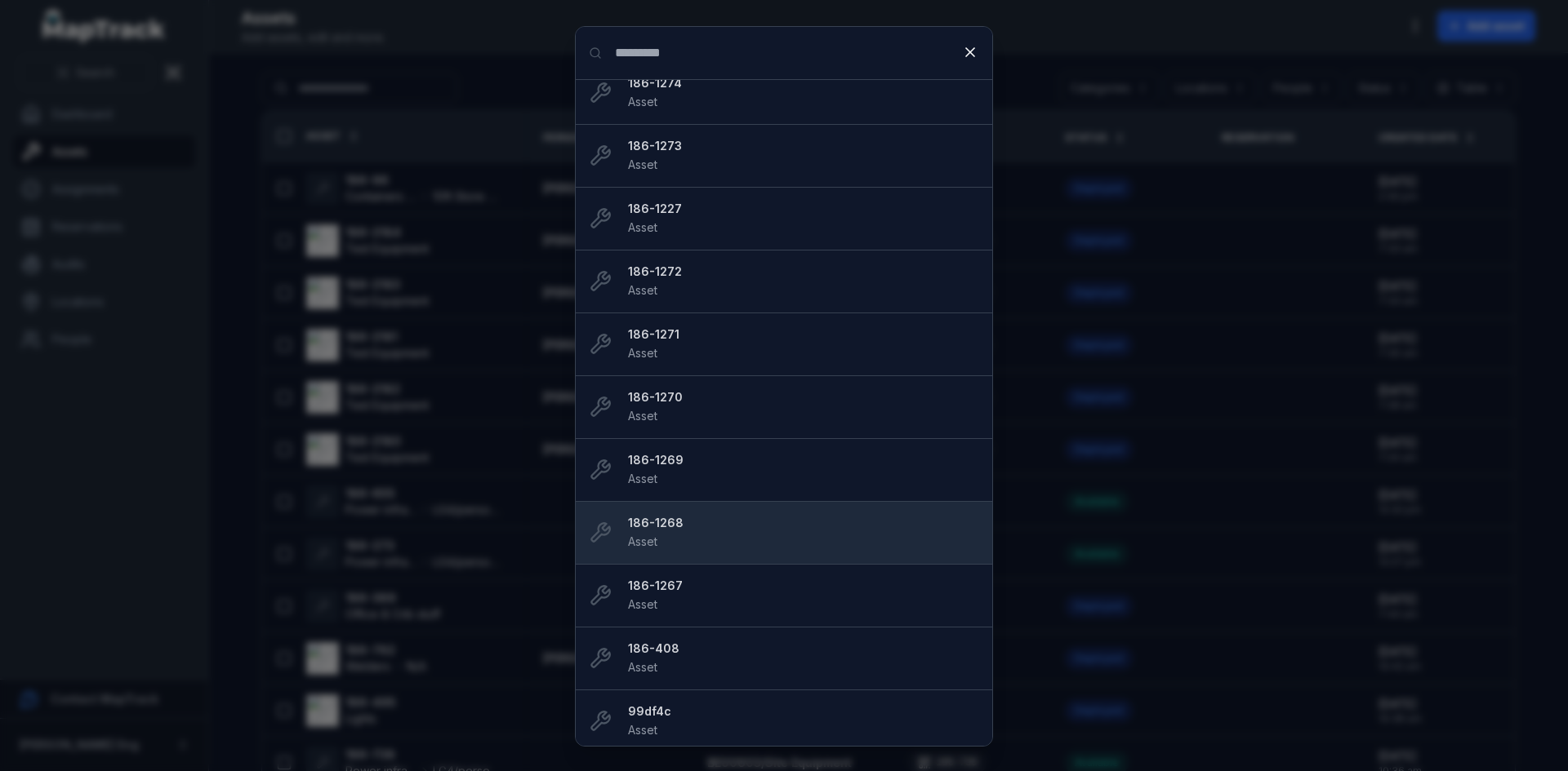
scroll to position [590, 0]
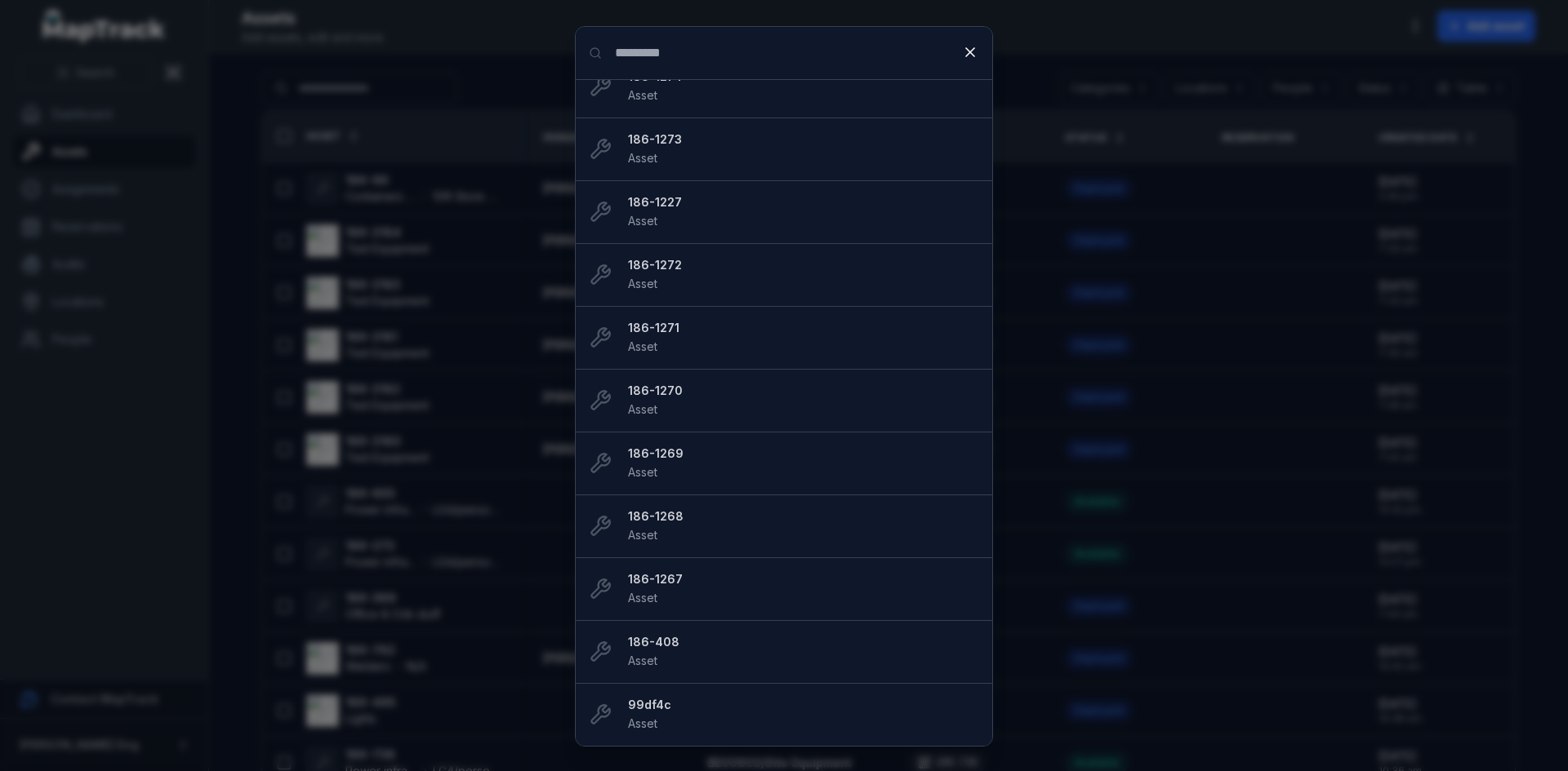
click at [207, 505] on div "Search for anything ********* 186-1829 Asset BE00604/Service Container Location…" at bounding box center [784, 385] width 1568 height 771
click at [246, 475] on div "Search for anything ********* 186-1829 Asset BE00604/Service Container Location…" at bounding box center [784, 385] width 1568 height 771
drag, startPoint x: 971, startPoint y: 52, endPoint x: 1140, endPoint y: 71, distance: 170.1
click at [970, 52] on icon at bounding box center [970, 52] width 8 height 8
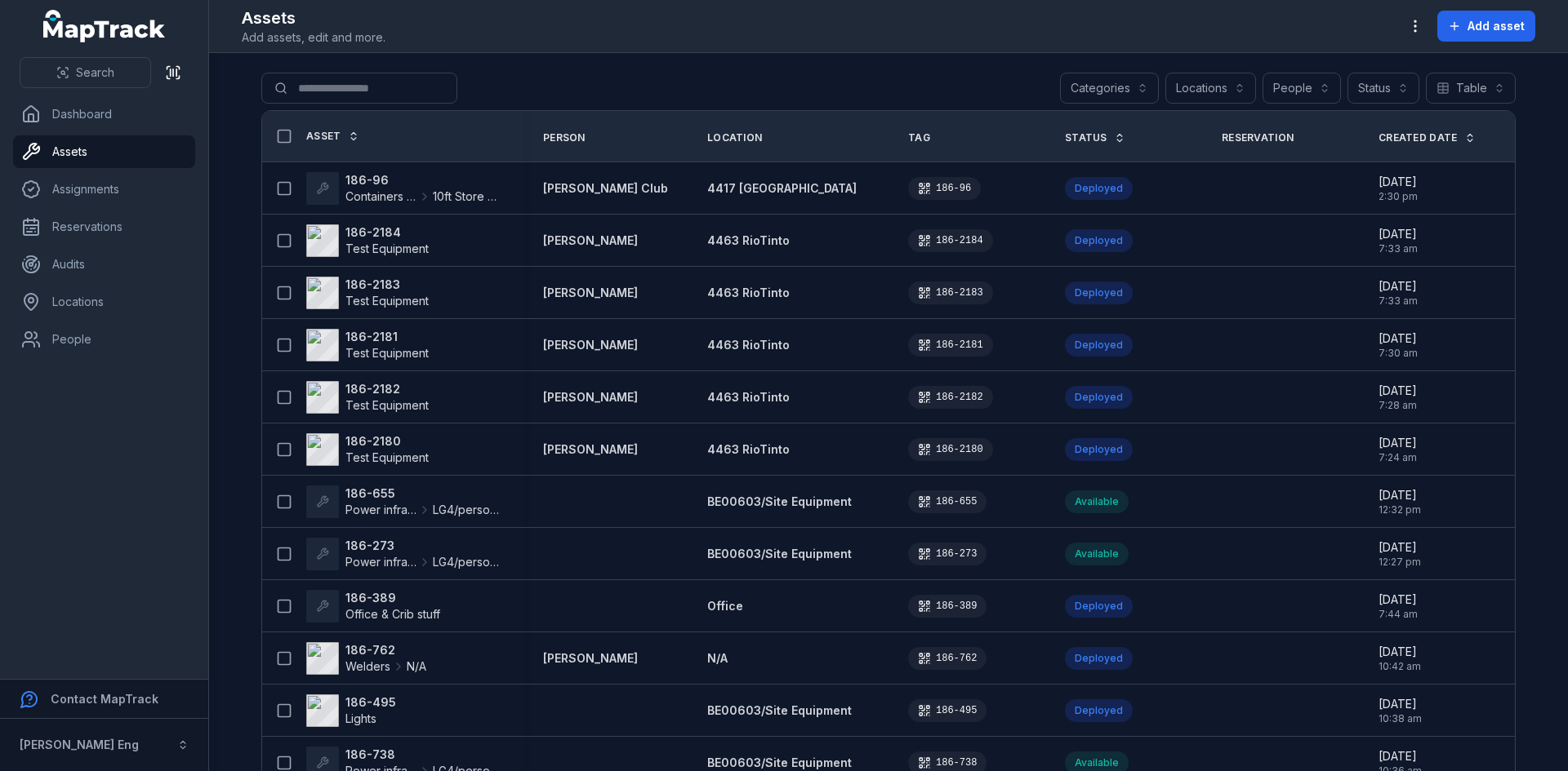
click at [1140, 71] on div "Search for anything ********* 186-1829 Asset BE00604/Service Container Location…" at bounding box center [784, 385] width 1568 height 771
click at [1132, 88] on button "Categories" at bounding box center [1109, 88] width 98 height 31
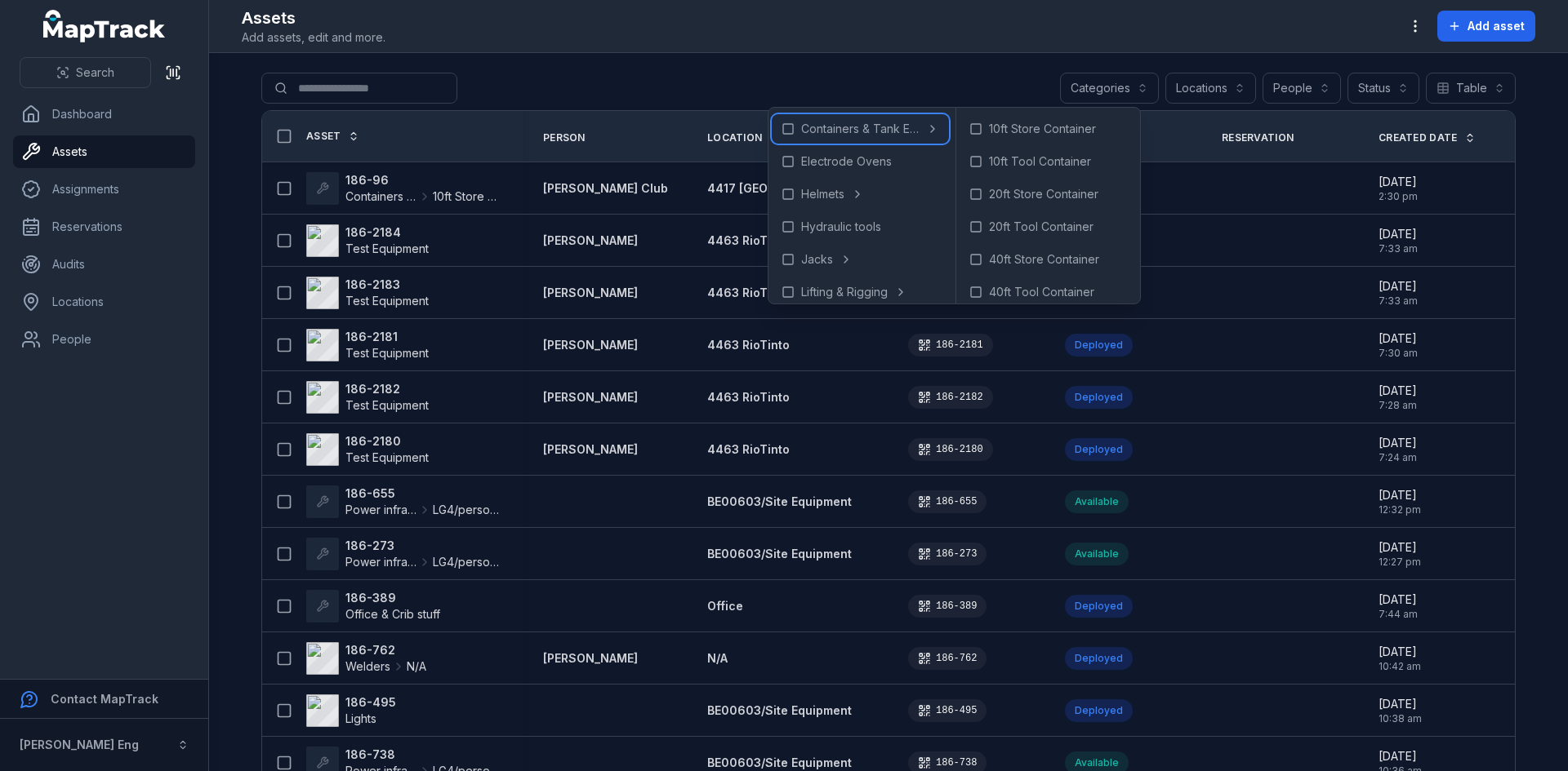
click at [808, 130] on span "Containers & Tank Erecting" at bounding box center [860, 128] width 119 height 16
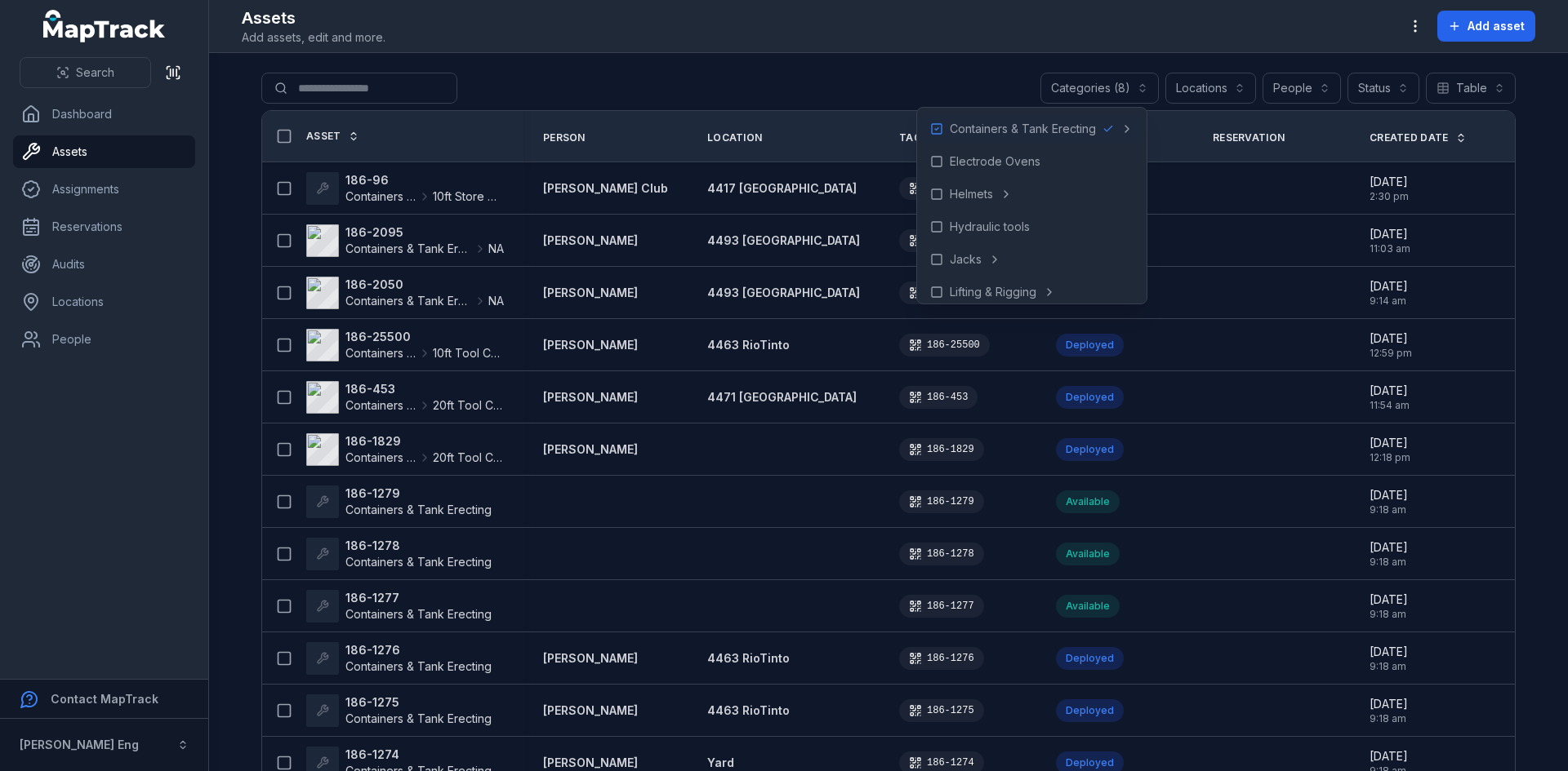
click at [231, 350] on main "**********" at bounding box center [889, 412] width 1359 height 718
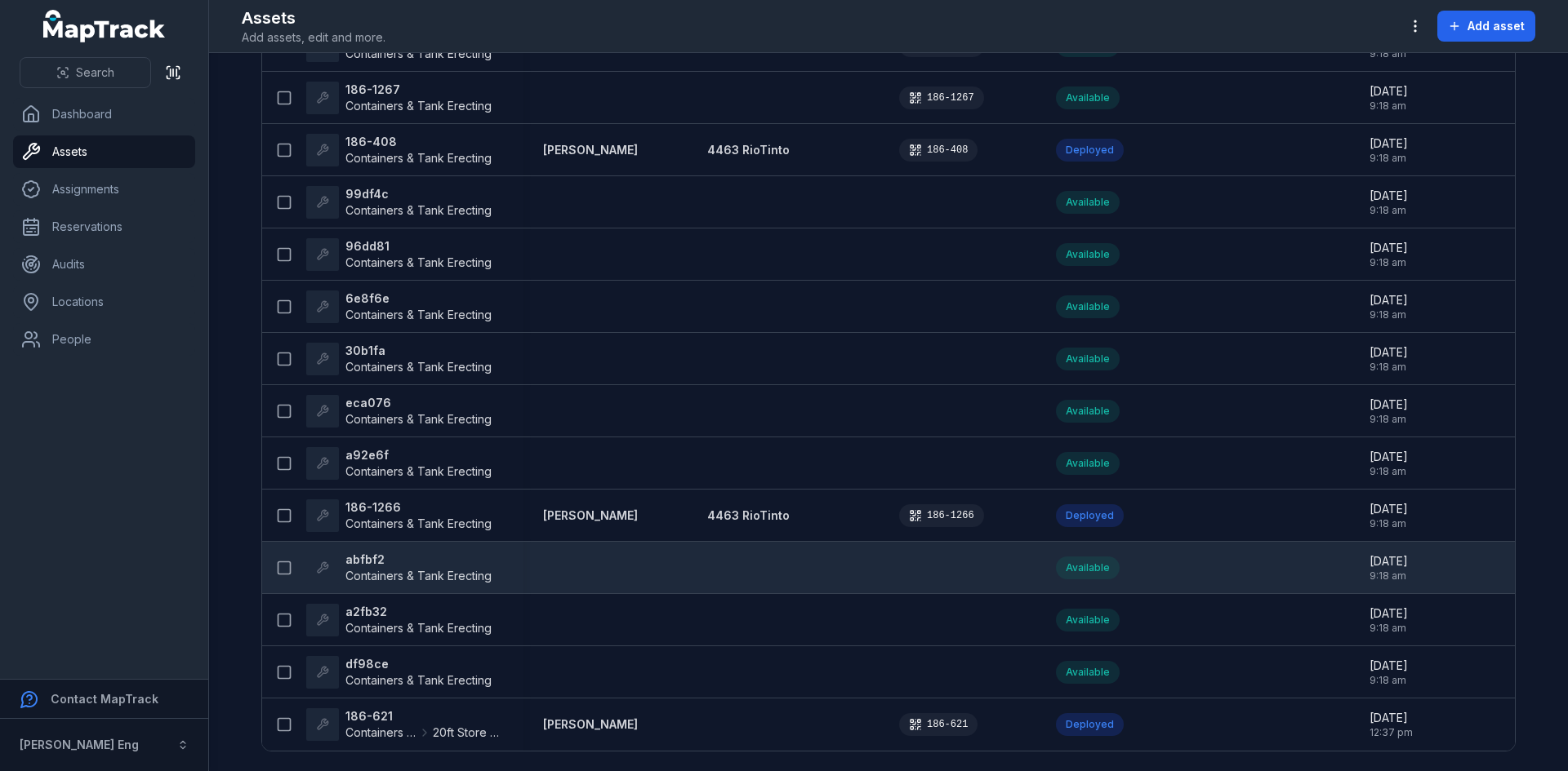
scroll to position [1089, 0]
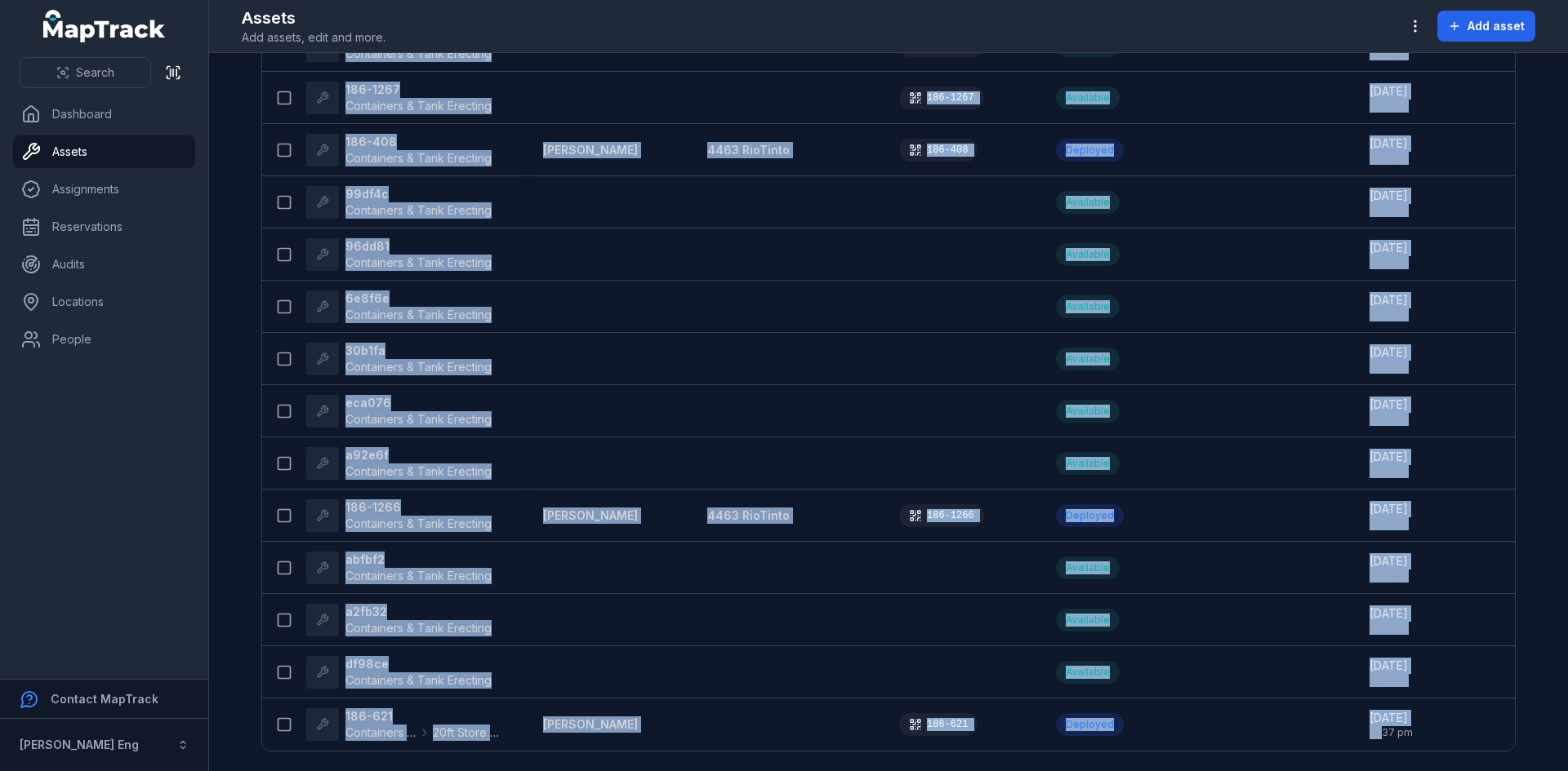
drag, startPoint x: 1333, startPoint y: 744, endPoint x: 1359, endPoint y: 750, distance: 26.7
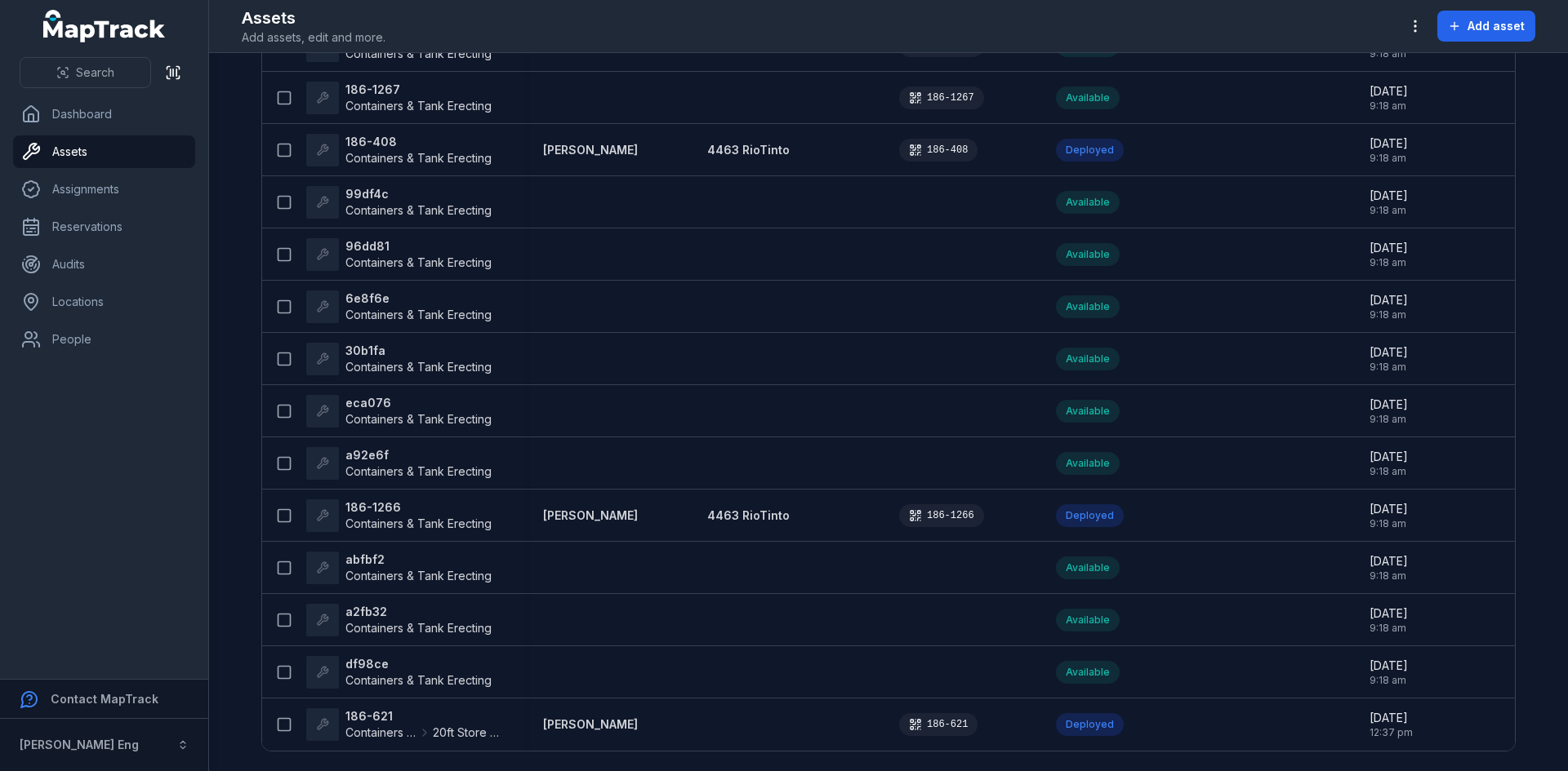
click at [241, 635] on main "**********" at bounding box center [889, 412] width 1359 height 718
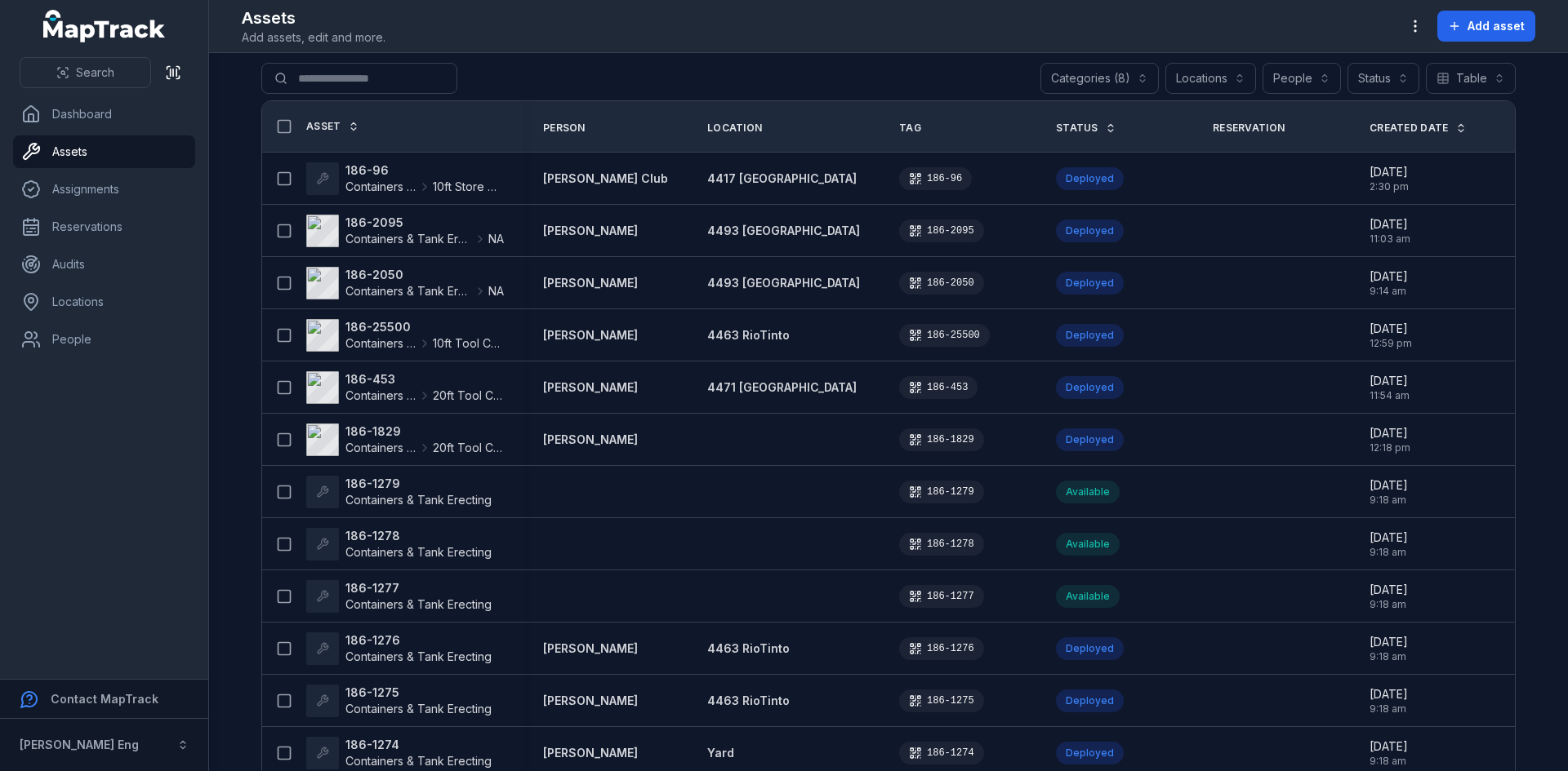
scroll to position [0, 0]
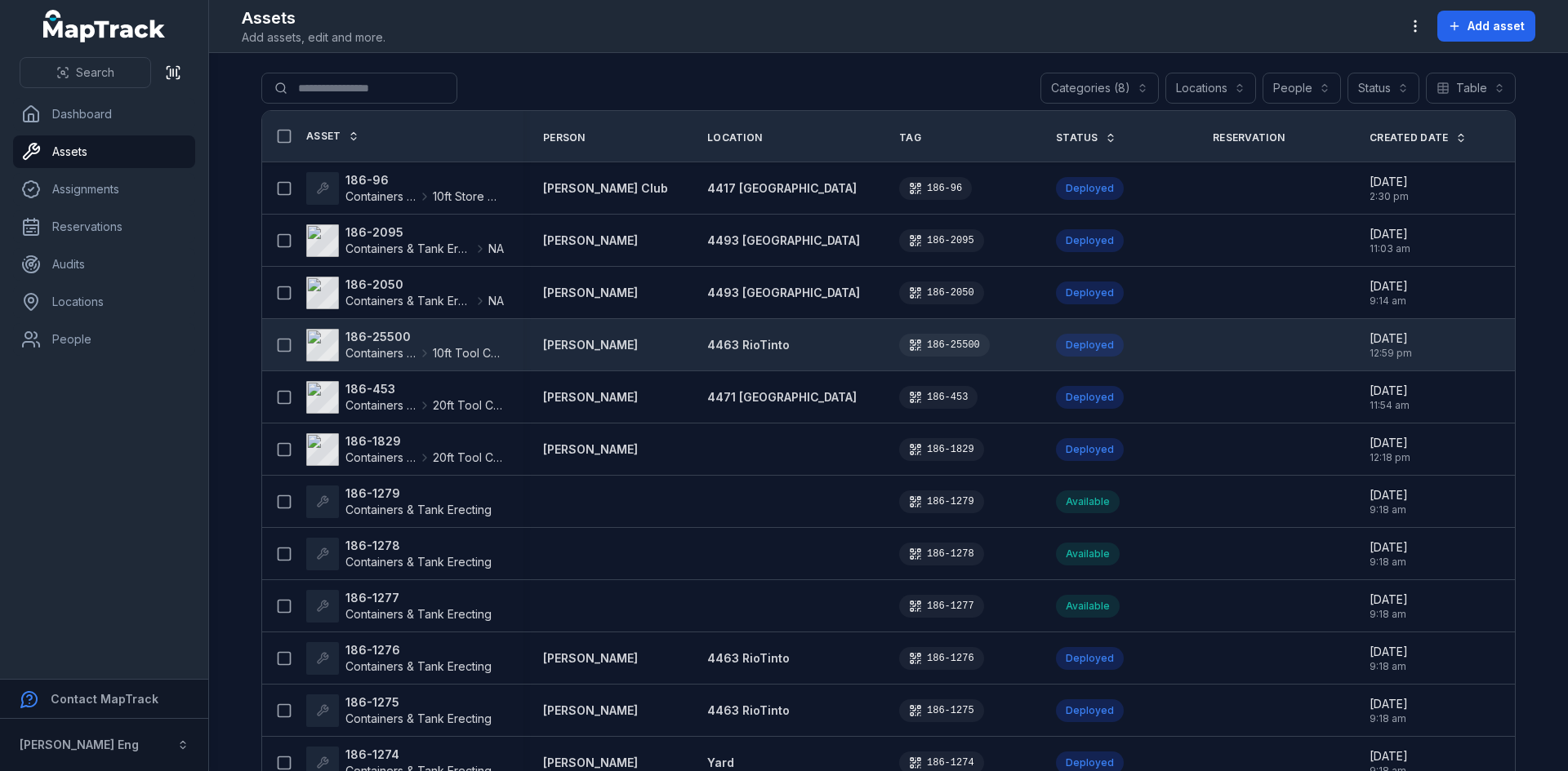
click at [477, 354] on span "10ft Tool Container" at bounding box center [468, 353] width 71 height 16
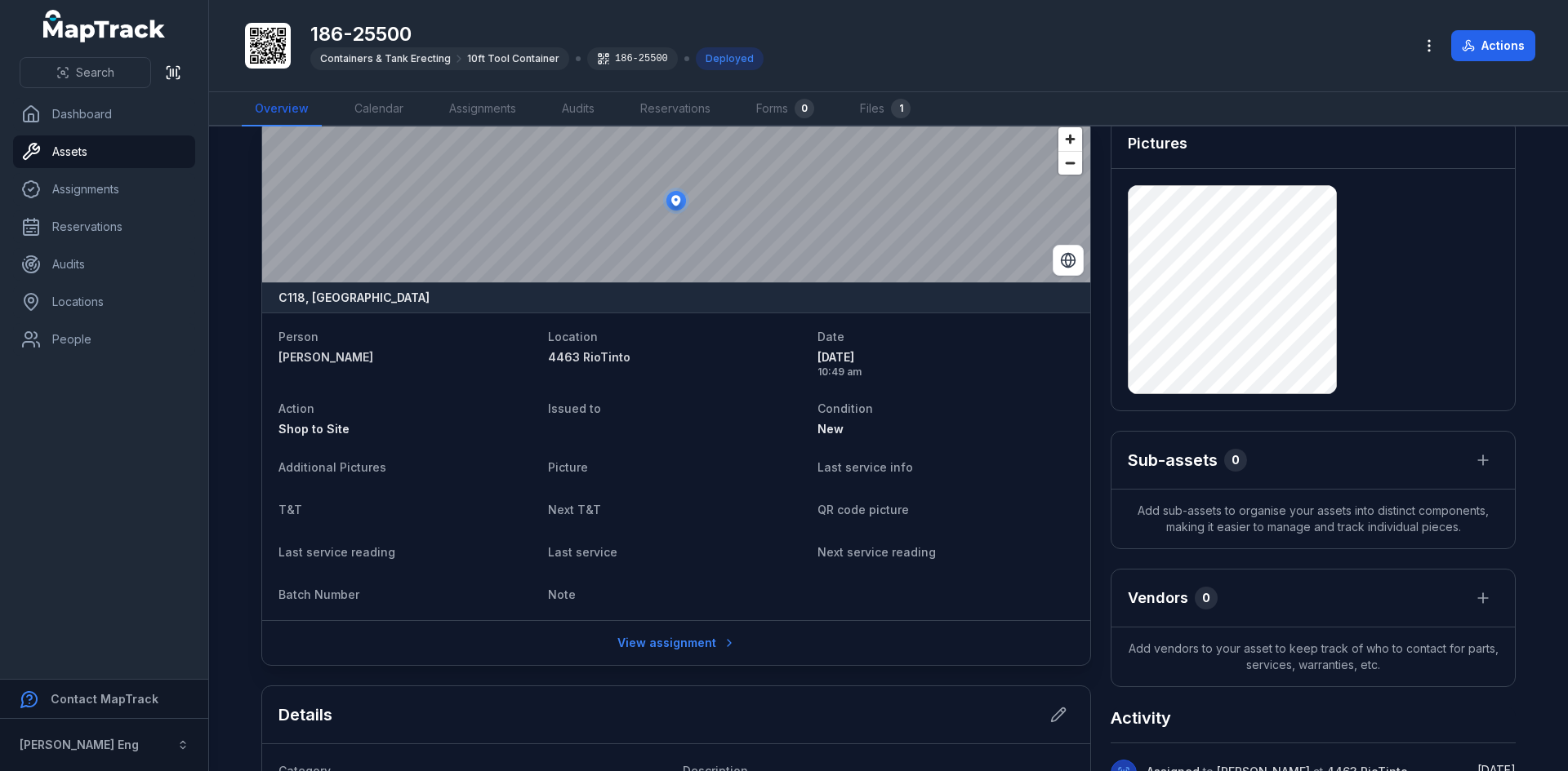
scroll to position [26, 0]
click at [228, 542] on main "C118, [GEOGRAPHIC_DATA] Person [PERSON_NAME] Location 4463 RioTinto Date [DATE]…" at bounding box center [889, 449] width 1359 height 645
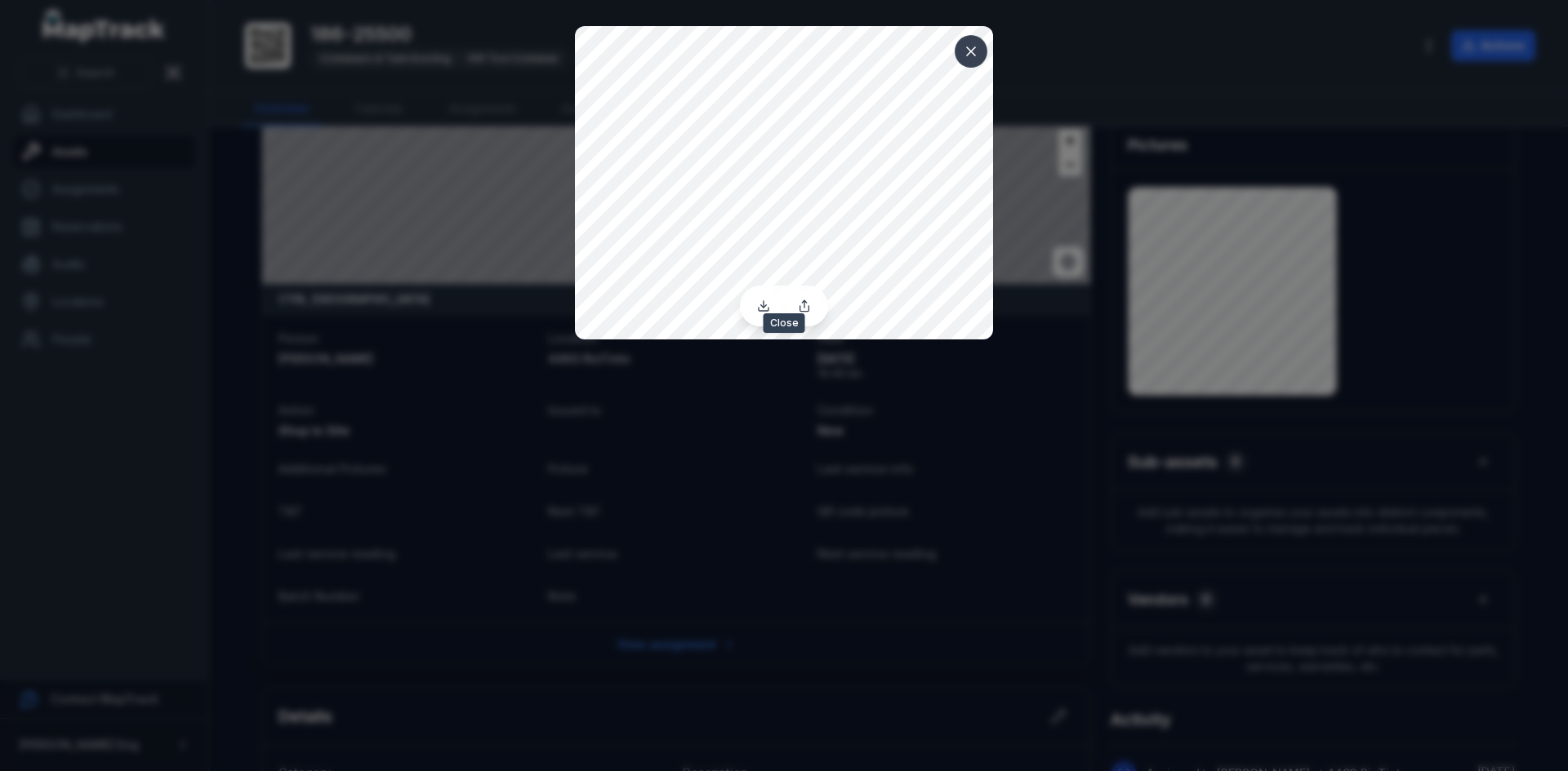
click at [975, 56] on icon at bounding box center [971, 51] width 8 height 8
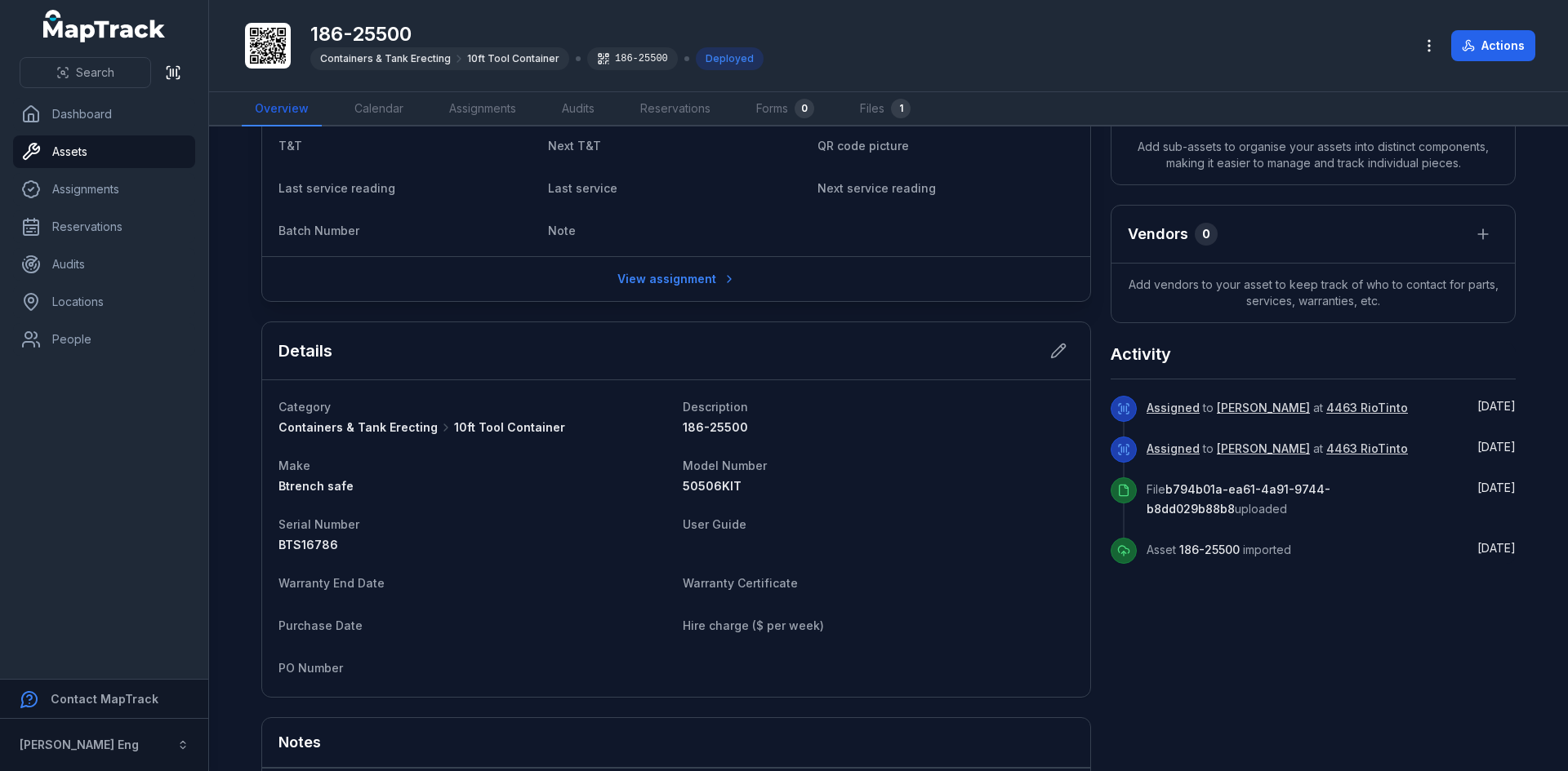
scroll to position [516, 0]
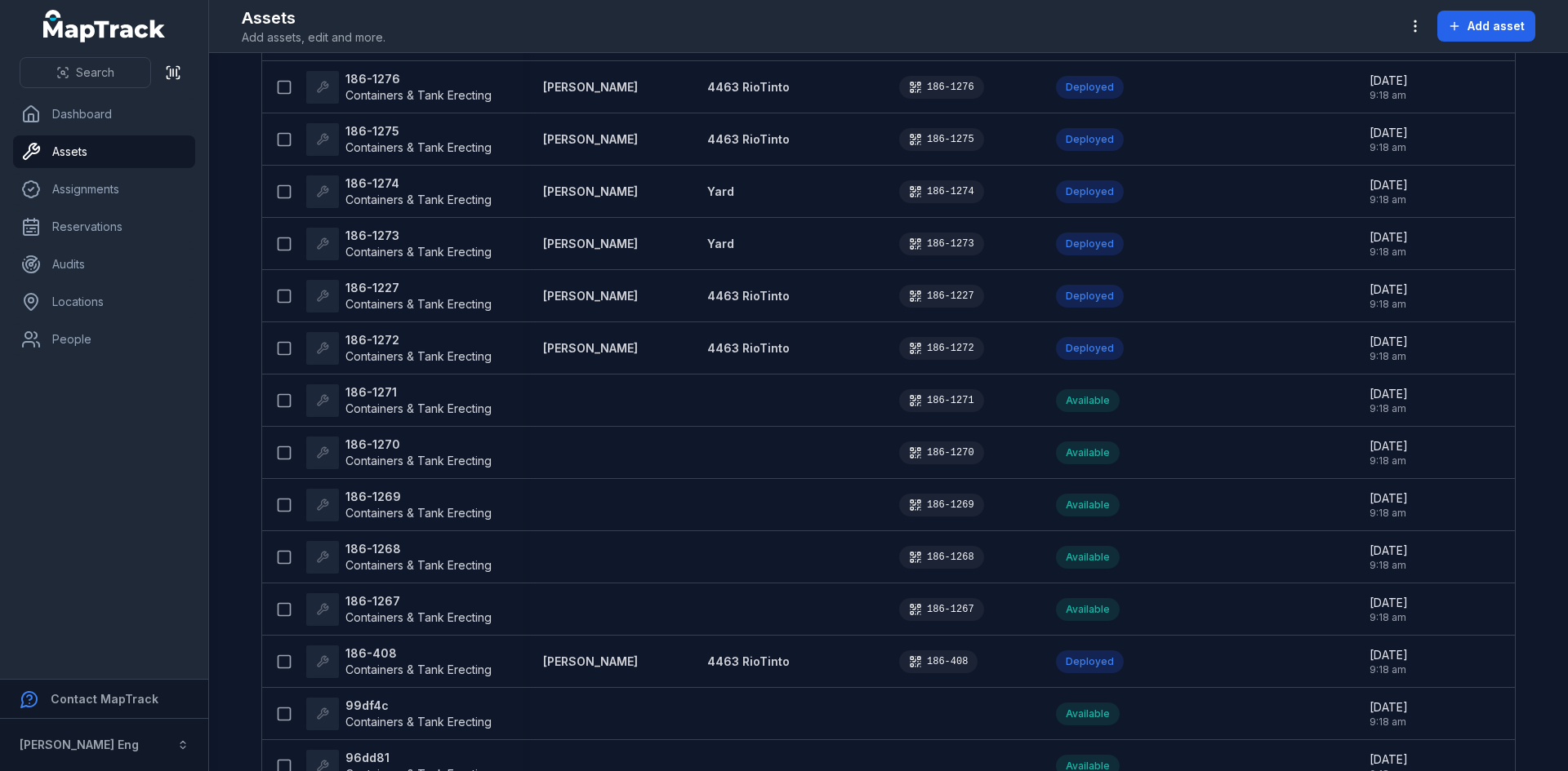
scroll to position [1089, 0]
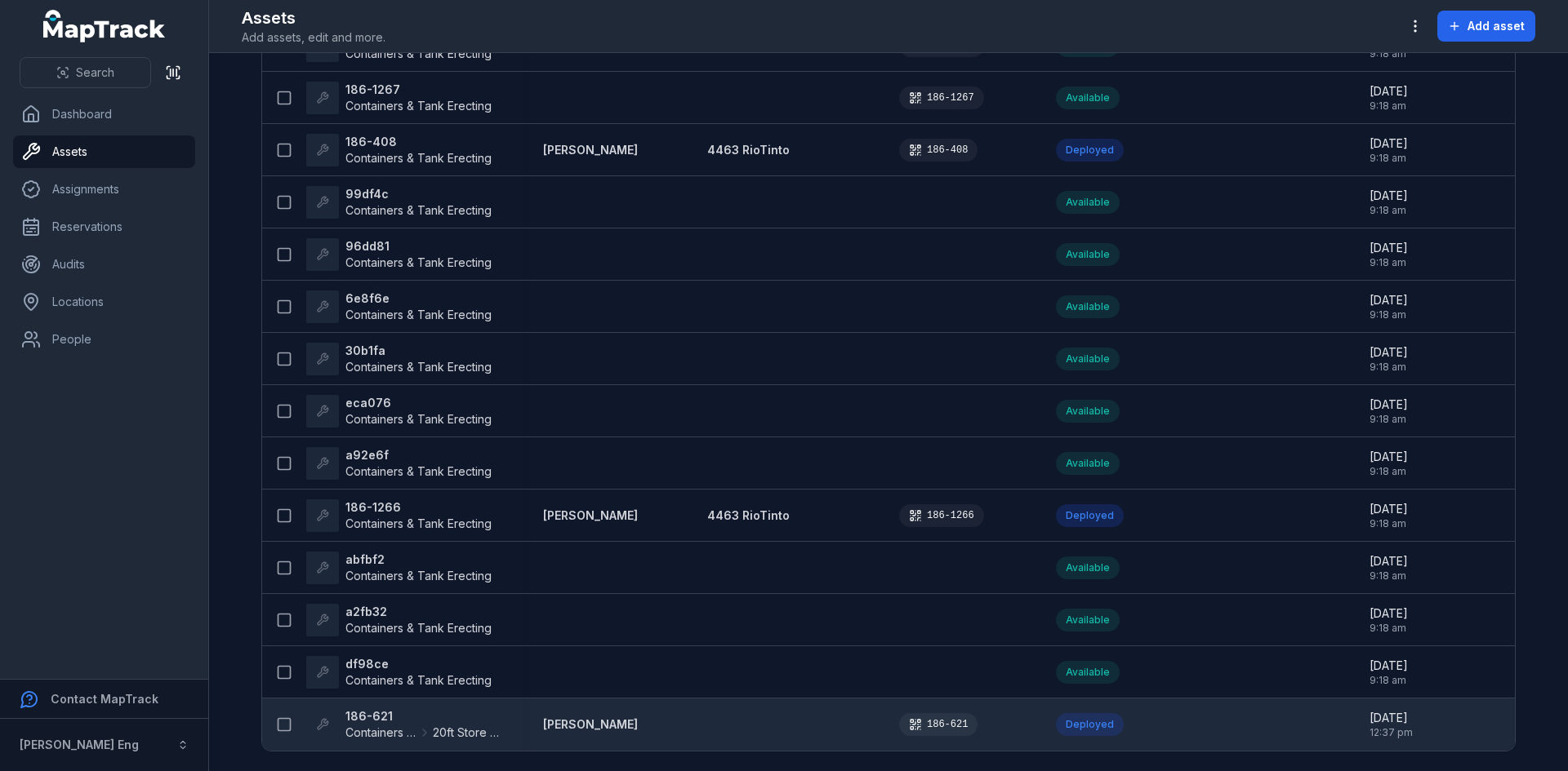
click at [372, 712] on strong "186-621" at bounding box center [425, 716] width 158 height 16
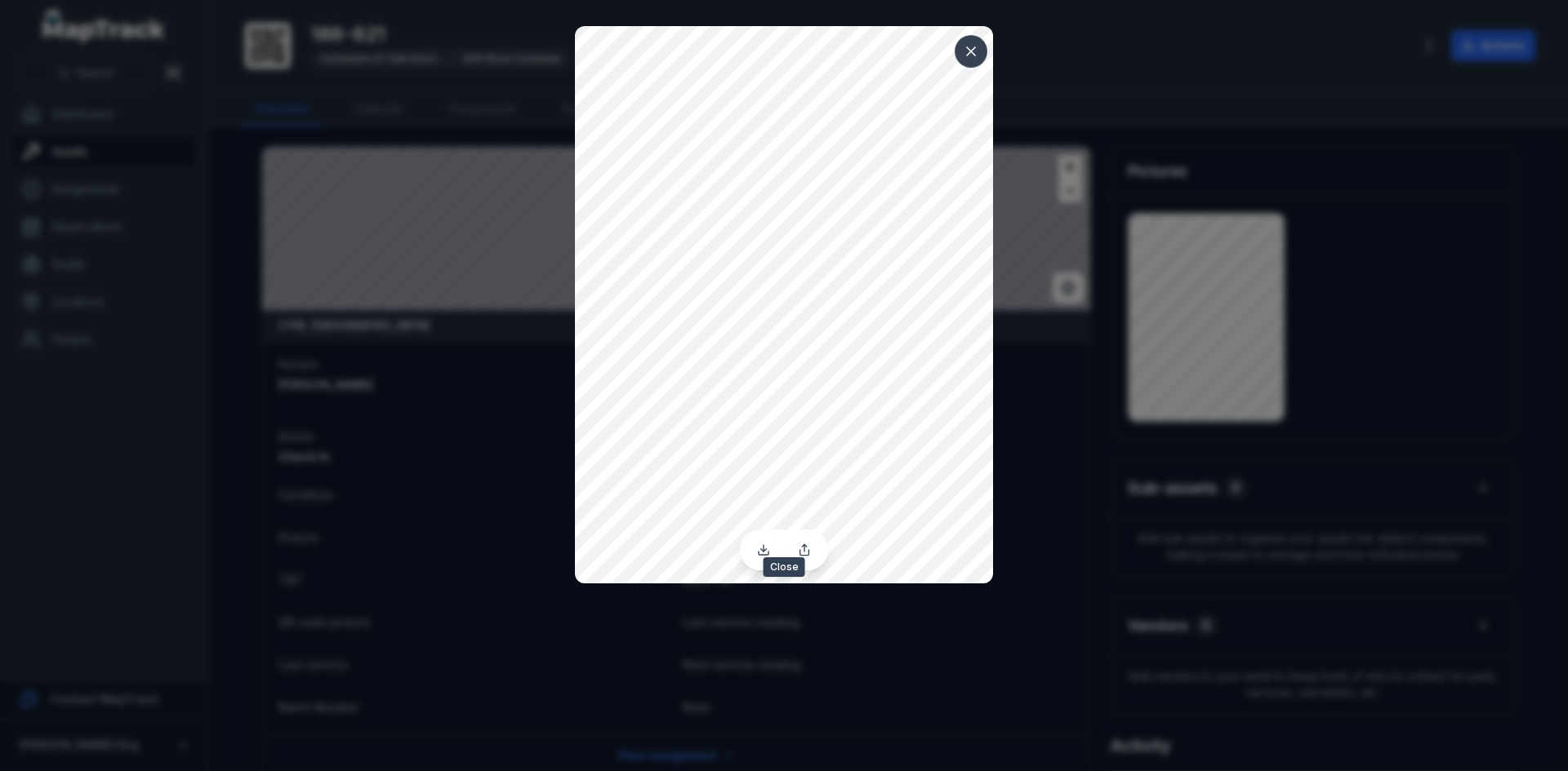
click at [978, 46] on icon at bounding box center [970, 51] width 16 height 16
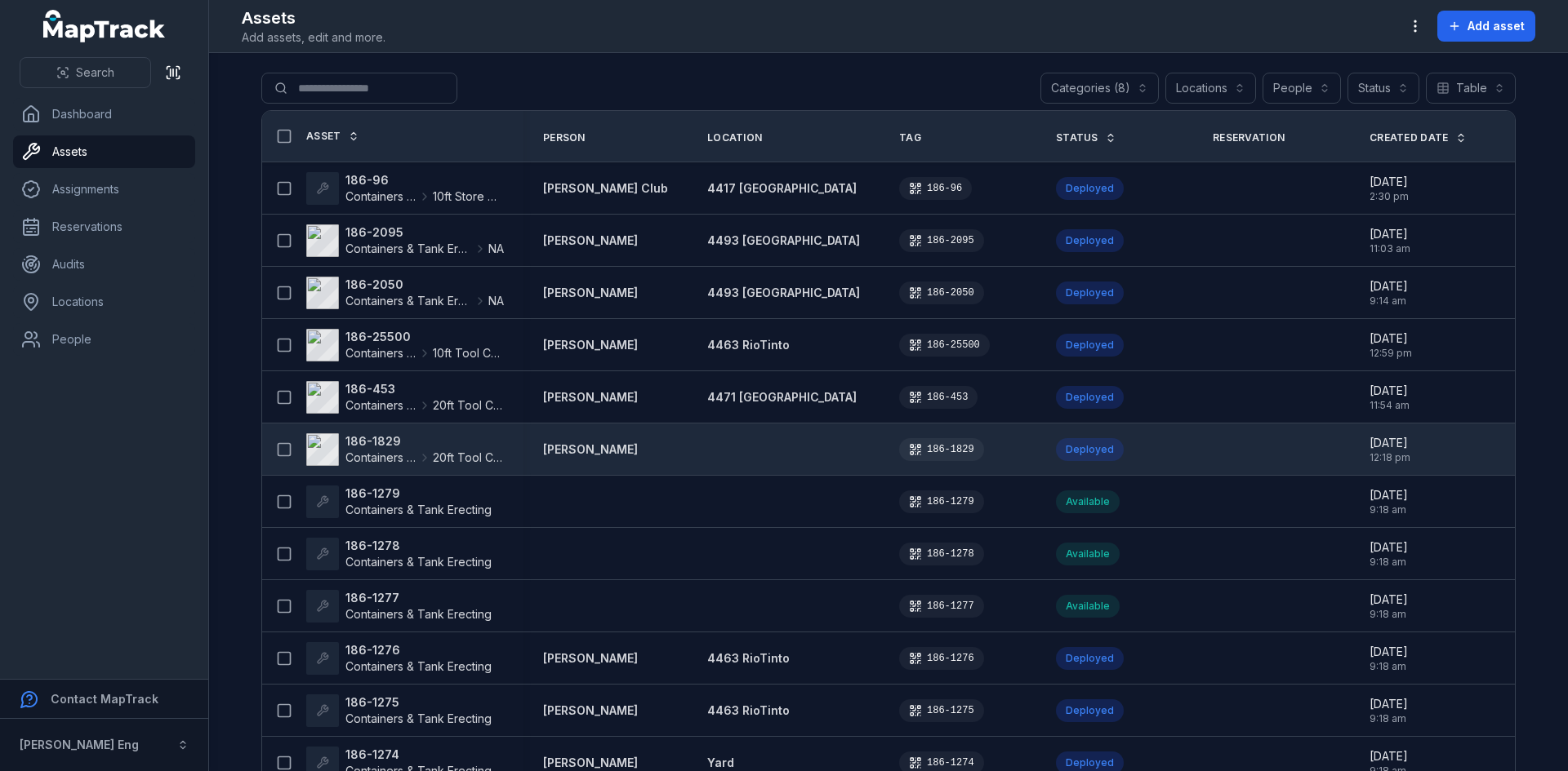
click at [411, 446] on strong "186-1829" at bounding box center [425, 441] width 158 height 16
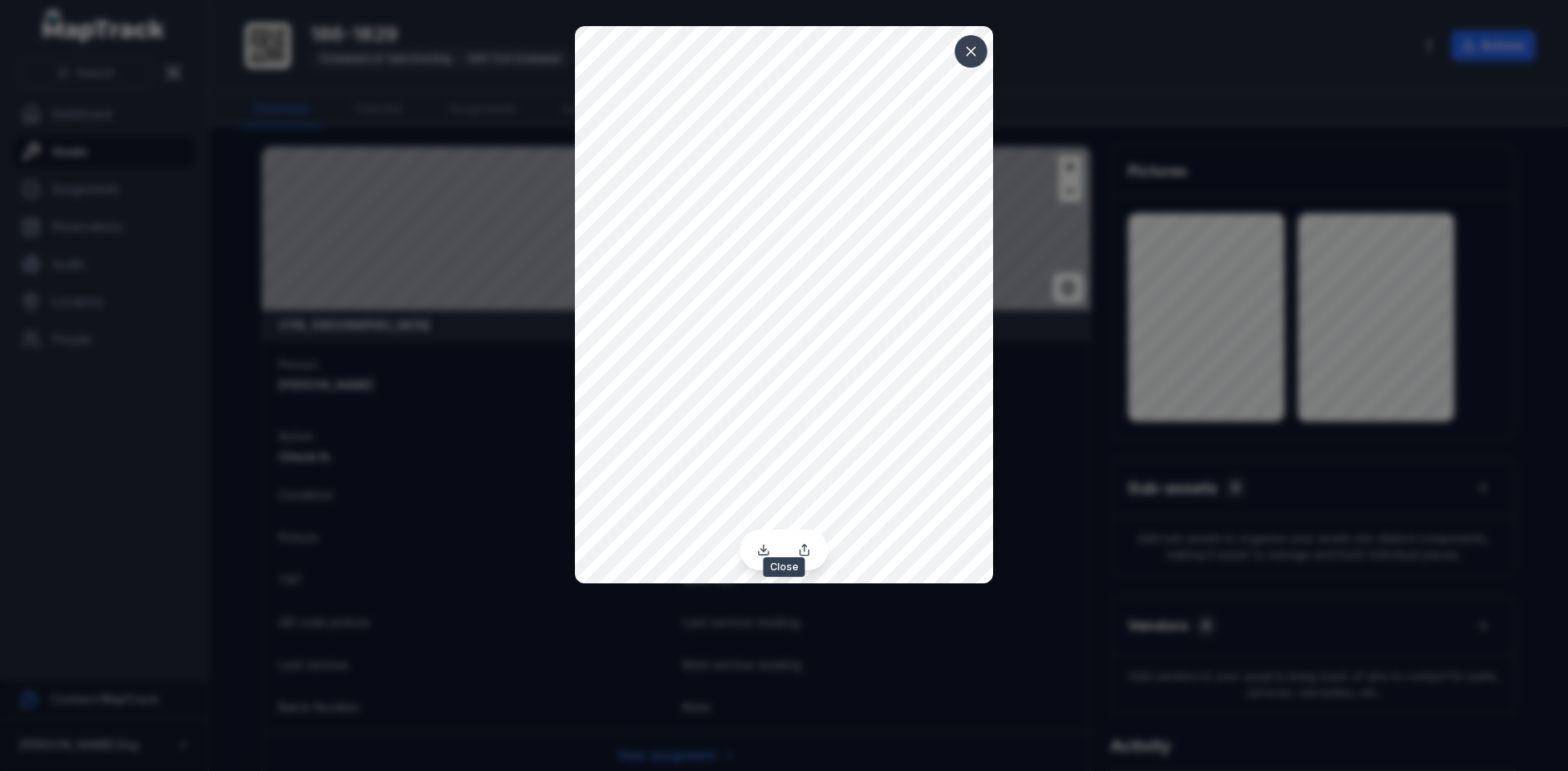
click at [970, 49] on icon at bounding box center [970, 51] width 16 height 16
click at [969, 45] on icon at bounding box center [970, 51] width 16 height 16
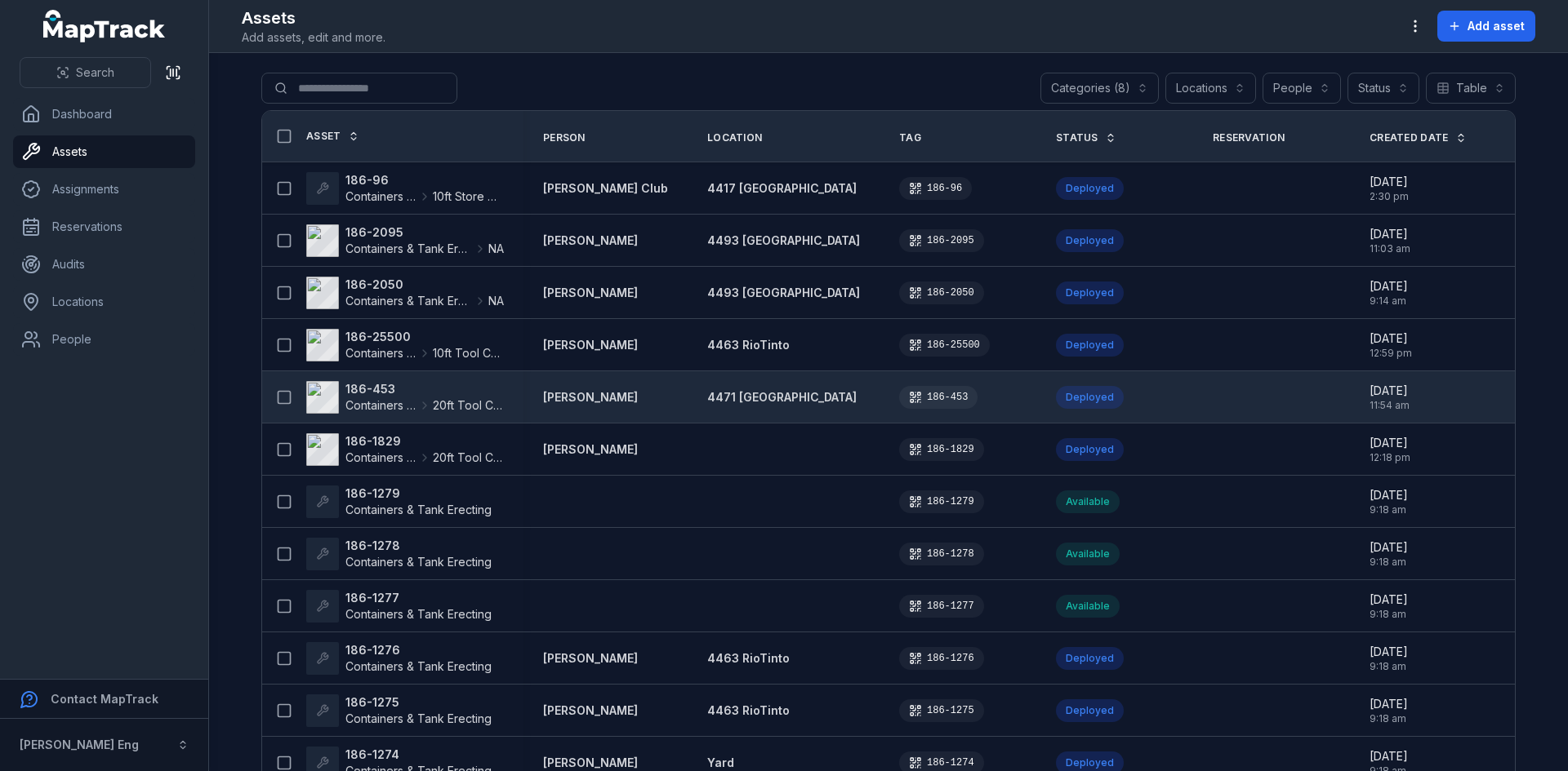
click at [354, 390] on strong "186-453" at bounding box center [425, 389] width 158 height 16
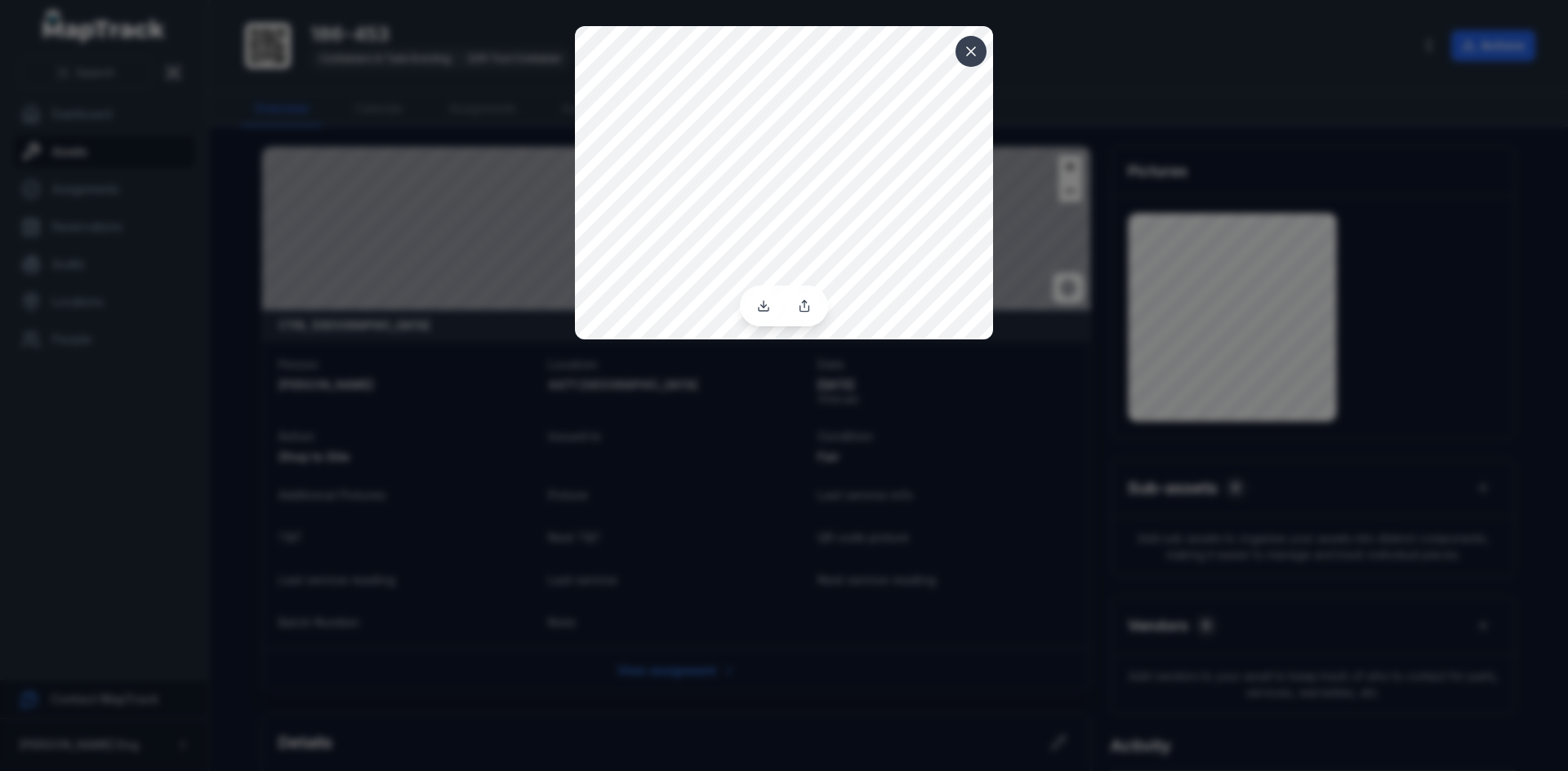
click at [663, 500] on div at bounding box center [784, 385] width 1568 height 771
click at [967, 45] on icon at bounding box center [970, 51] width 16 height 16
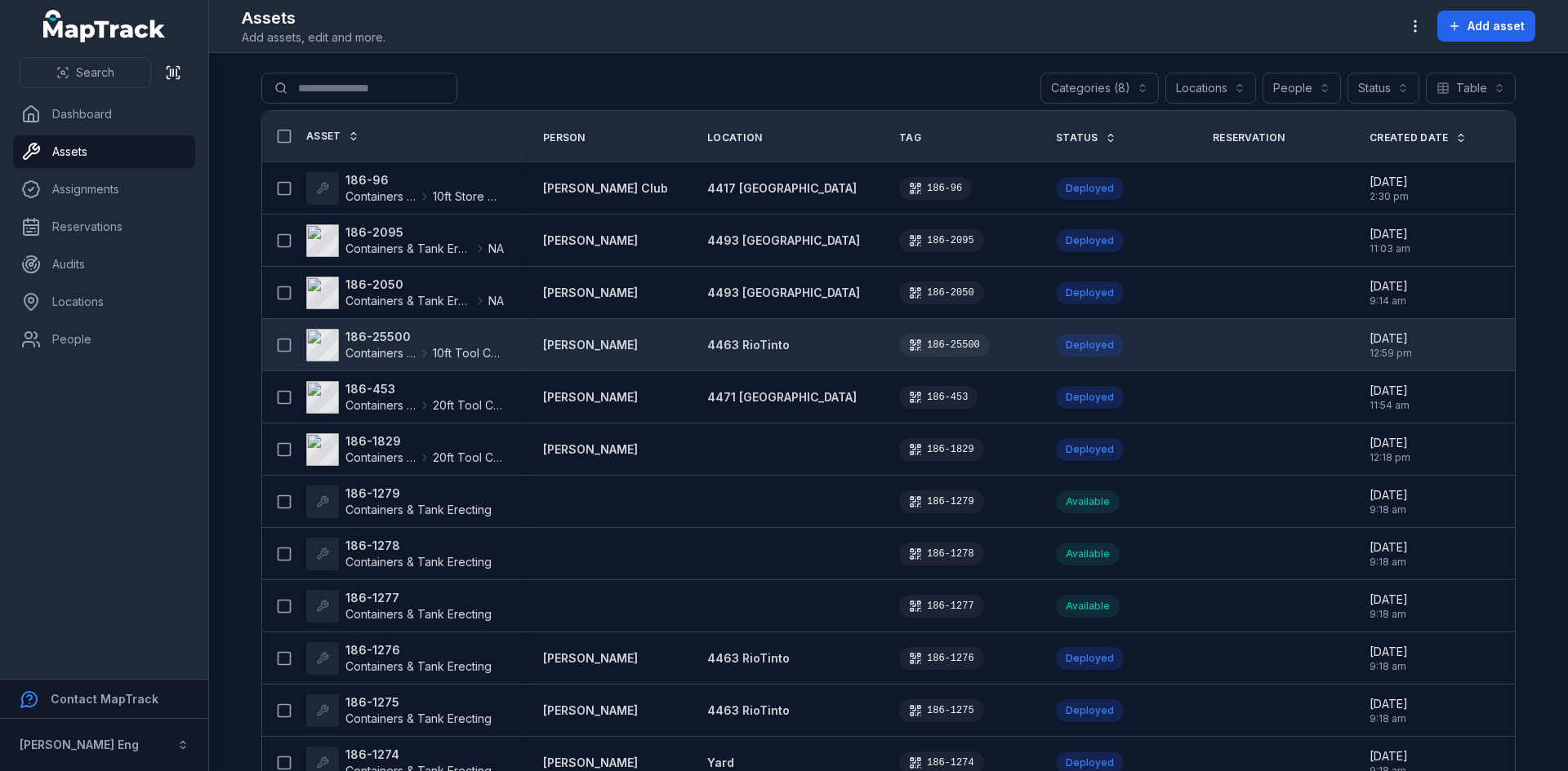
click at [425, 348] on icon at bounding box center [425, 354] width 14 height 14
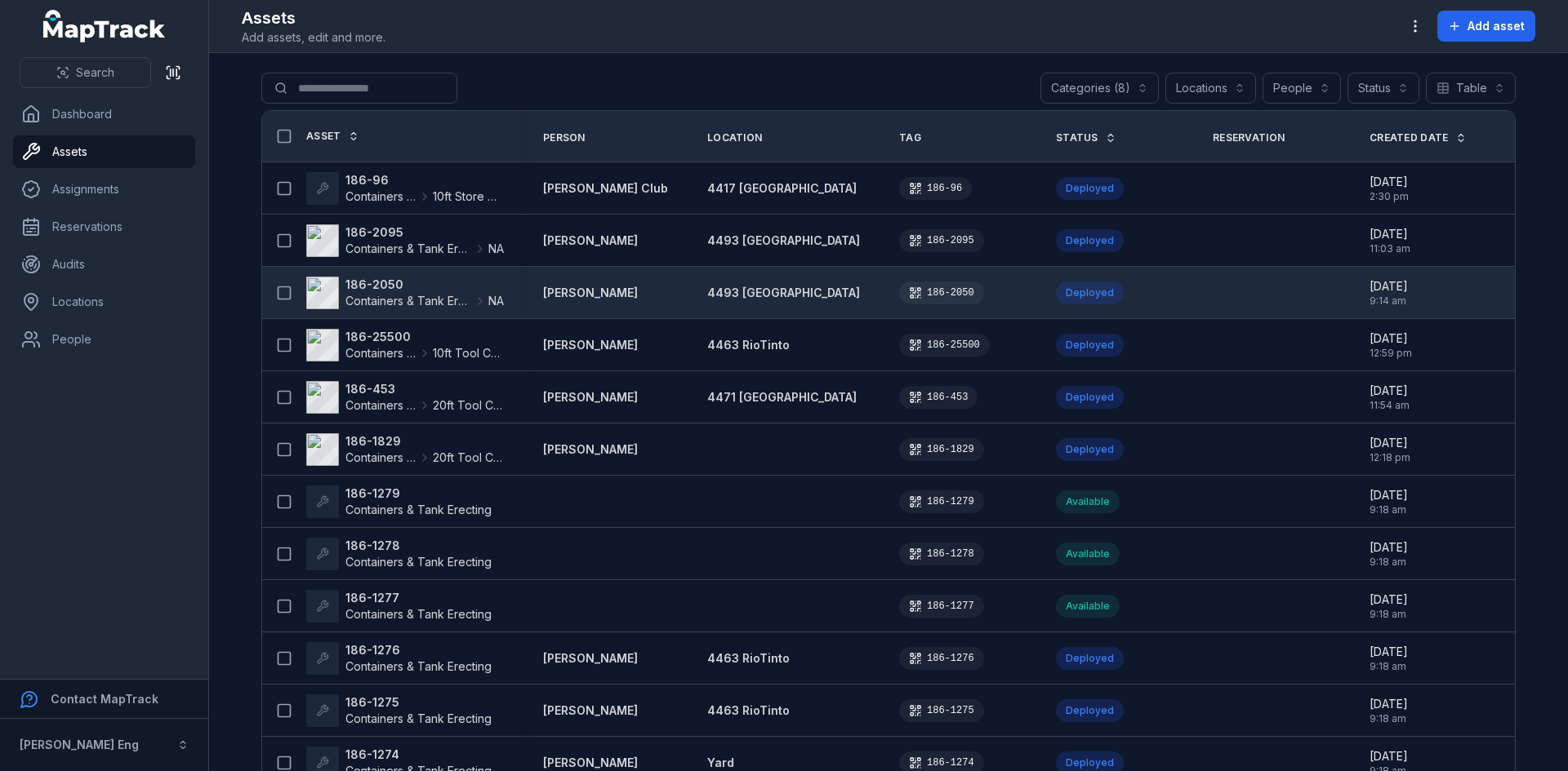
click at [390, 289] on strong "186-2050" at bounding box center [425, 285] width 158 height 16
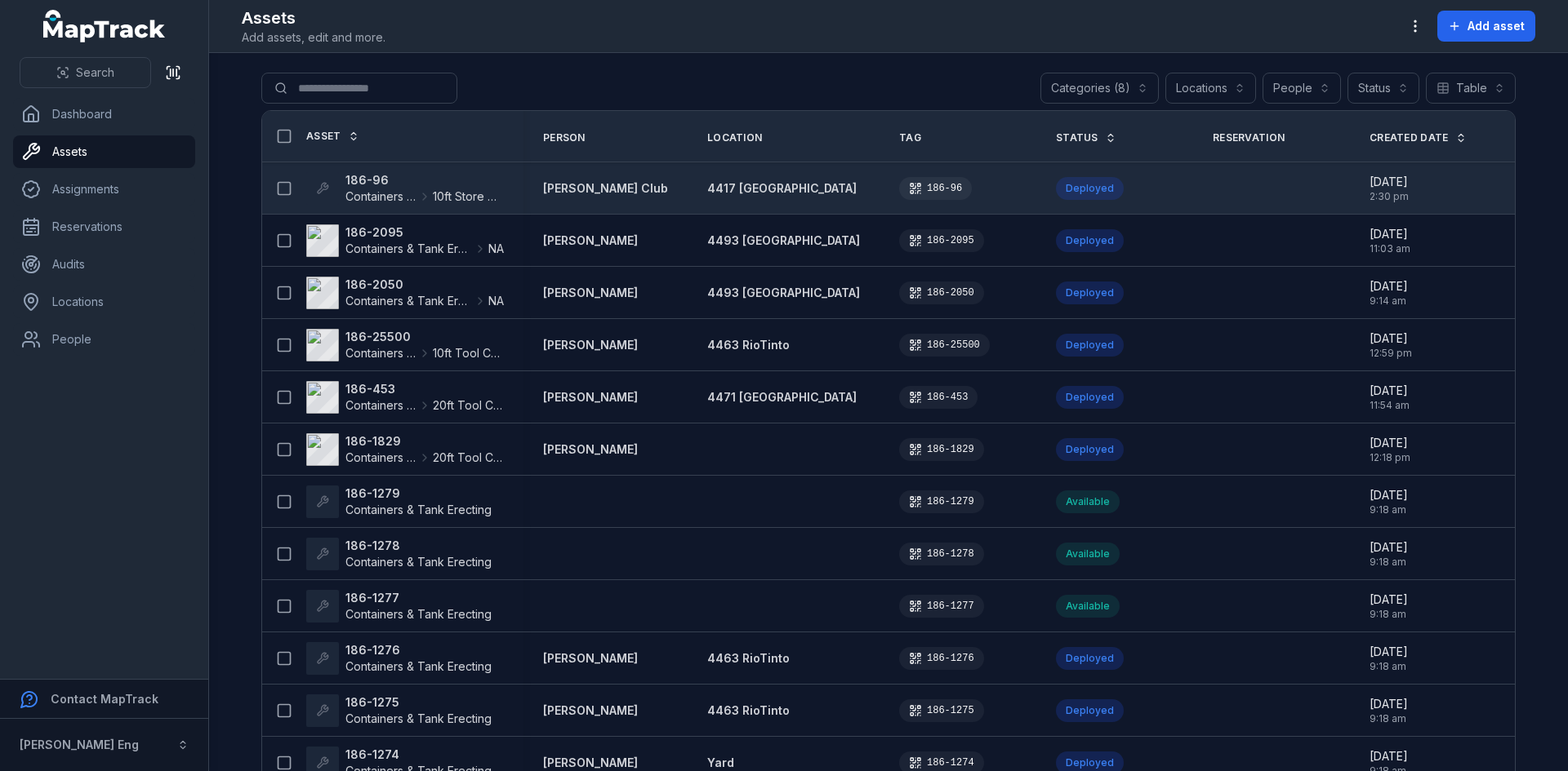
click at [372, 182] on strong "186-96" at bounding box center [425, 179] width 158 height 16
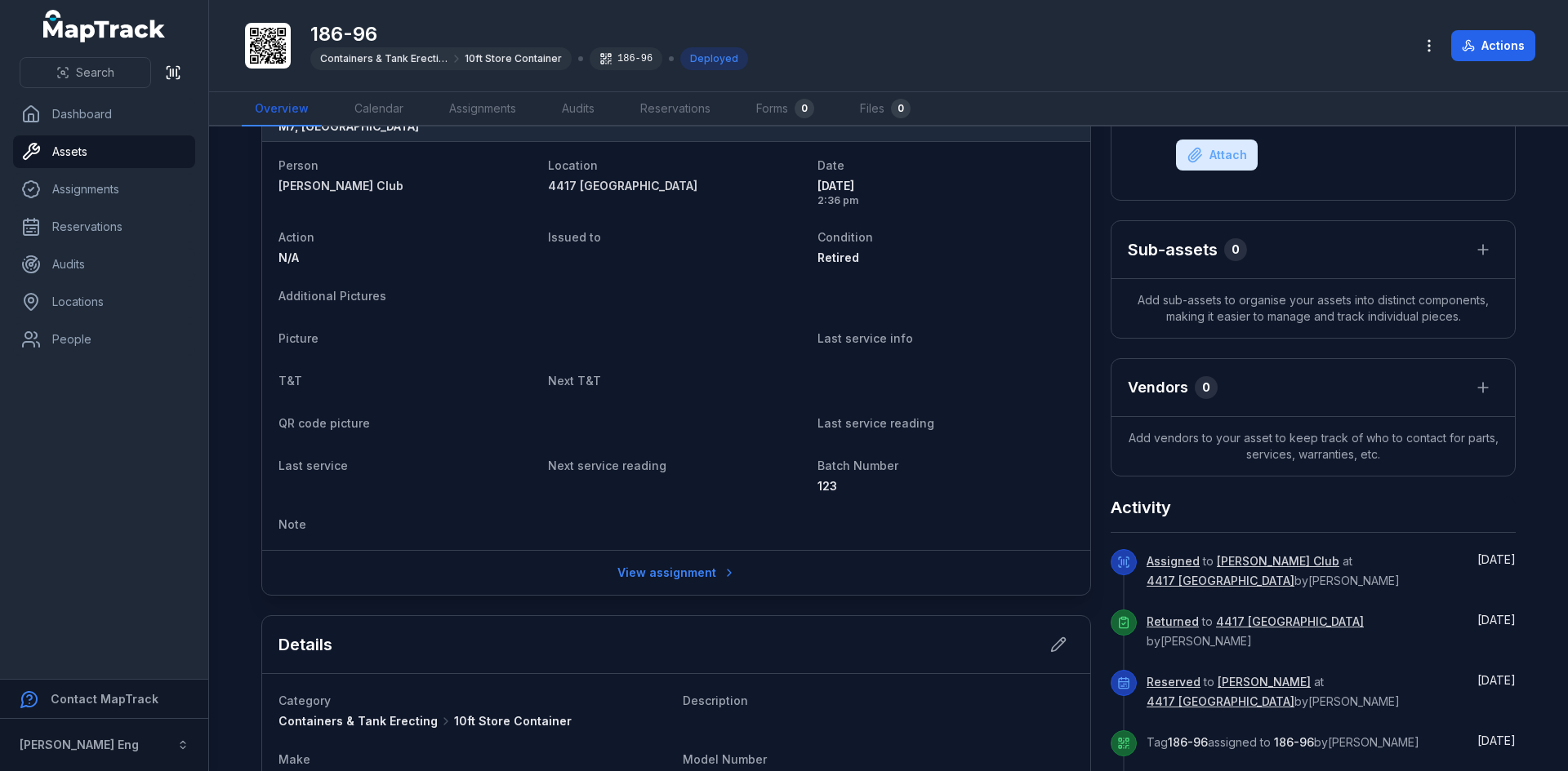
scroll to position [163, 0]
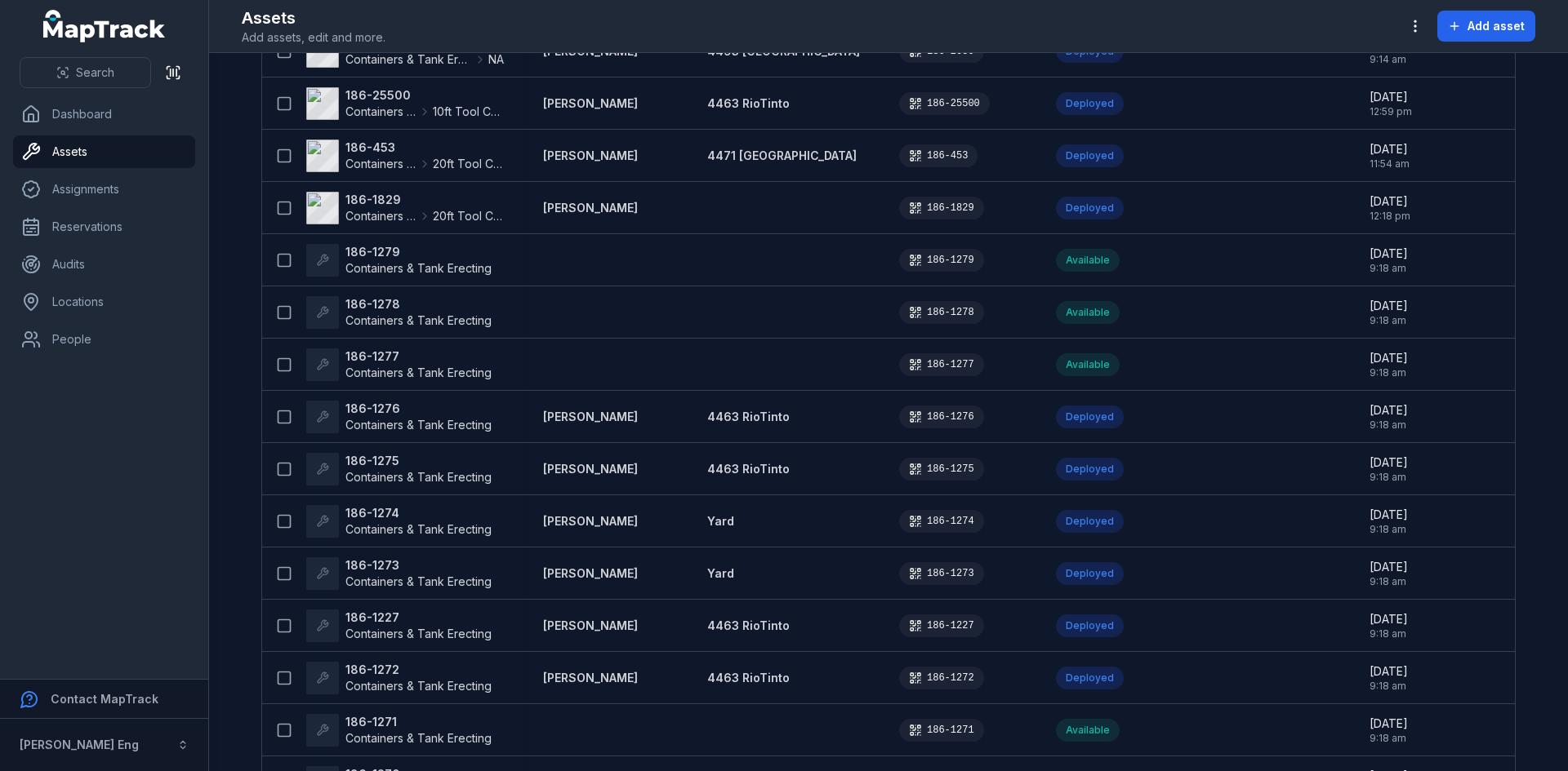
scroll to position [110, 0]
